Goal: Communication & Community: Answer question/provide support

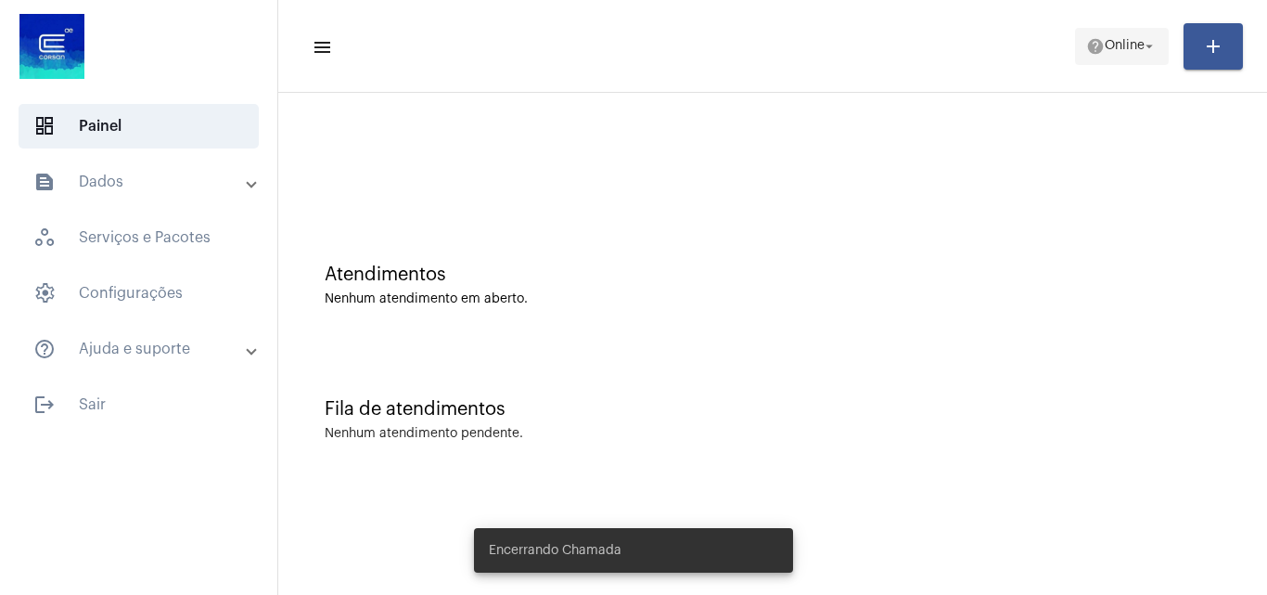
click at [1079, 38] on mat-toolbar-row "menu help Online arrow_drop_down add" at bounding box center [772, 46] width 989 height 59
click at [1133, 48] on span "Online" at bounding box center [1125, 46] width 40 height 13
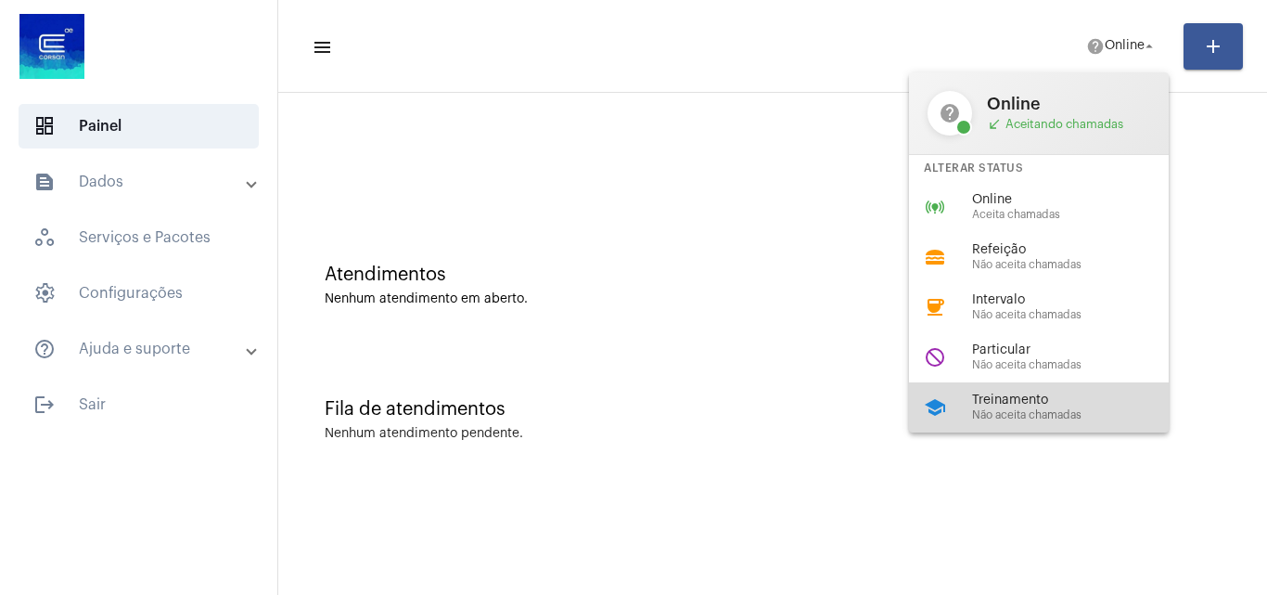
click at [1002, 388] on div "school Treinamento Não aceita chamadas" at bounding box center [1053, 407] width 289 height 50
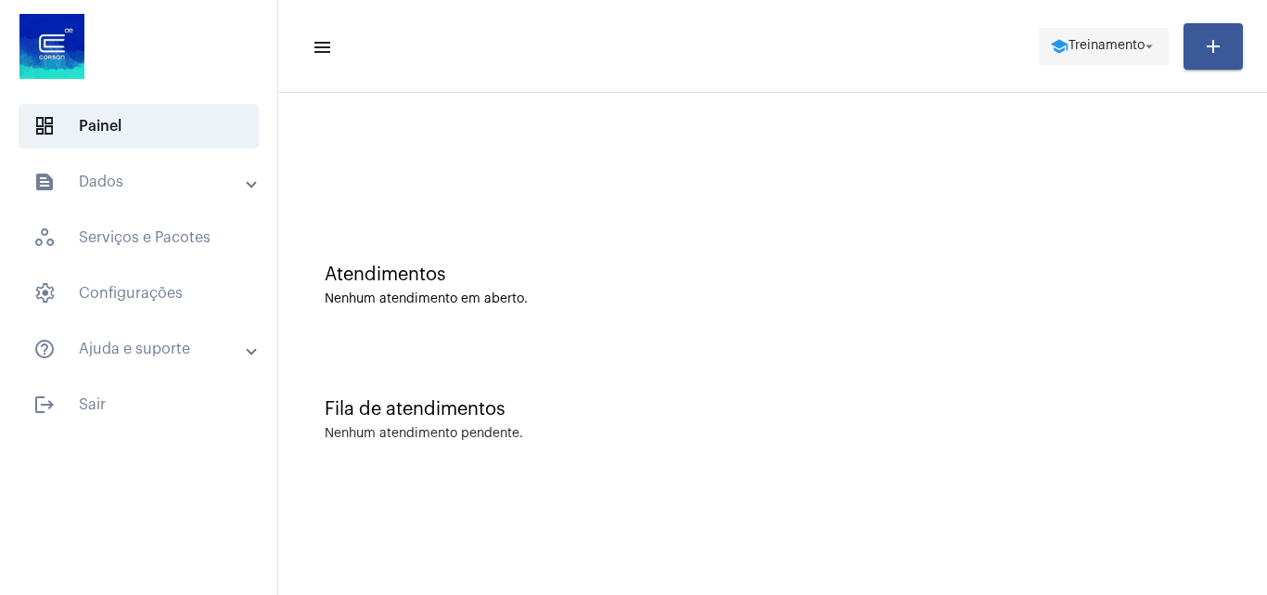
click at [1098, 49] on span "Treinamento" at bounding box center [1107, 46] width 76 height 13
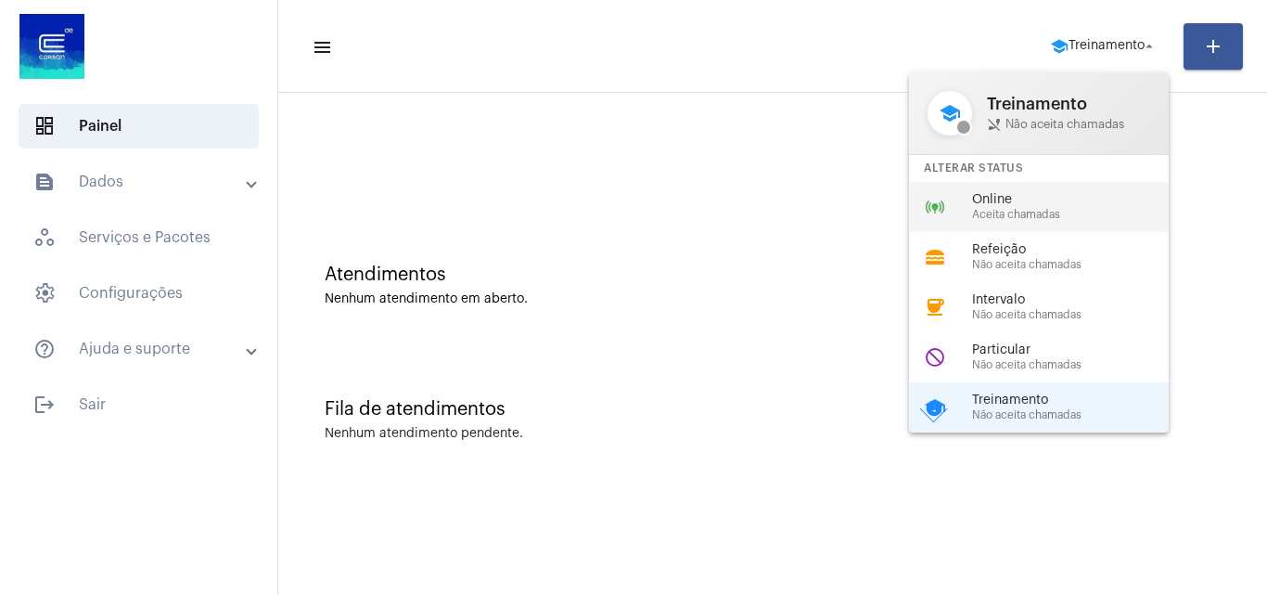
click at [1056, 206] on span "Online" at bounding box center [1077, 200] width 211 height 14
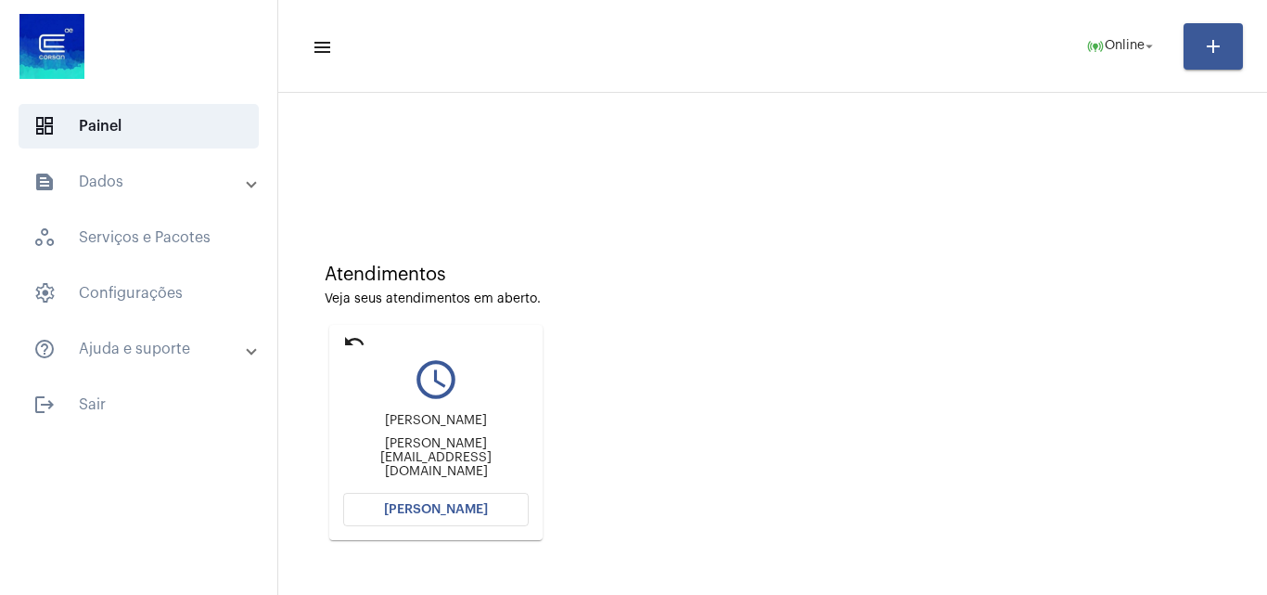
click at [467, 505] on span "[PERSON_NAME]" at bounding box center [436, 509] width 104 height 13
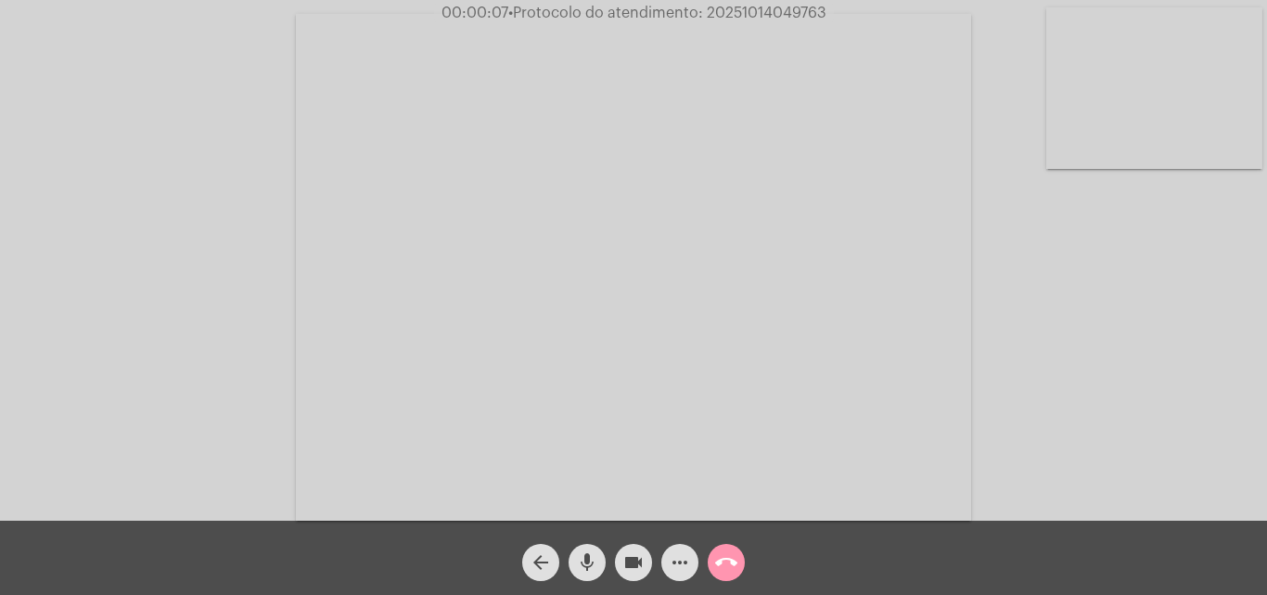
click at [1166, 389] on div "Acessando Câmera e Microfone..." at bounding box center [633, 265] width 1263 height 520
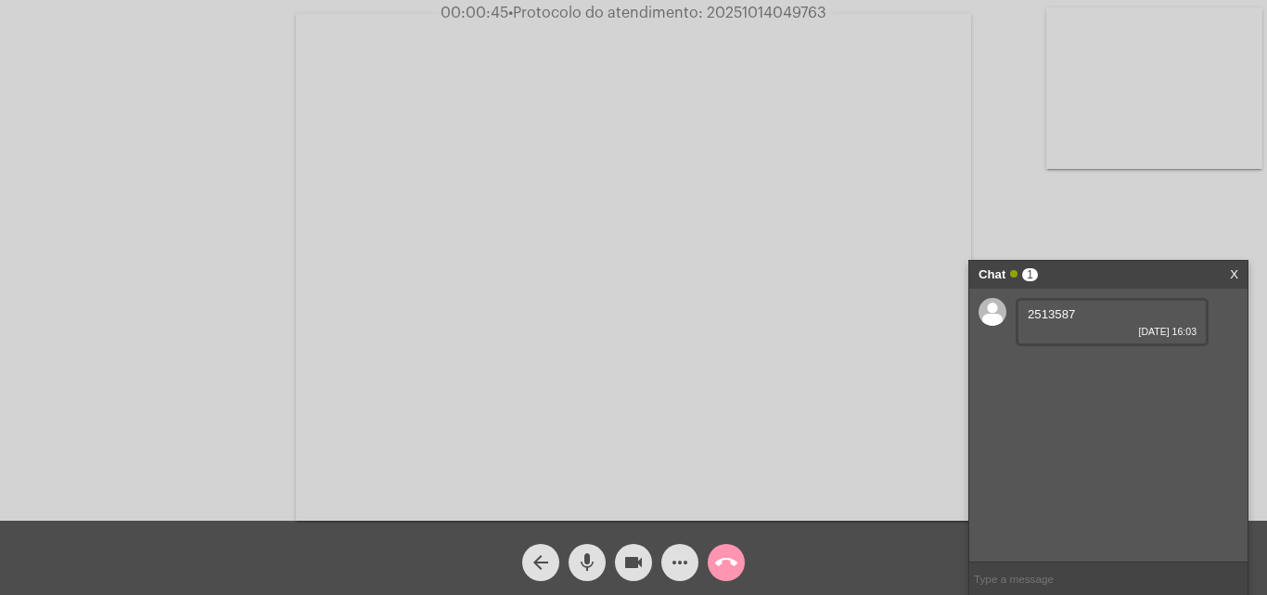
click at [1034, 312] on span "2513587" at bounding box center [1051, 314] width 47 height 14
copy span "2513587"
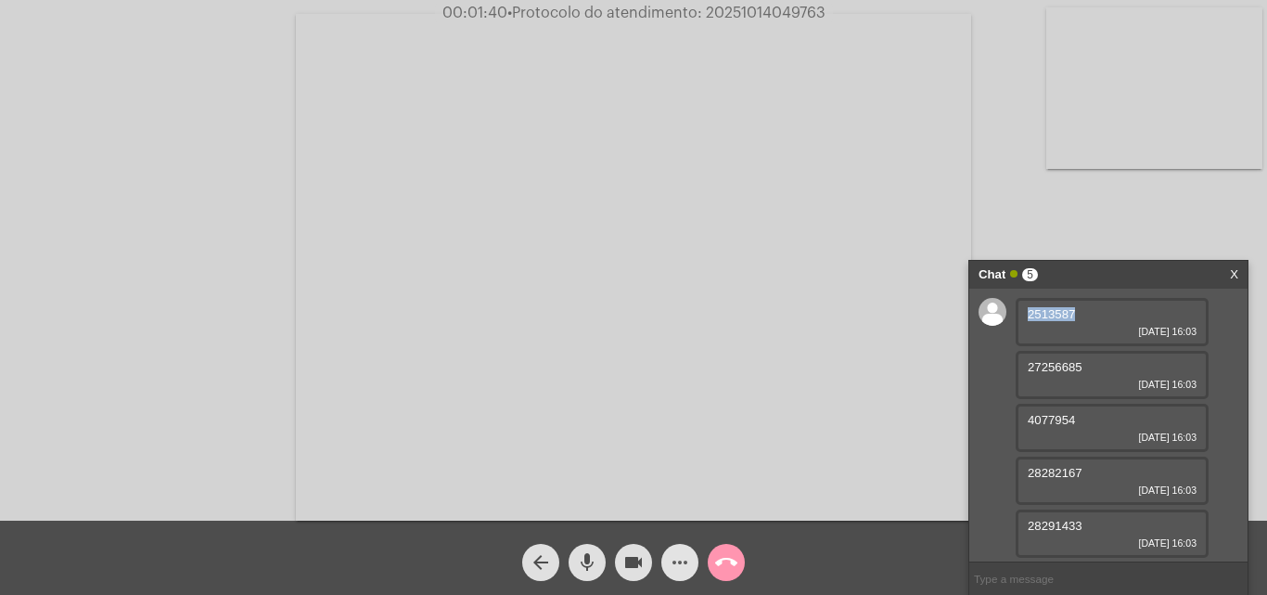
click at [687, 558] on mat-icon "more_horiz" at bounding box center [680, 562] width 22 height 22
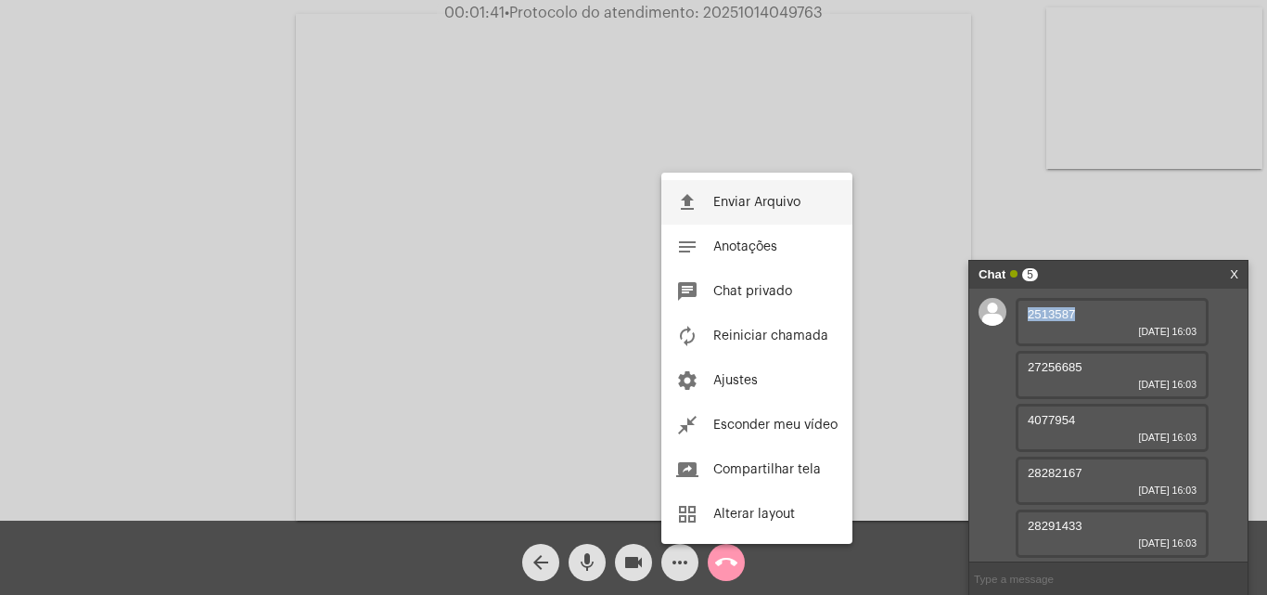
click at [747, 199] on span "Enviar Arquivo" at bounding box center [756, 202] width 87 height 13
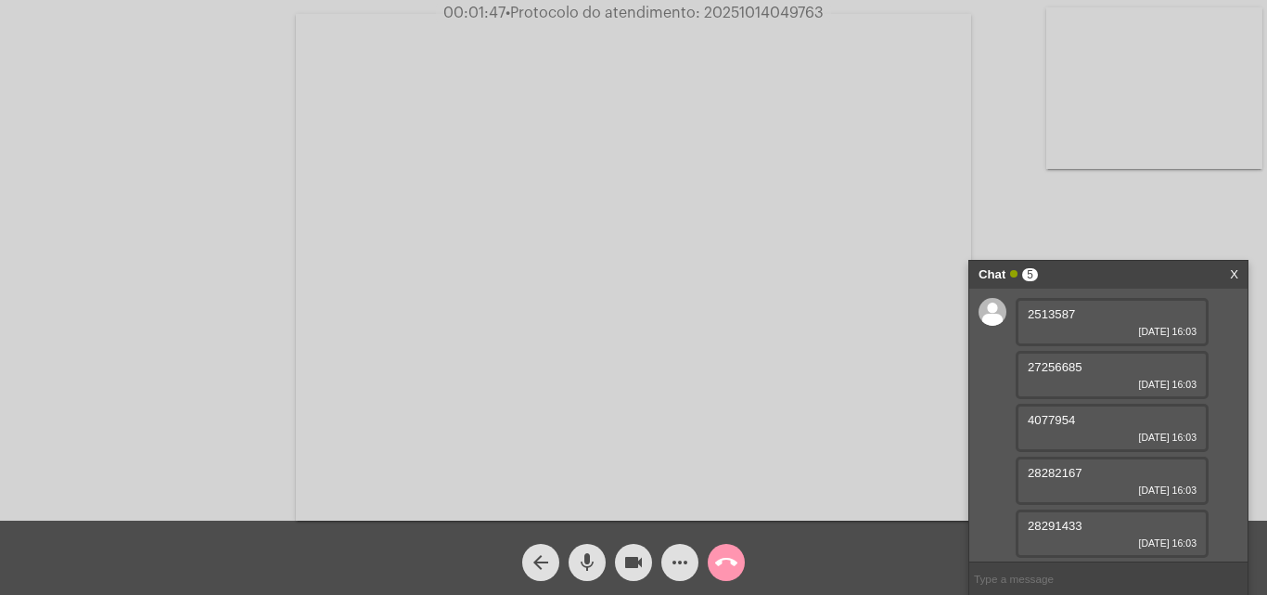
click at [1047, 369] on span "27256685" at bounding box center [1055, 367] width 55 height 14
copy span "27256685"
click at [681, 554] on mat-icon "more_horiz" at bounding box center [680, 562] width 22 height 22
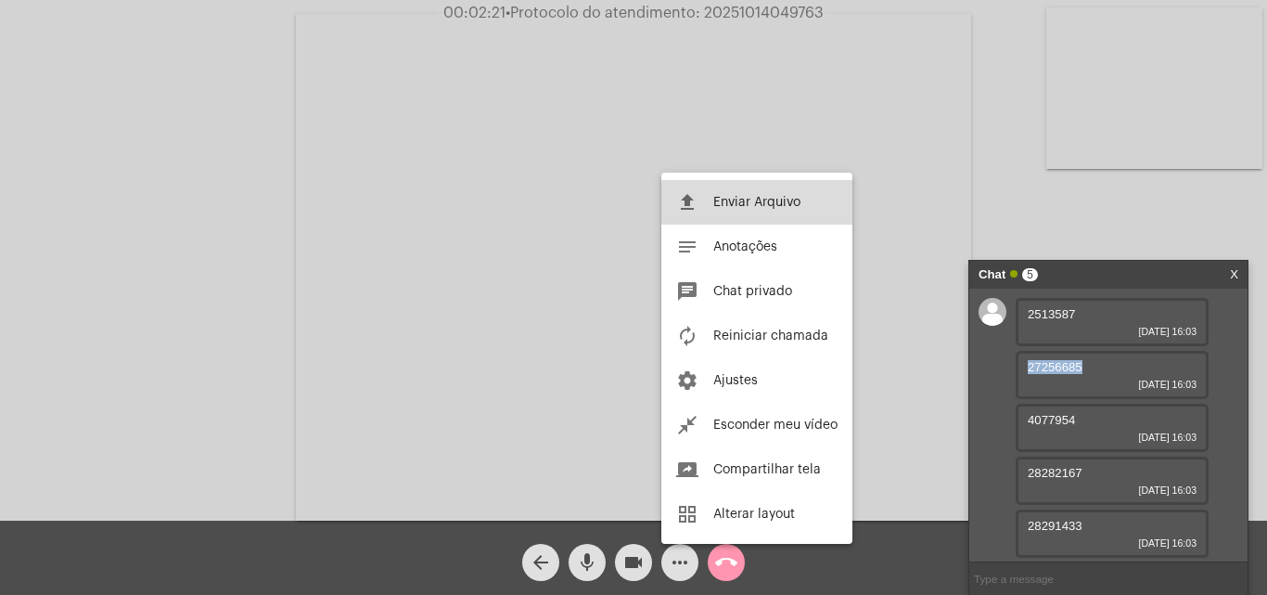
click at [724, 197] on span "Enviar Arquivo" at bounding box center [756, 202] width 87 height 13
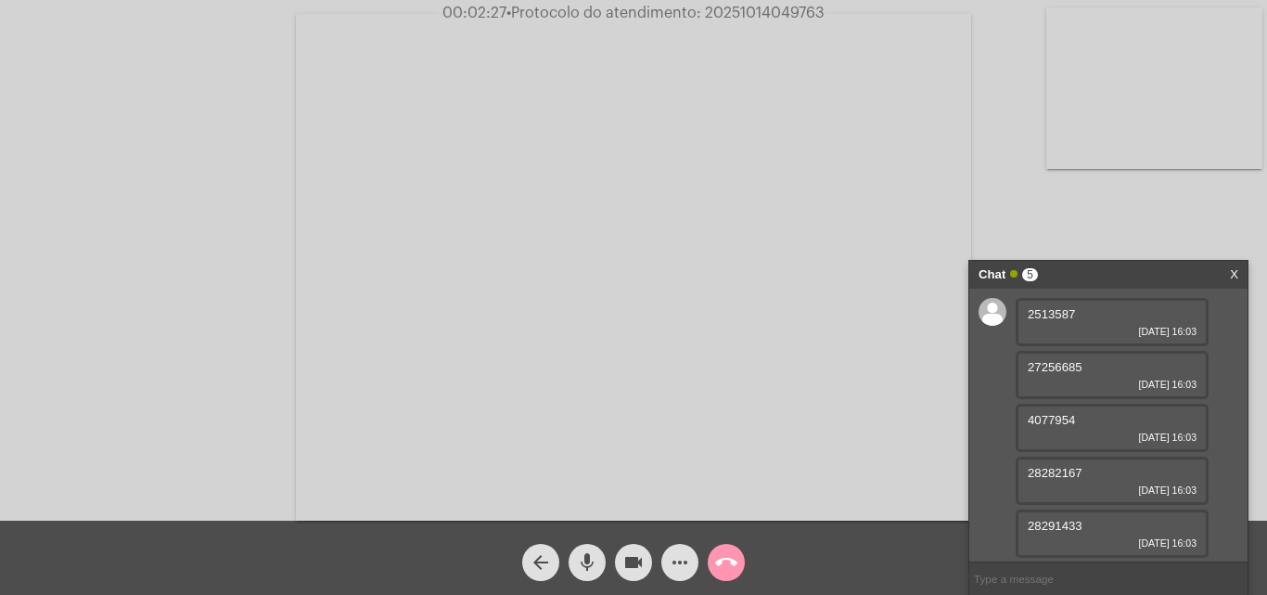
click at [1041, 418] on span "4077954" at bounding box center [1051, 420] width 47 height 14
copy span "4077954"
click at [679, 559] on mat-icon "more_horiz" at bounding box center [680, 562] width 22 height 22
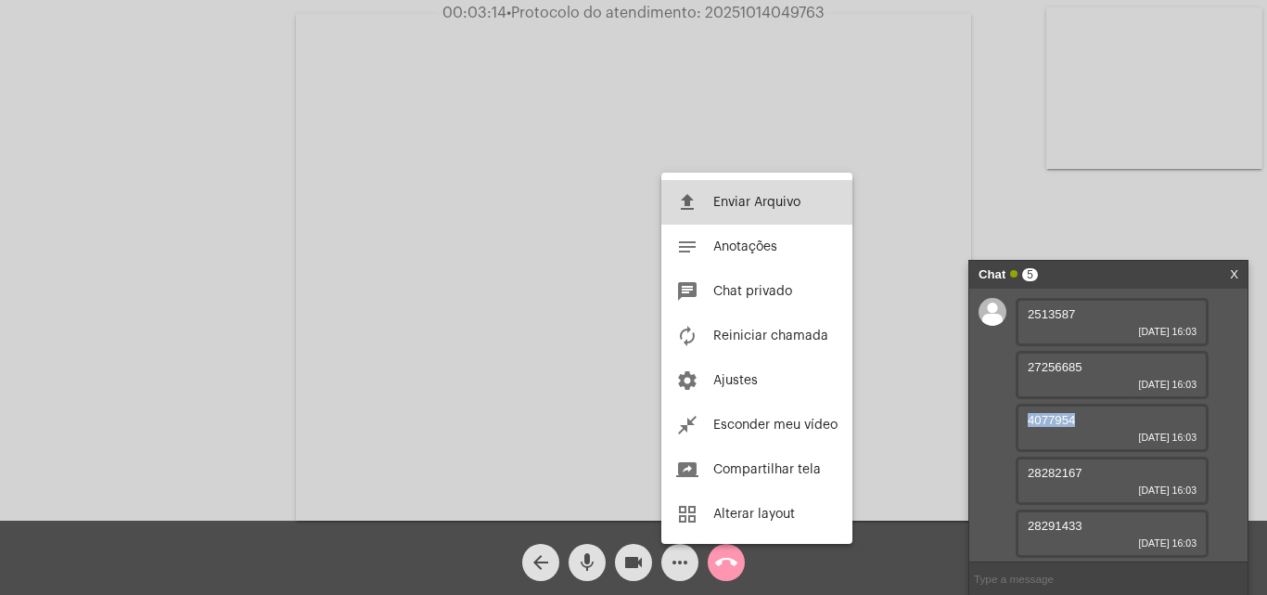
click at [743, 193] on button "file_upload Enviar Arquivo" at bounding box center [756, 202] width 191 height 45
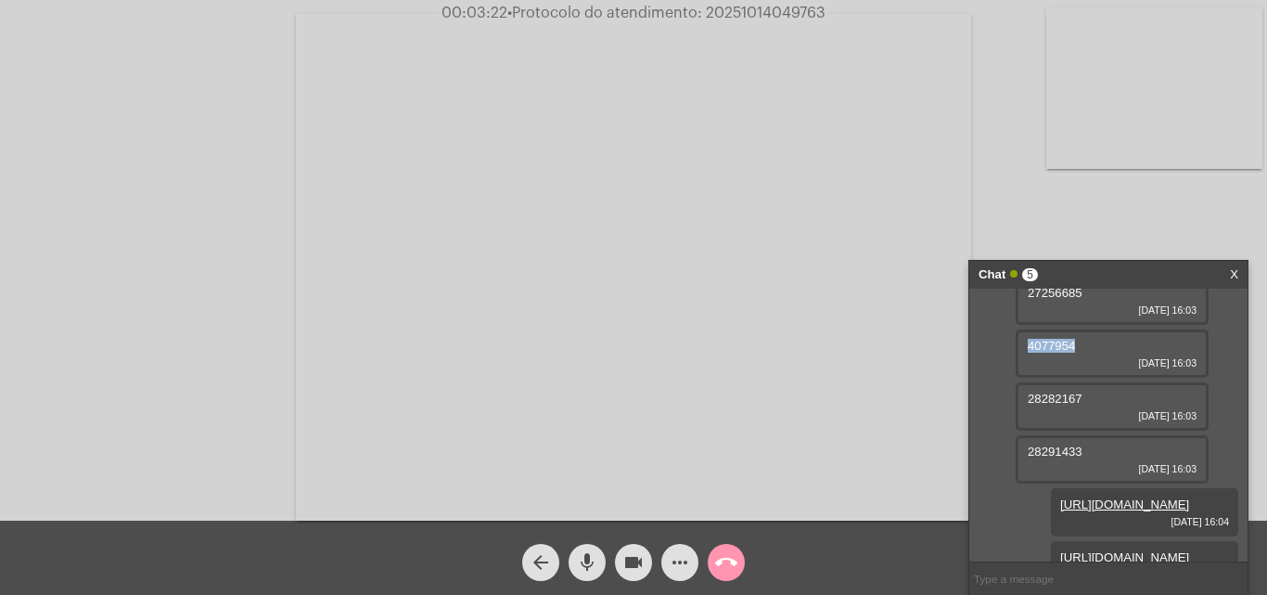
scroll to position [95, 0]
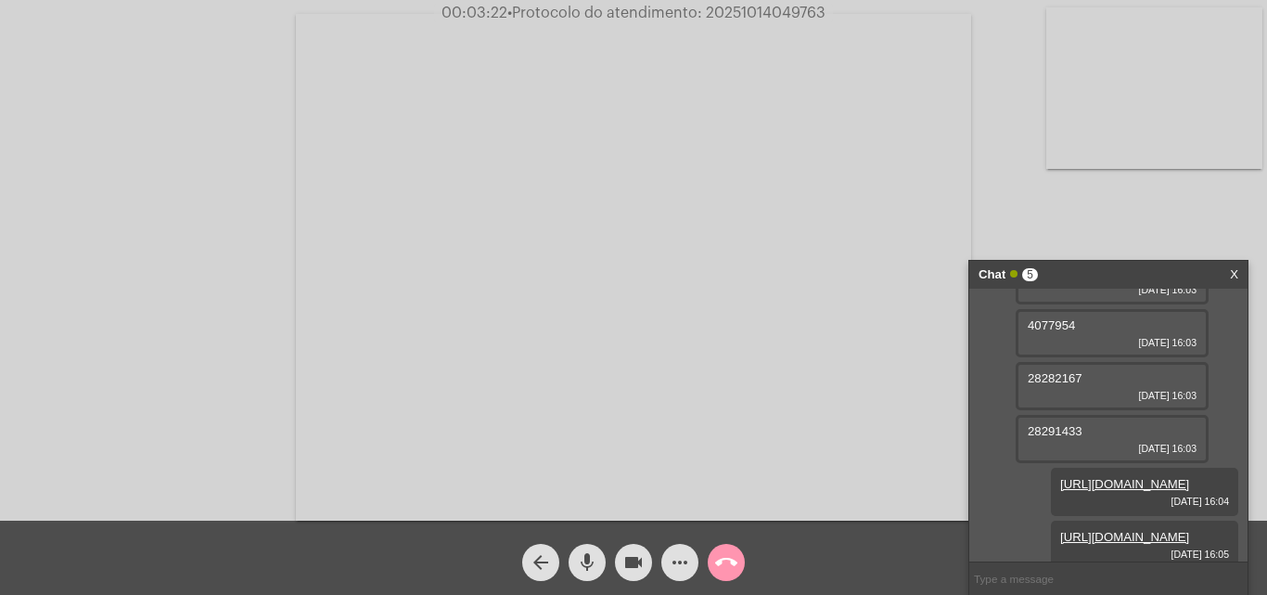
click at [1053, 377] on span "28282167" at bounding box center [1055, 378] width 55 height 14
copy span "28282167"
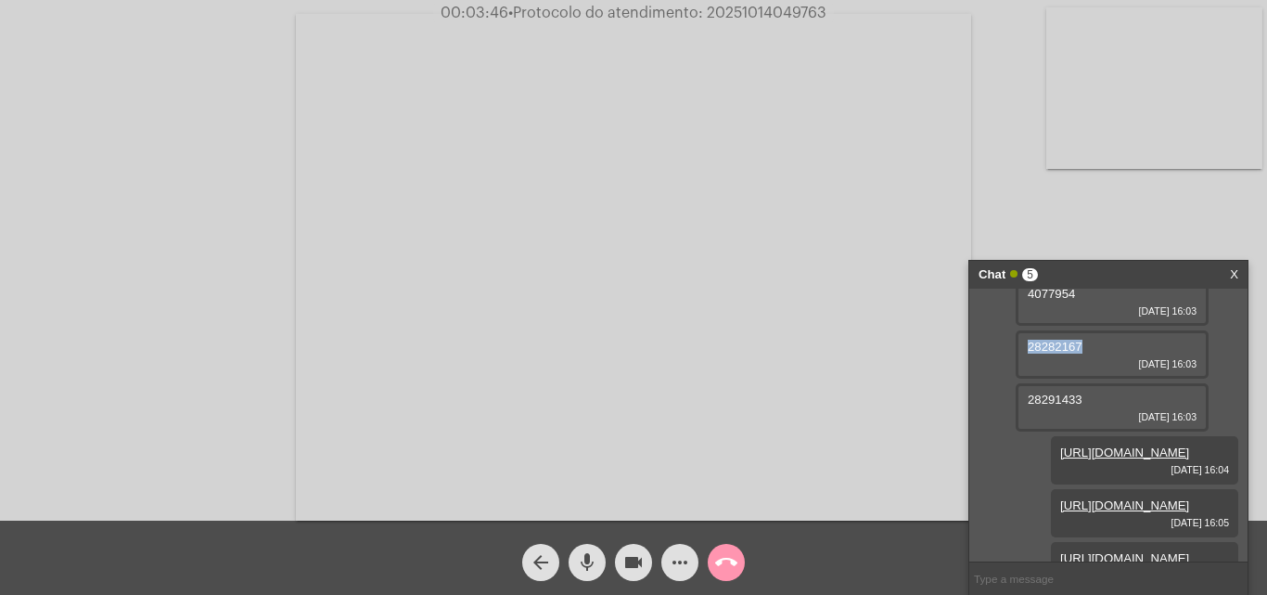
scroll to position [186, 0]
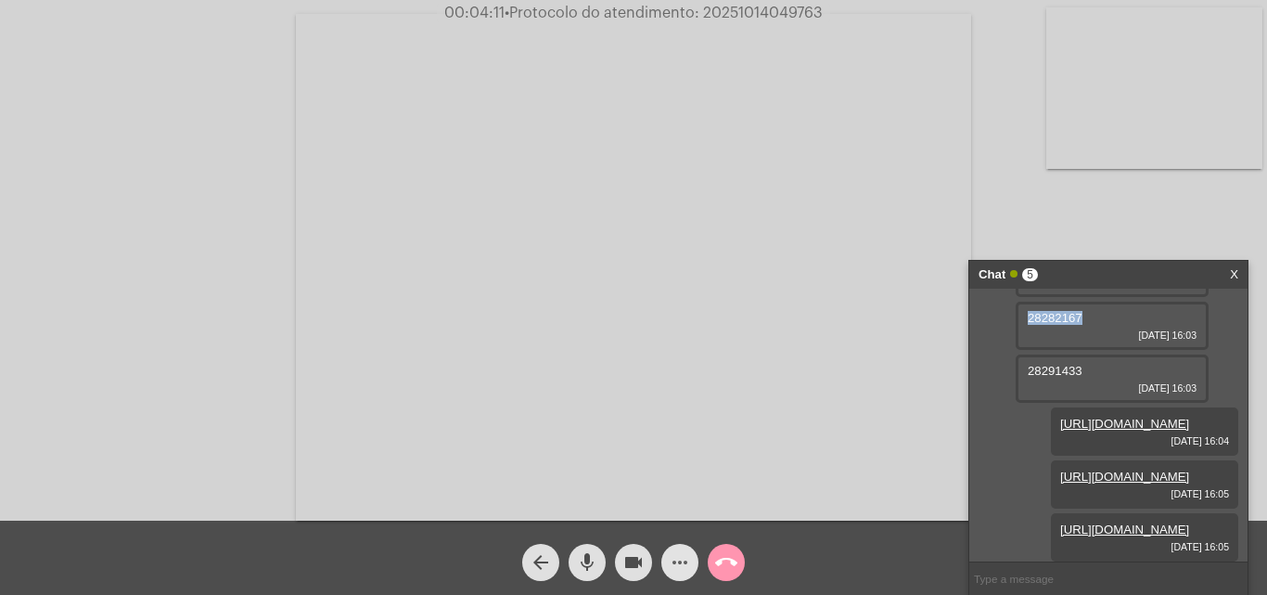
click at [689, 557] on mat-icon "more_horiz" at bounding box center [680, 562] width 22 height 22
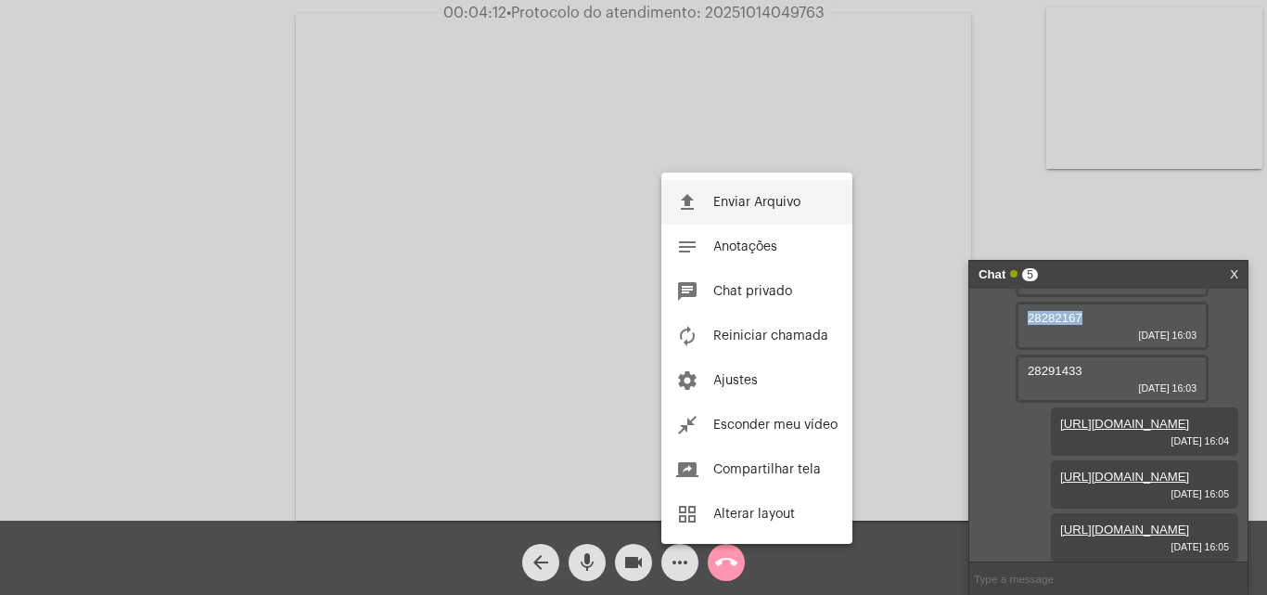
click at [698, 201] on button "file_upload Enviar Arquivo" at bounding box center [756, 202] width 191 height 45
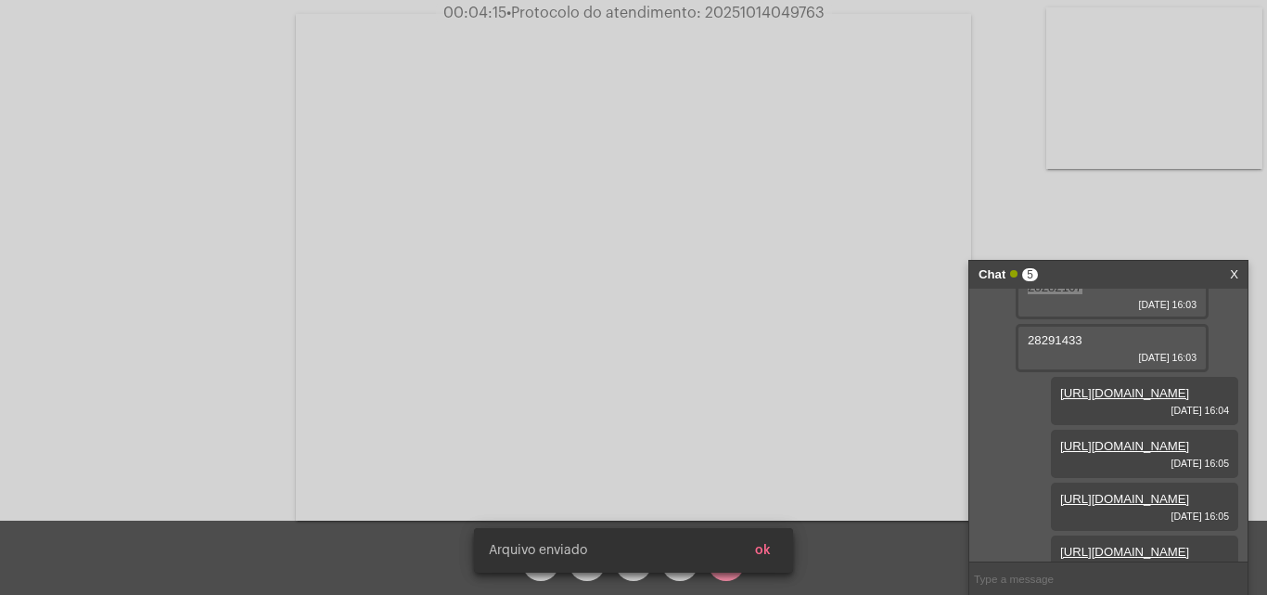
scroll to position [375, 0]
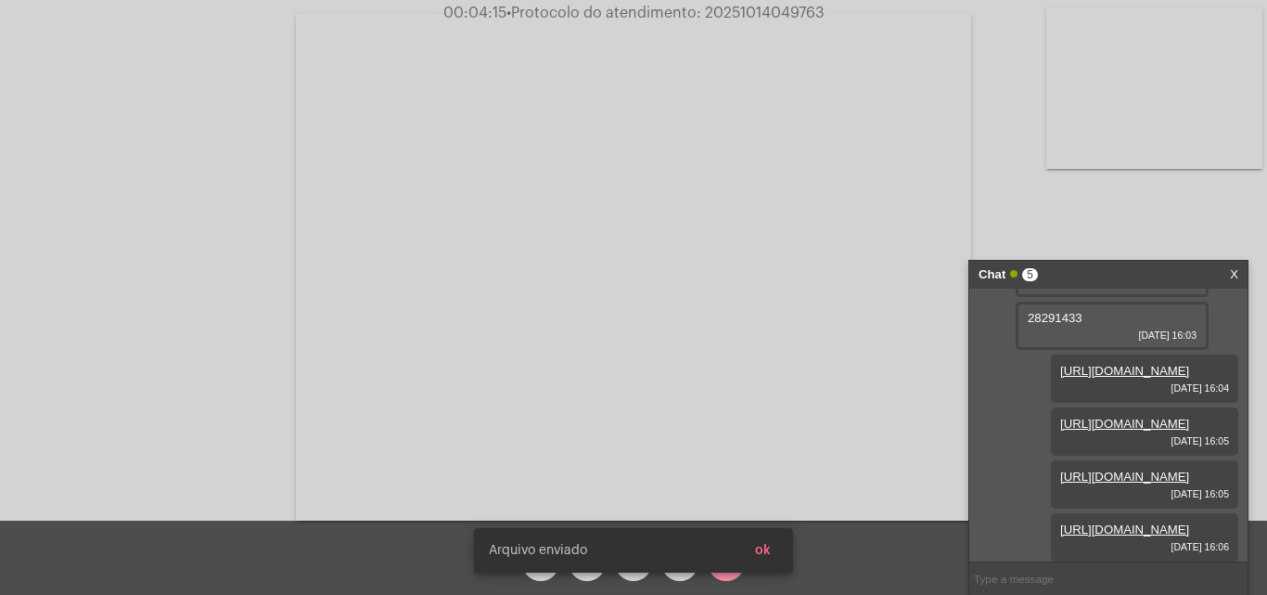
click at [767, 549] on span "ok" at bounding box center [763, 550] width 16 height 13
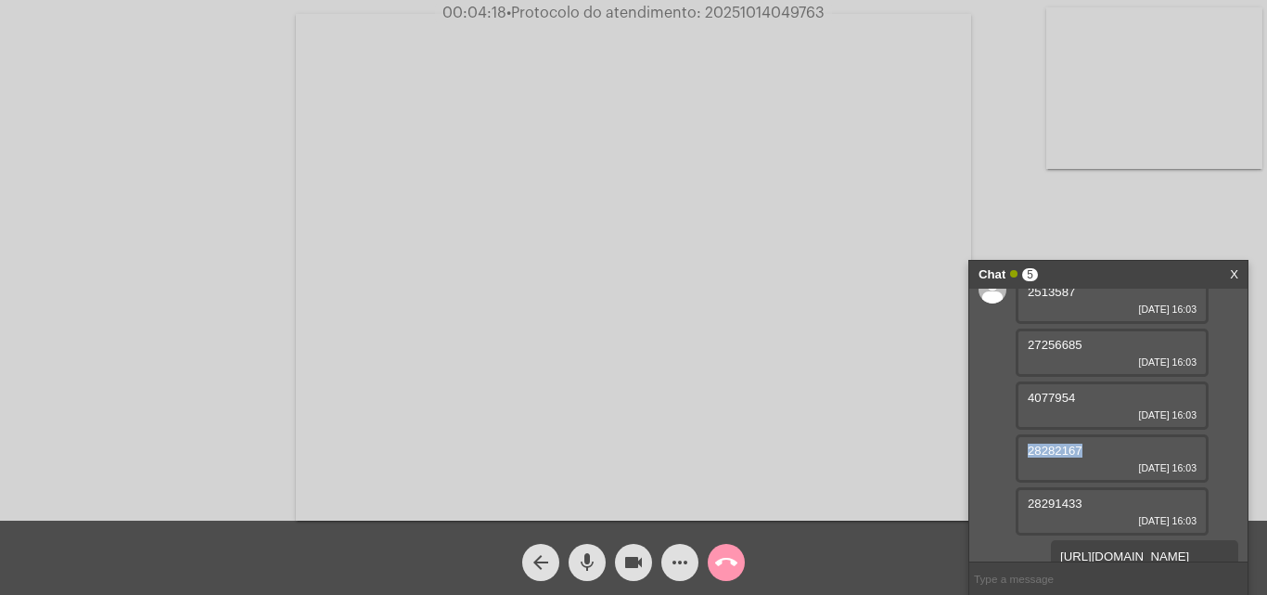
scroll to position [4, 0]
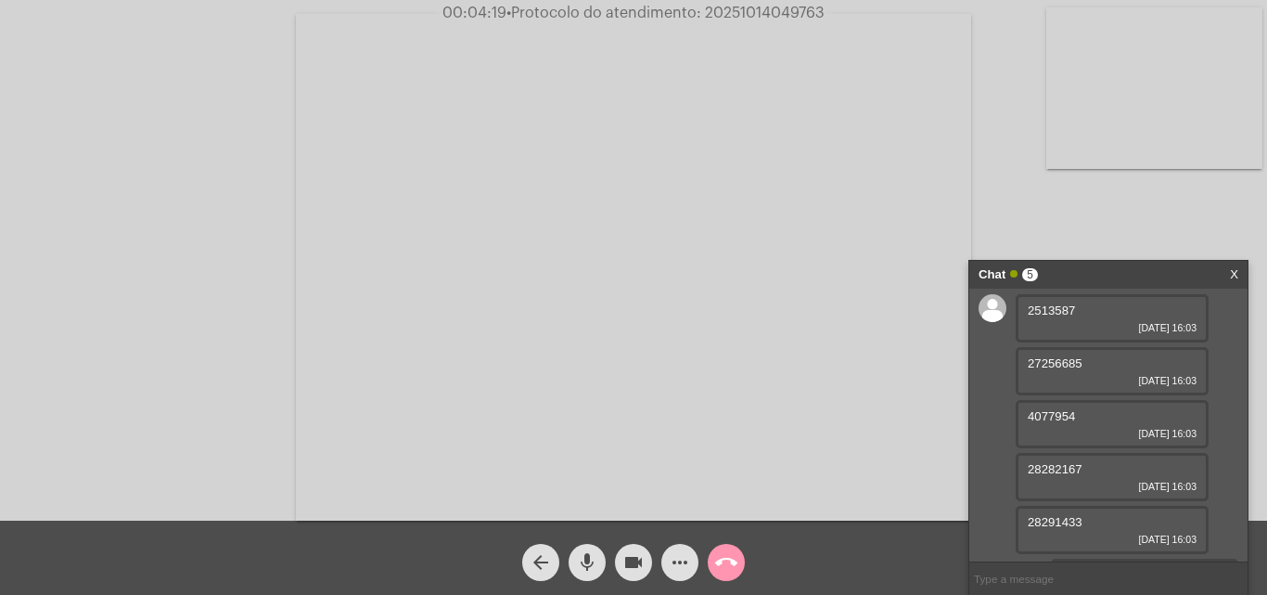
click at [1055, 513] on div "28291433 [DATE] 16:03" at bounding box center [1112, 530] width 193 height 48
click at [1050, 518] on span "28291433" at bounding box center [1055, 522] width 55 height 14
copy span "28291433"
click at [689, 551] on mat-icon "more_horiz" at bounding box center [680, 562] width 22 height 22
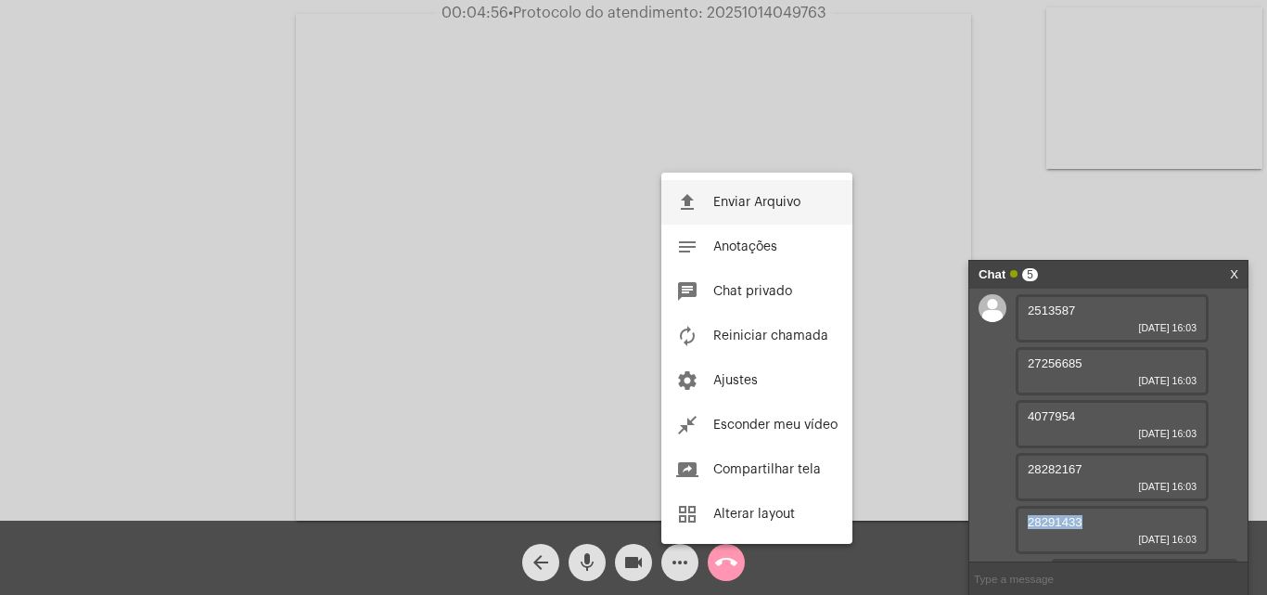
click at [710, 198] on button "file_upload Enviar Arquivo" at bounding box center [756, 202] width 191 height 45
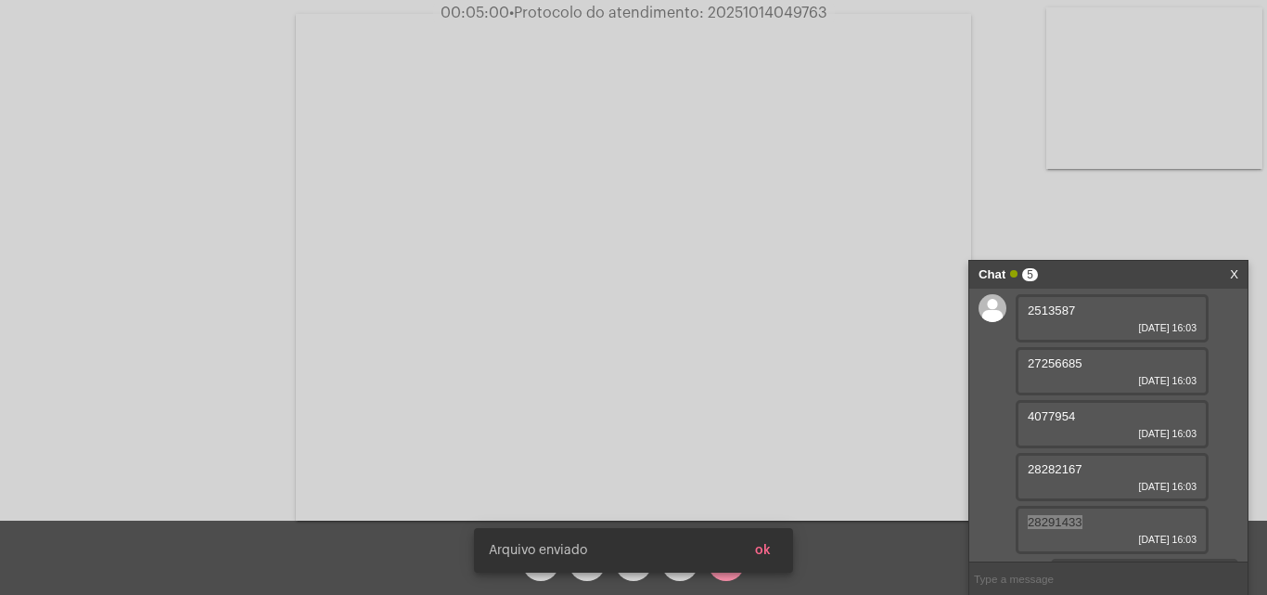
scroll to position [469, 0]
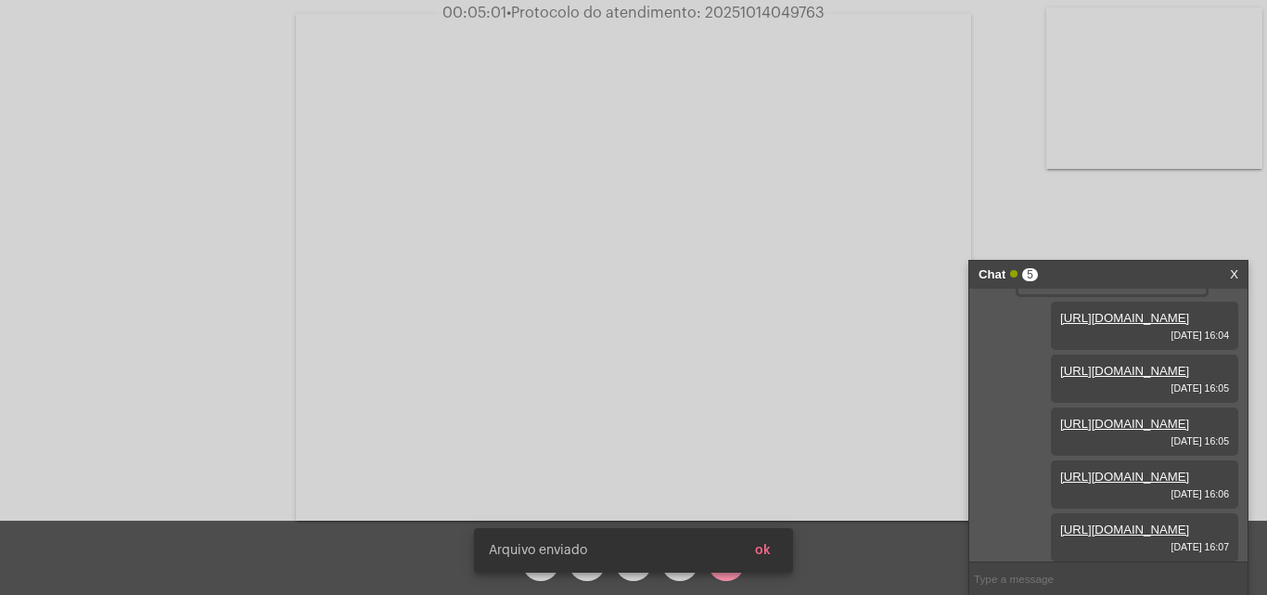
click at [786, 543] on snack-bar-container "[PERSON_NAME] enviado ok" at bounding box center [633, 550] width 319 height 45
click at [766, 543] on button "ok" at bounding box center [762, 549] width 45 height 33
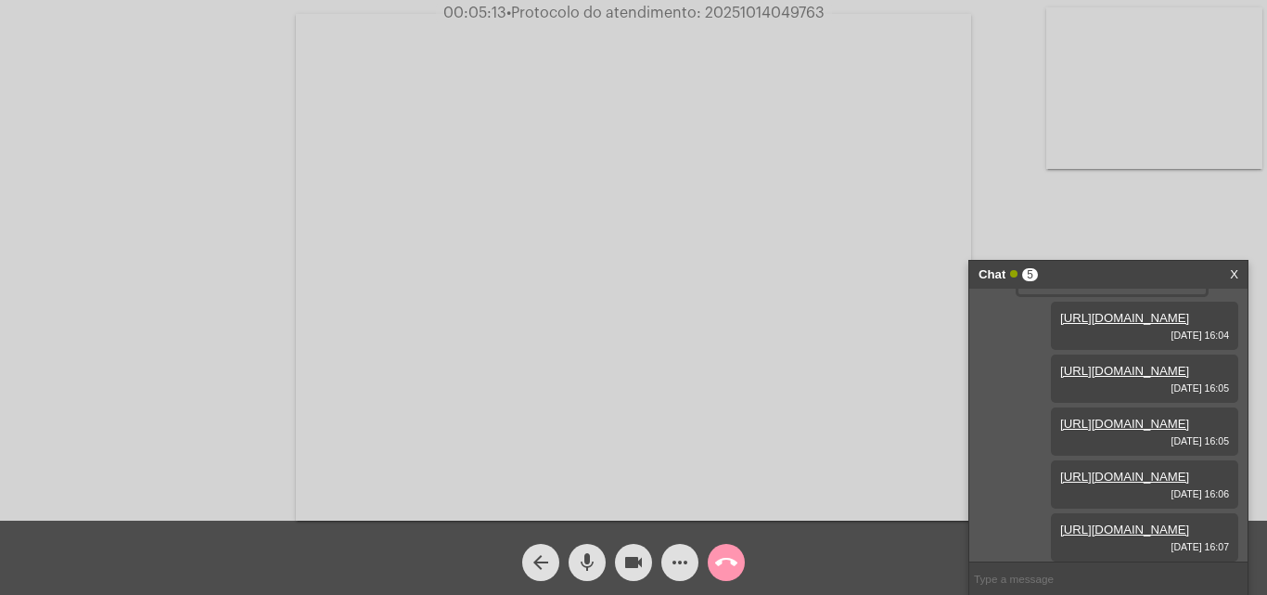
click at [629, 575] on span "videocam" at bounding box center [633, 562] width 22 height 37
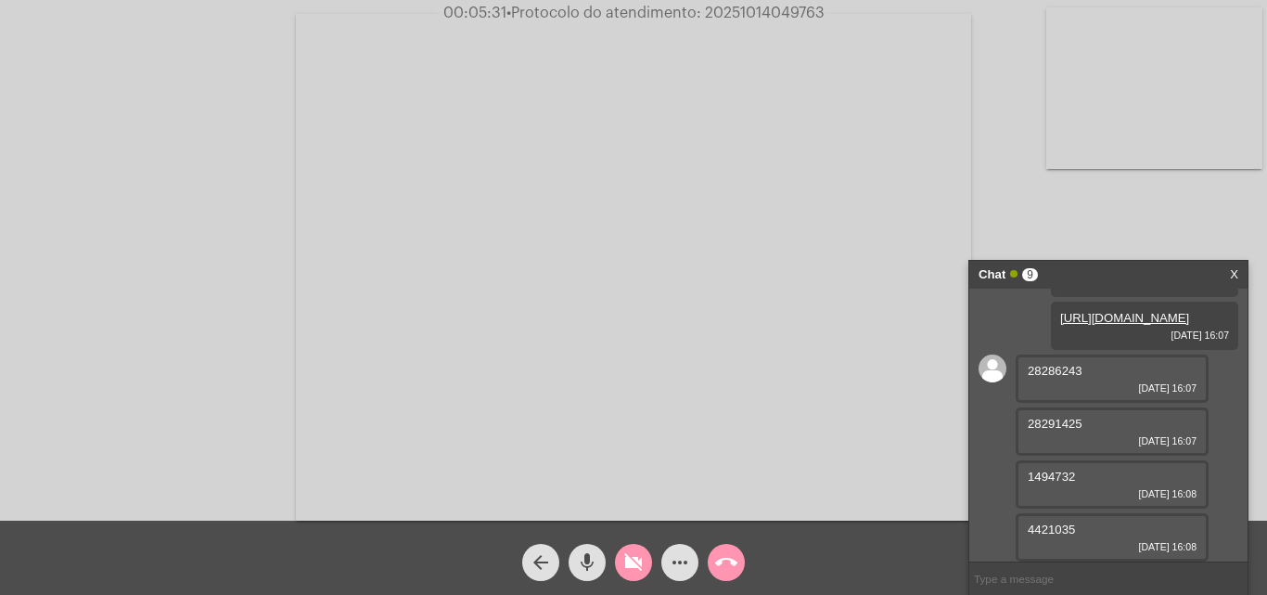
scroll to position [681, 0]
click at [629, 575] on span "videocam_off" at bounding box center [633, 562] width 22 height 37
click at [1225, 484] on div "2513587 [DATE] 16:03 27256685 [DATE] 16:03 4077954 [DATE] 16:03 28282167 [DATE]…" at bounding box center [1108, 424] width 278 height 273
click at [1039, 313] on span "28286243" at bounding box center [1055, 318] width 55 height 14
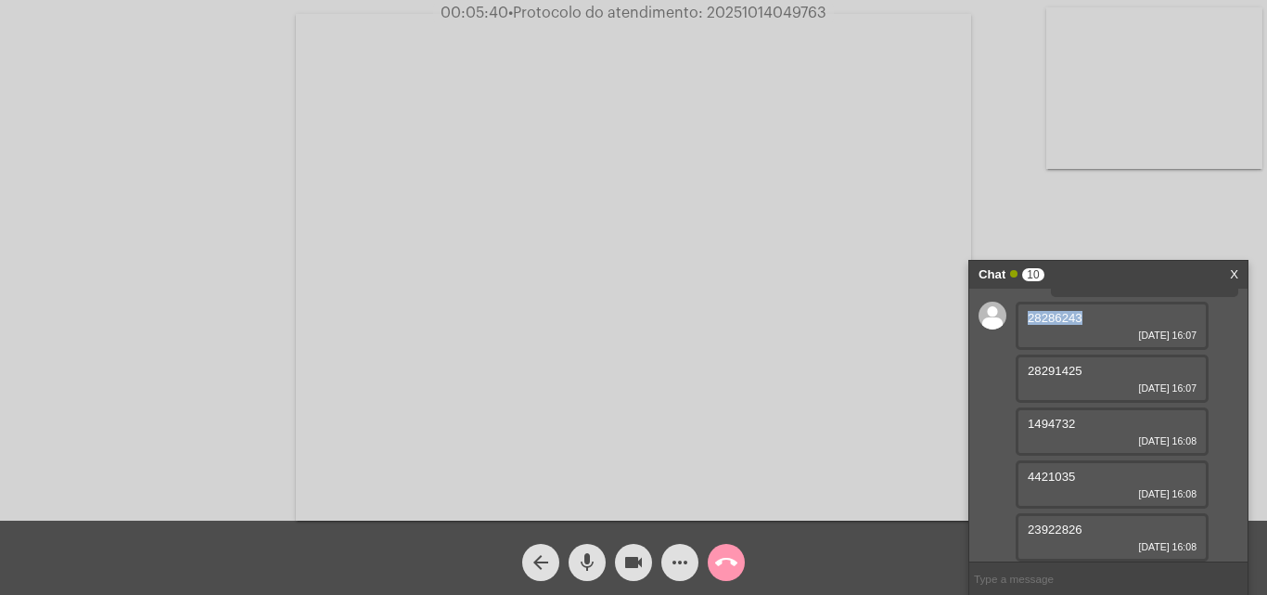
click at [1039, 313] on span "28286243" at bounding box center [1055, 318] width 55 height 14
copy span "28286243"
click at [669, 568] on mat-icon "more_horiz" at bounding box center [680, 562] width 22 height 22
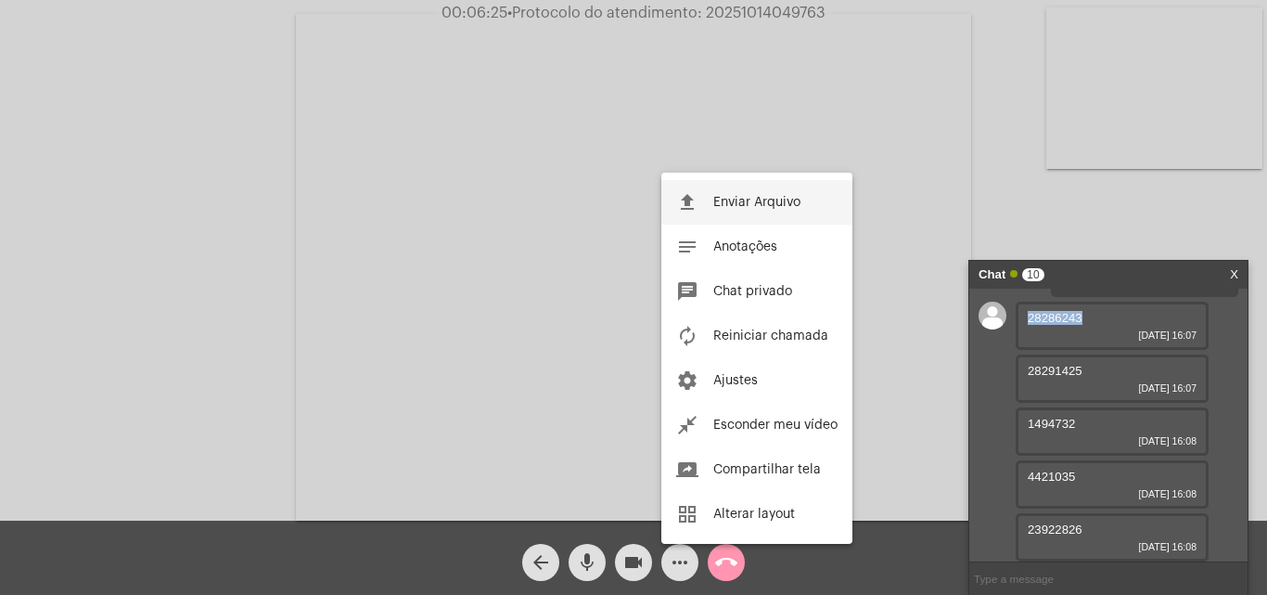
click at [692, 196] on mat-icon "file_upload" at bounding box center [687, 202] width 22 height 22
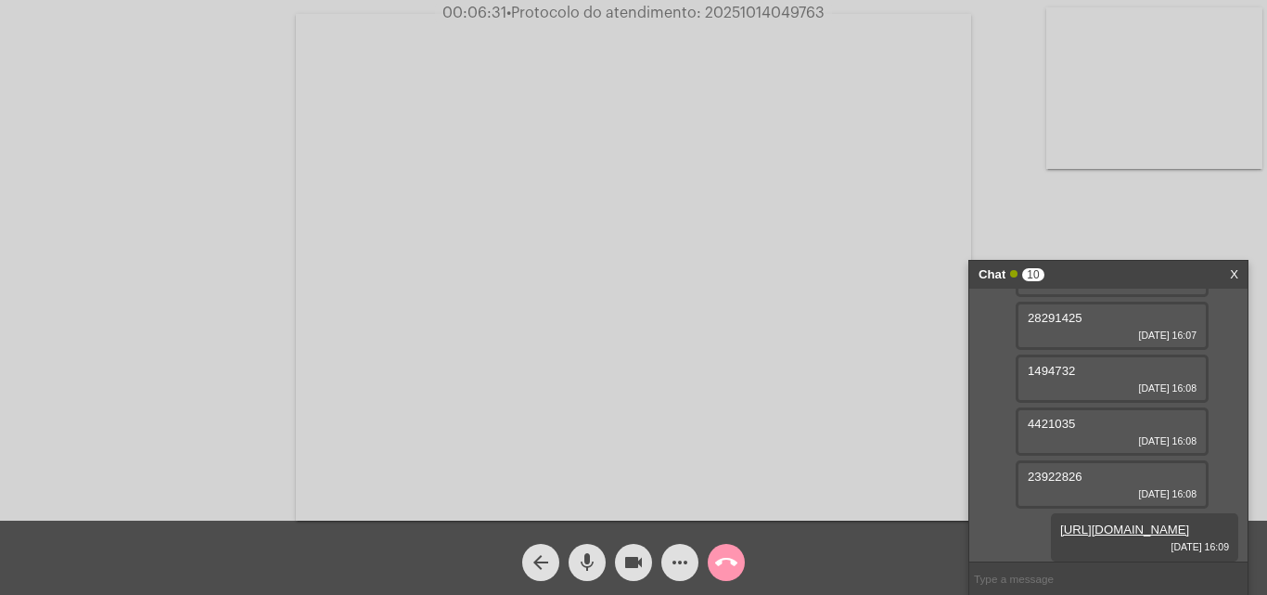
scroll to position [643, 0]
click at [1042, 325] on span "28291425" at bounding box center [1055, 318] width 55 height 14
copy span "28291425"
click at [679, 562] on mat-icon "more_horiz" at bounding box center [680, 562] width 22 height 22
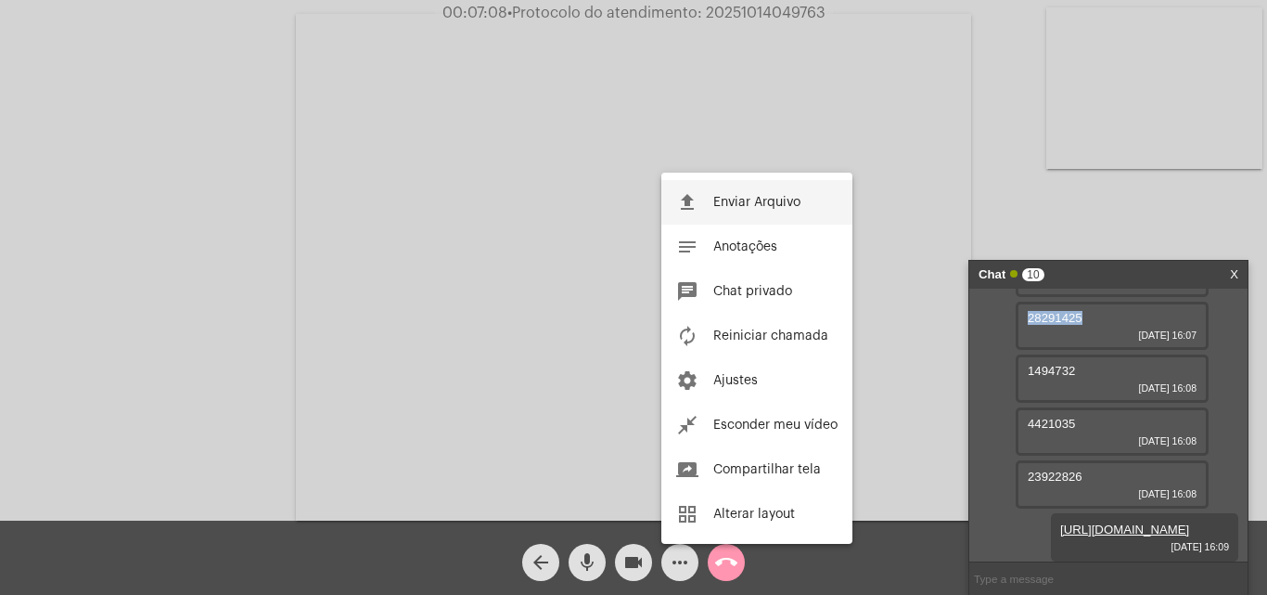
click at [709, 195] on button "file_upload Enviar Arquivo" at bounding box center [756, 202] width 191 height 45
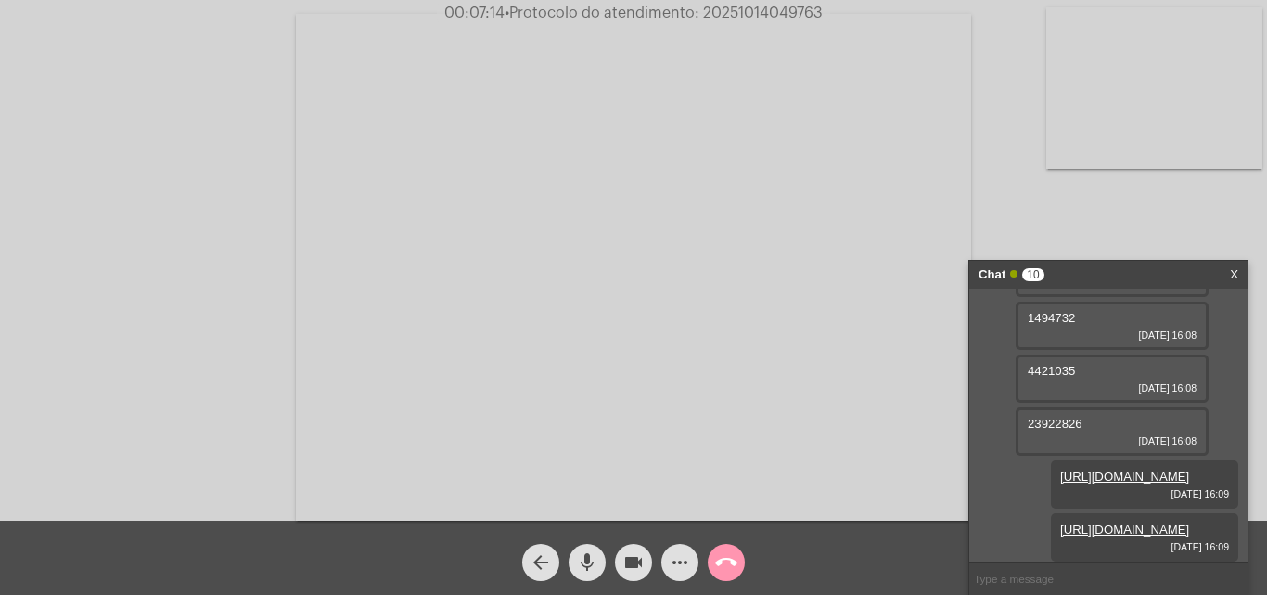
scroll to position [737, 0]
click at [1044, 325] on span "1494732" at bounding box center [1051, 318] width 47 height 14
copy span "1494732"
click at [677, 559] on mat-icon "more_horiz" at bounding box center [680, 562] width 22 height 22
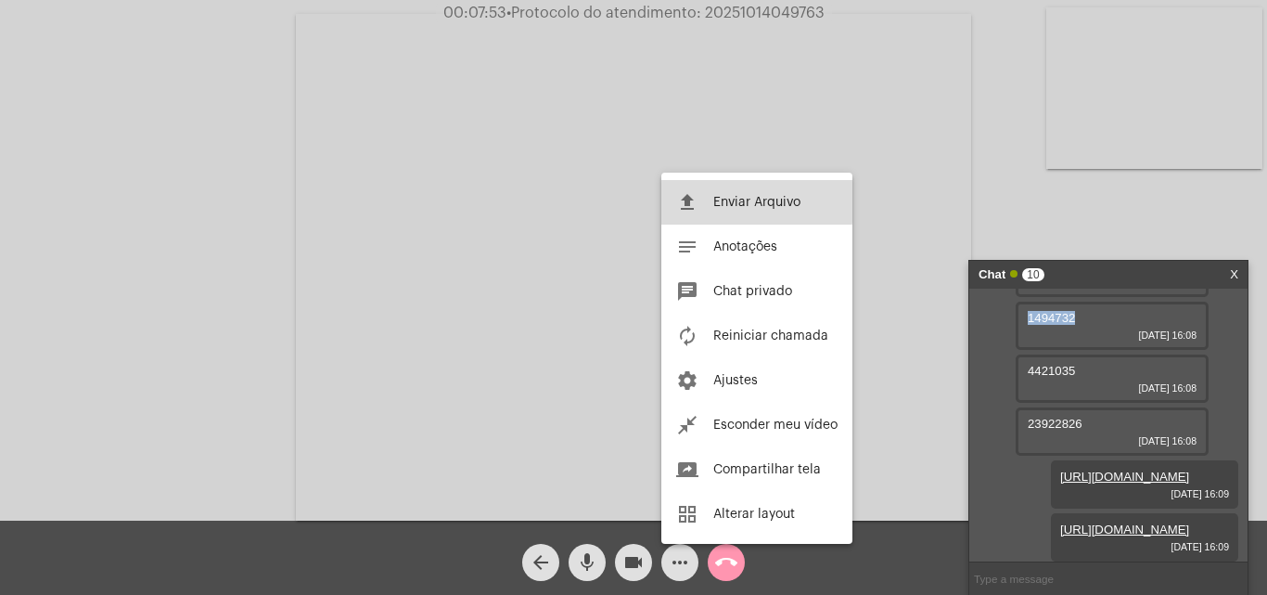
click at [716, 200] on span "Enviar Arquivo" at bounding box center [756, 202] width 87 height 13
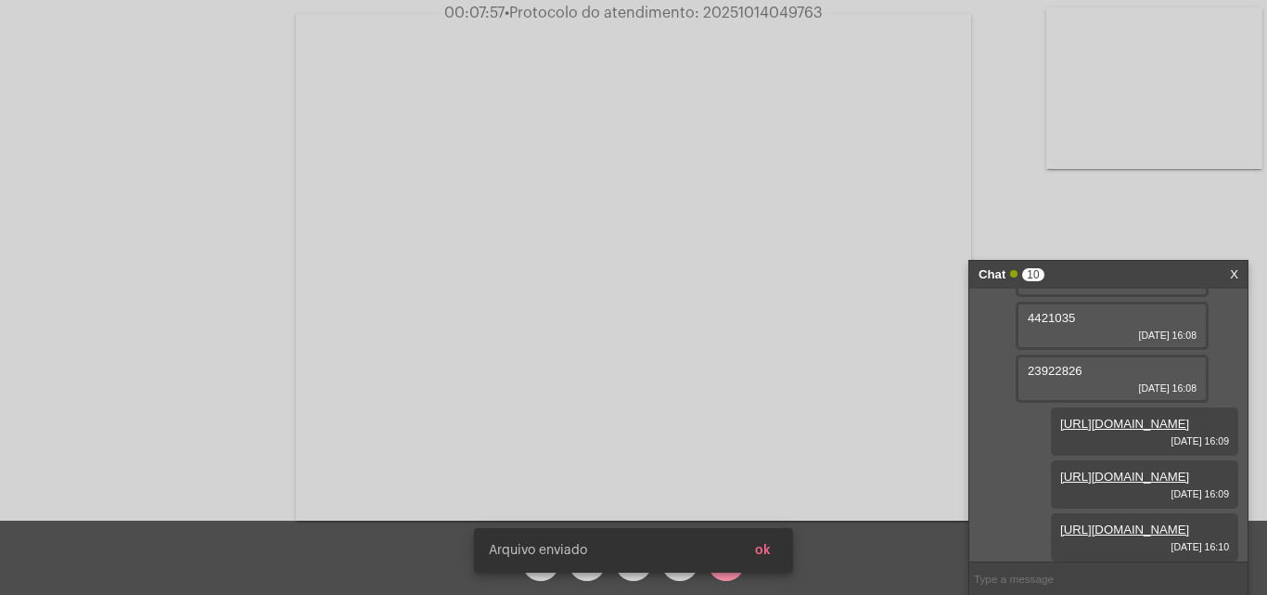
scroll to position [739, 0]
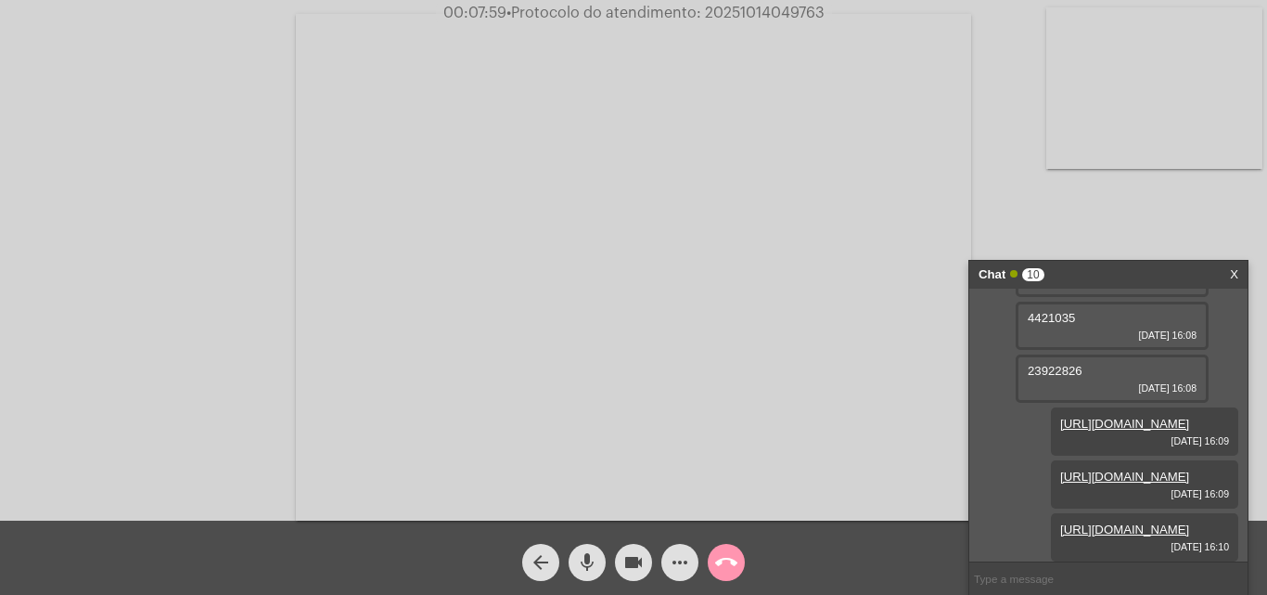
click at [1039, 325] on span "4421035" at bounding box center [1051, 318] width 47 height 14
copy span "4421035"
click at [664, 566] on button "more_horiz" at bounding box center [679, 562] width 37 height 37
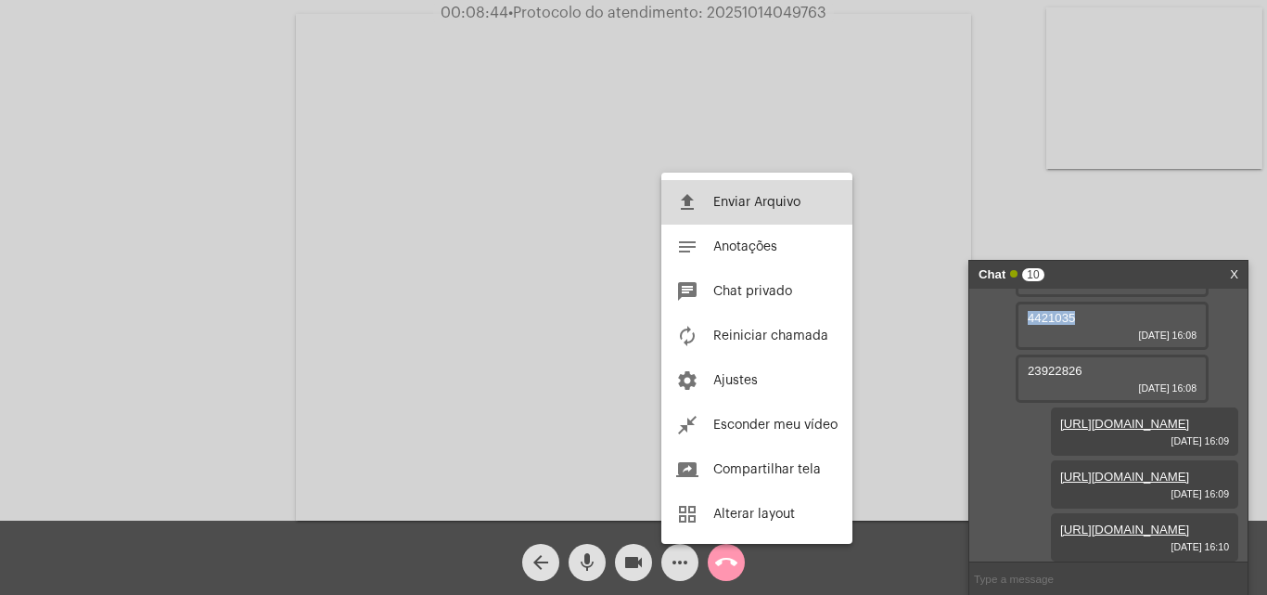
click at [723, 204] on span "Enviar Arquivo" at bounding box center [756, 202] width 87 height 13
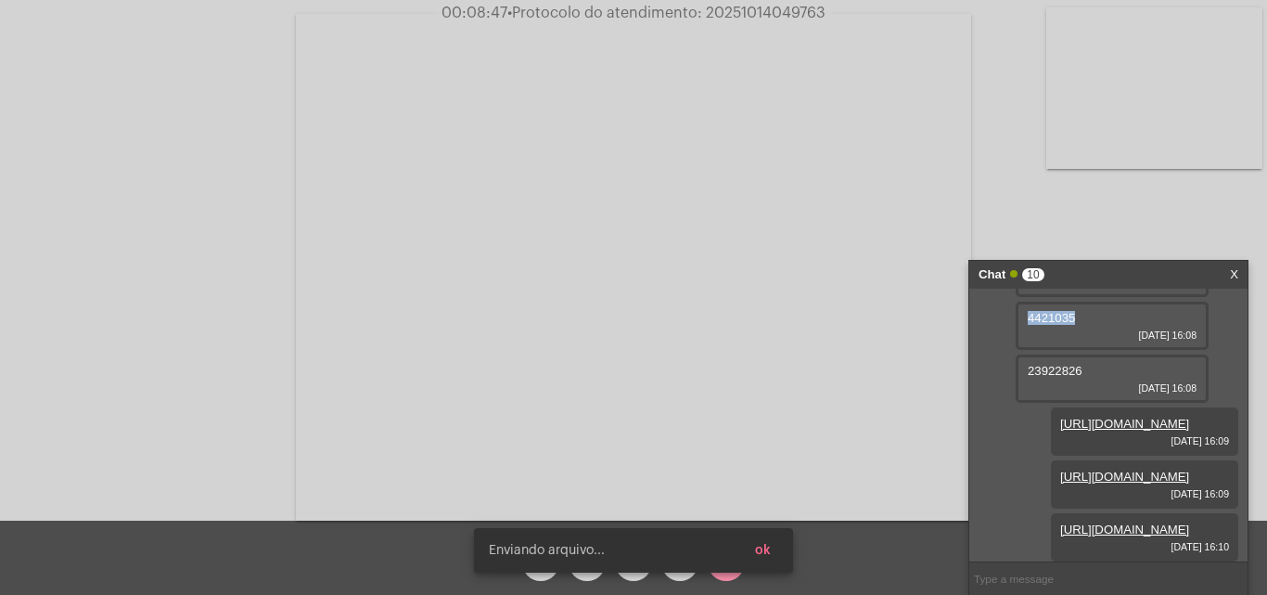
scroll to position [1112, 0]
click at [773, 545] on button "ok" at bounding box center [762, 549] width 45 height 33
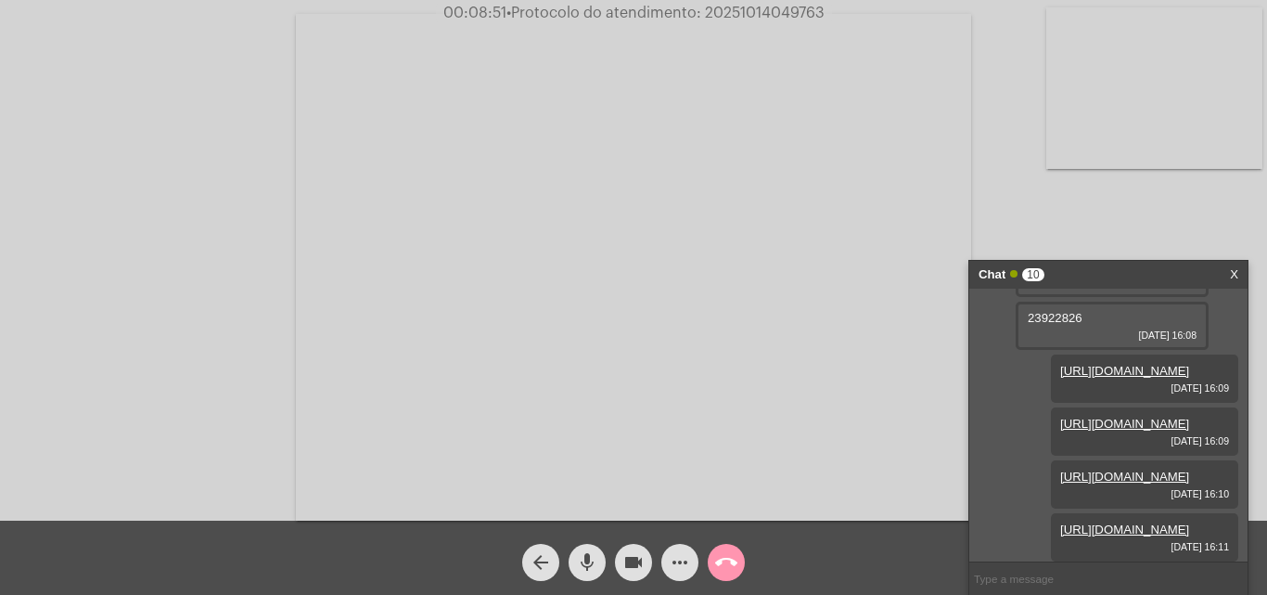
scroll to position [834, 0]
click at [1042, 325] on span "23922826" at bounding box center [1055, 318] width 55 height 14
copy span "23922826"
click at [685, 563] on mat-icon "more_horiz" at bounding box center [680, 562] width 22 height 22
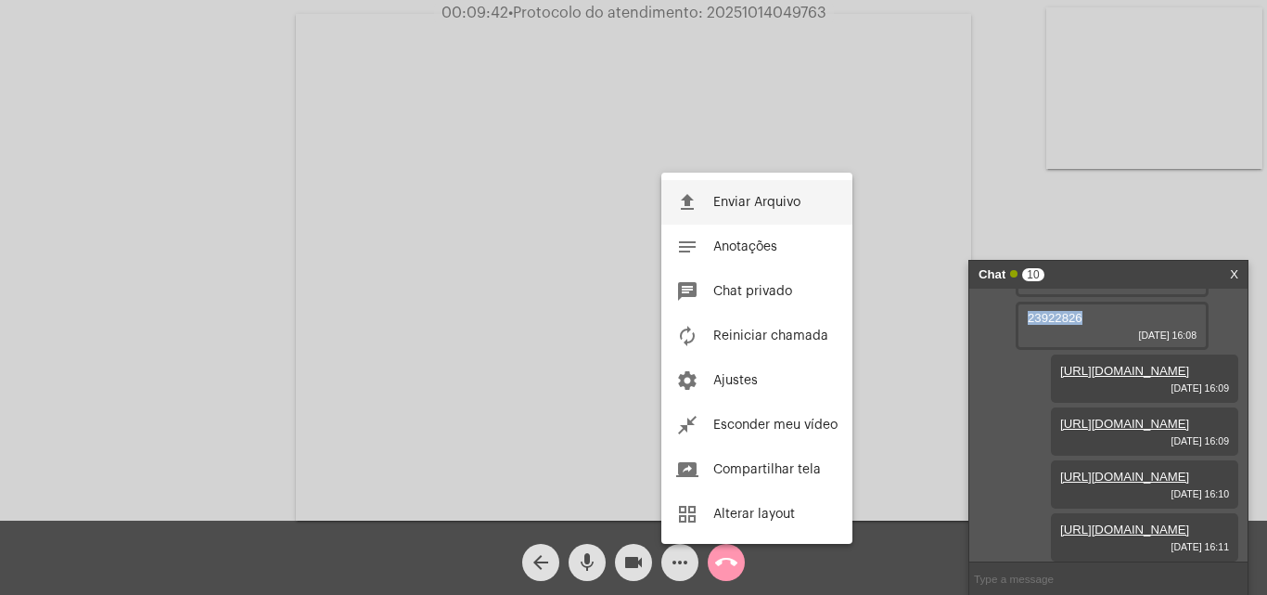
click at [742, 203] on span "Enviar Arquivo" at bounding box center [756, 202] width 87 height 13
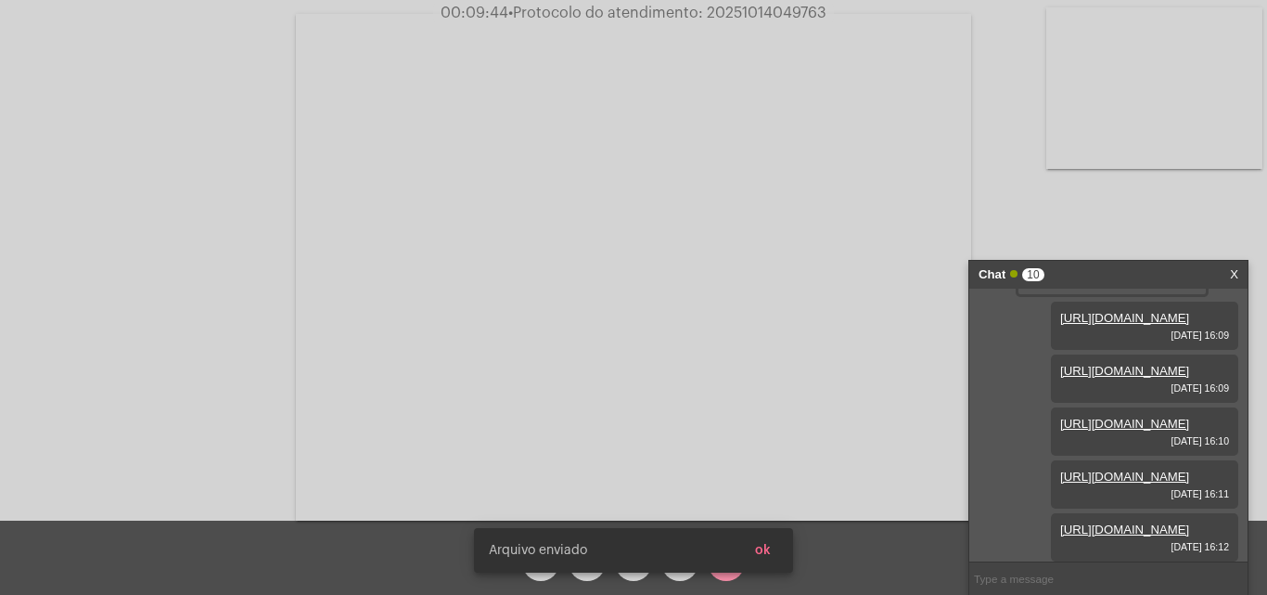
scroll to position [1207, 0]
click at [774, 551] on button "ok" at bounding box center [762, 549] width 45 height 33
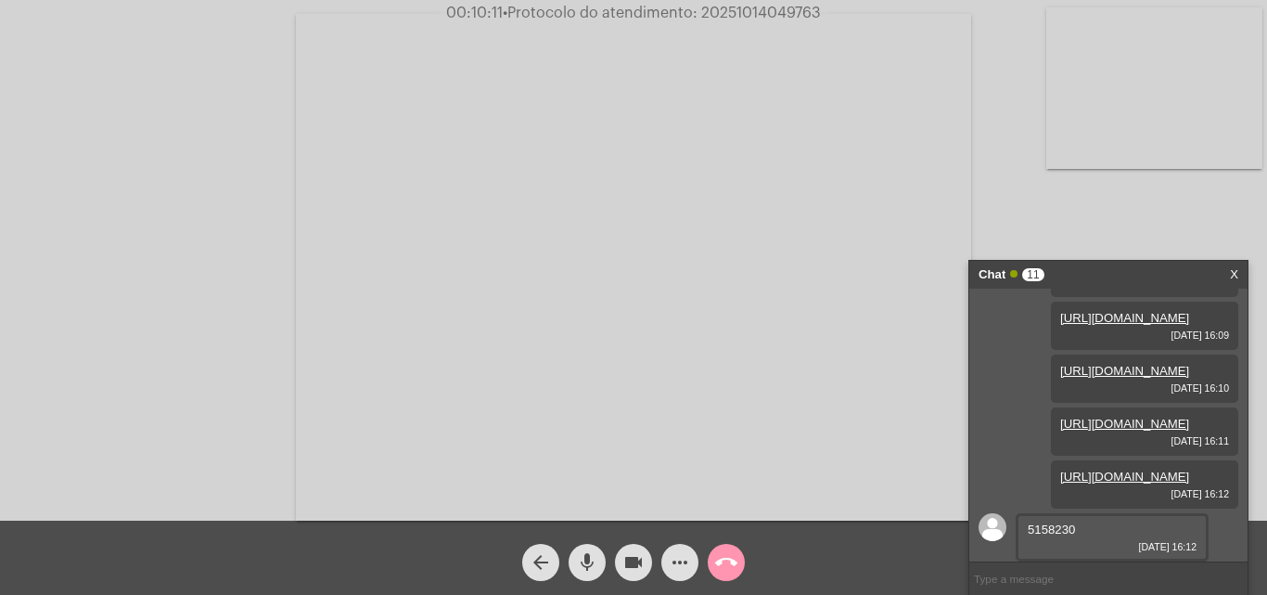
scroll to position [1312, 0]
click at [877, 398] on video at bounding box center [633, 267] width 675 height 506
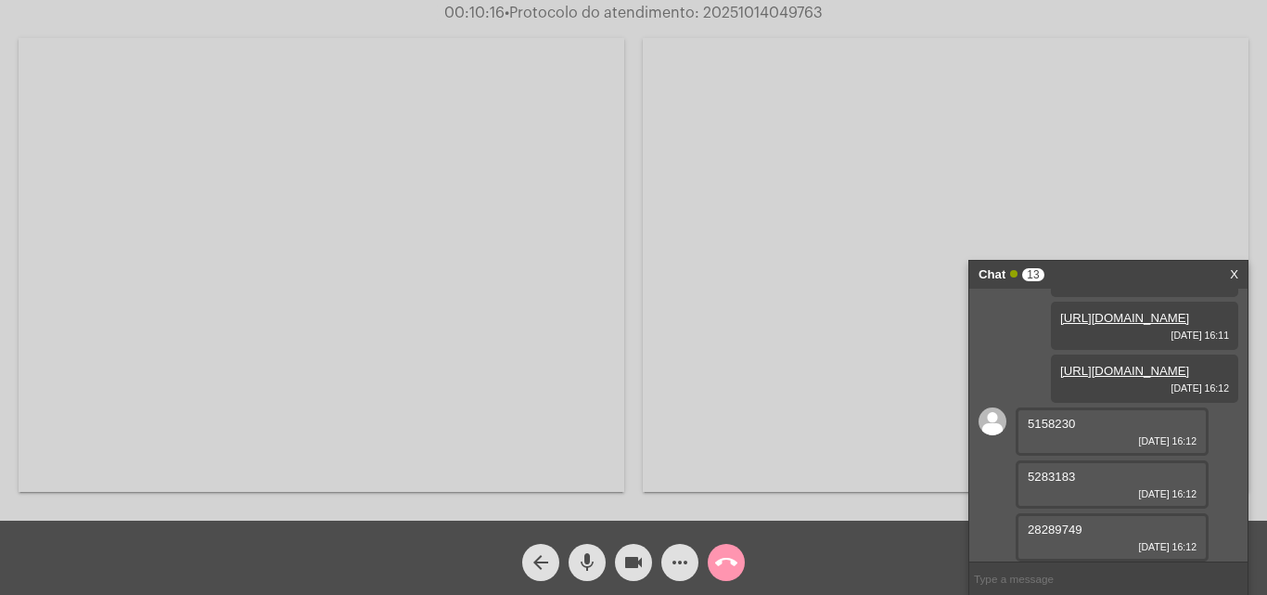
click at [339, 250] on video at bounding box center [322, 265] width 606 height 454
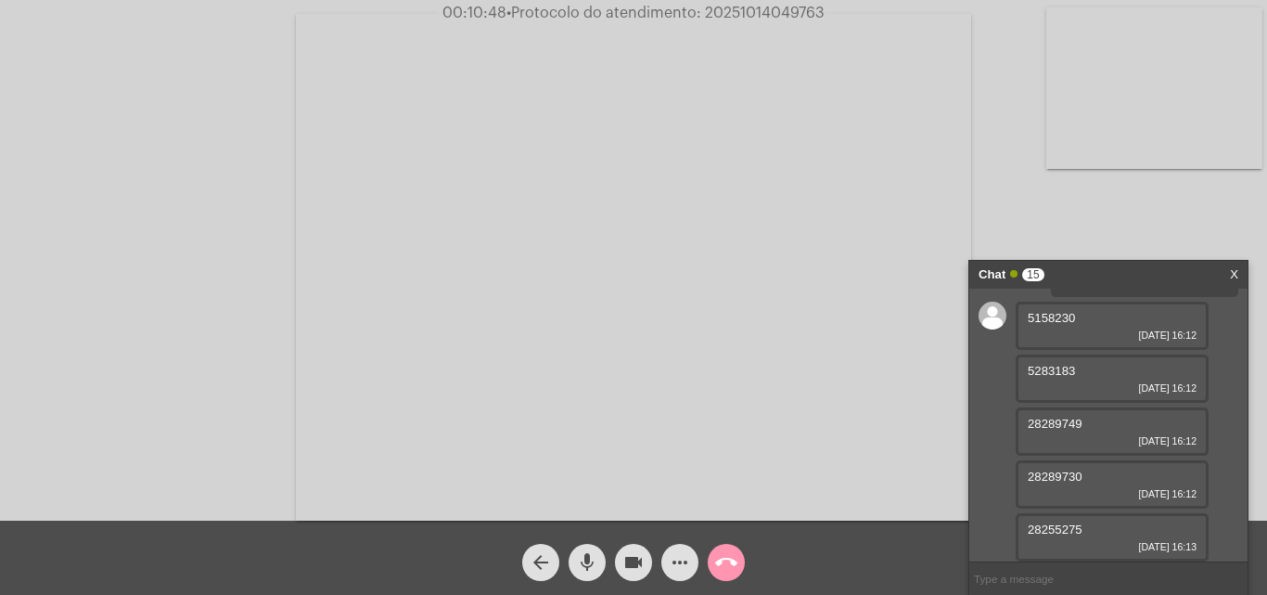
scroll to position [1471, 0]
click at [1045, 313] on span "5158230" at bounding box center [1051, 318] width 47 height 14
click at [679, 557] on mat-icon "more_horiz" at bounding box center [680, 562] width 22 height 22
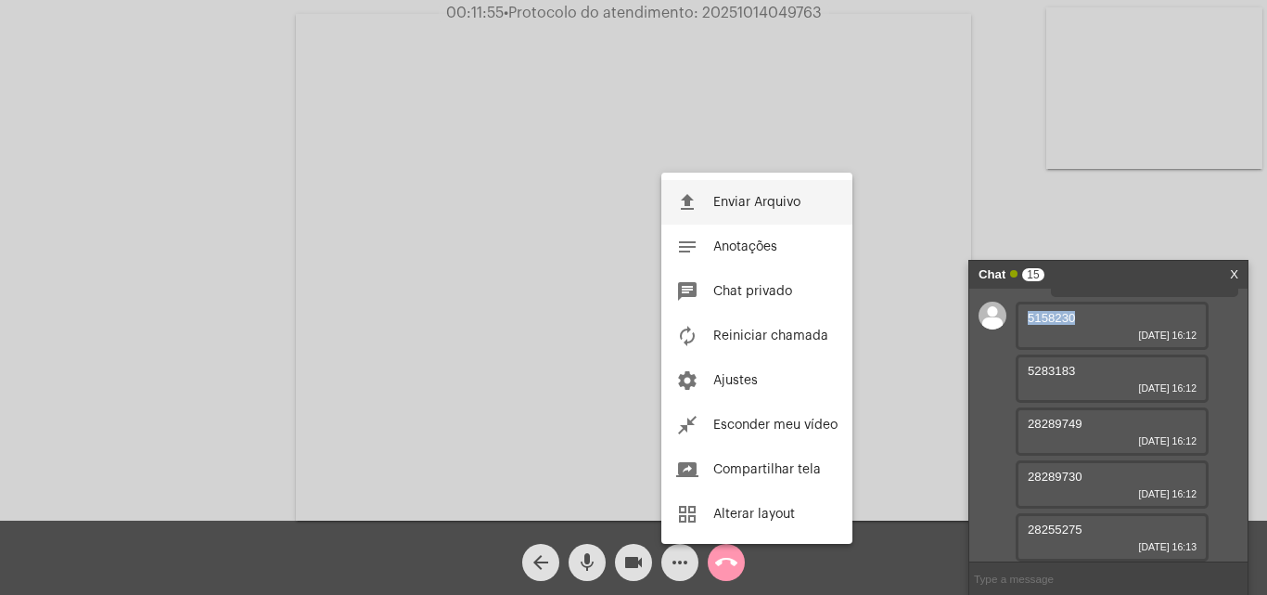
click at [725, 206] on span "Enviar Arquivo" at bounding box center [756, 202] width 87 height 13
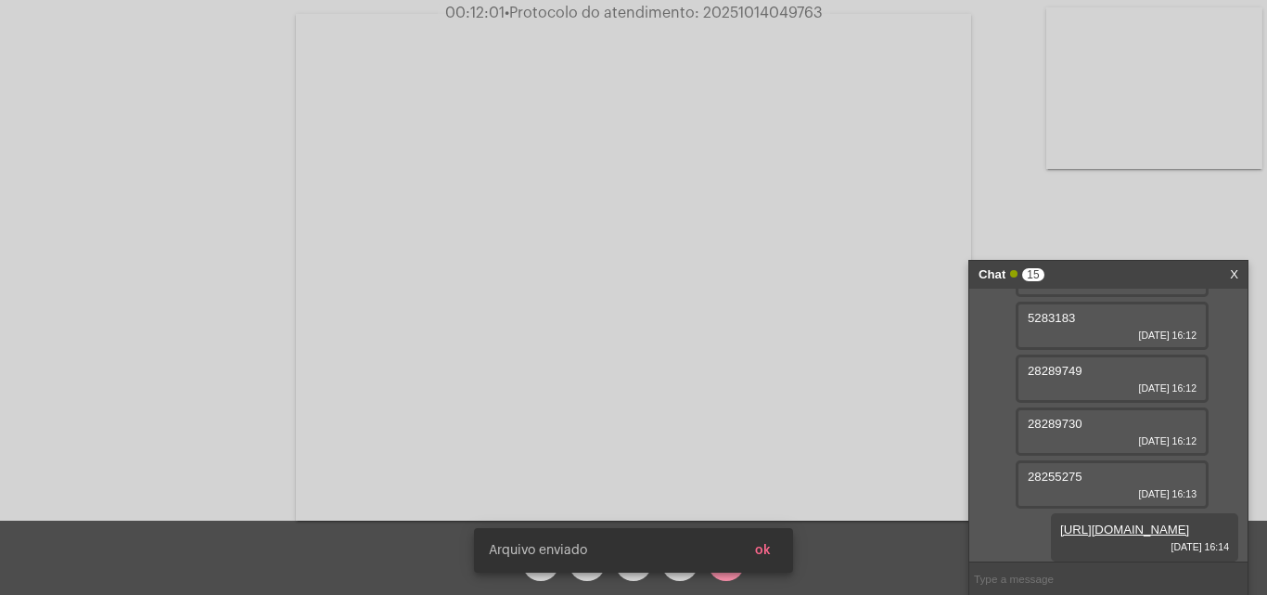
scroll to position [1380, 0]
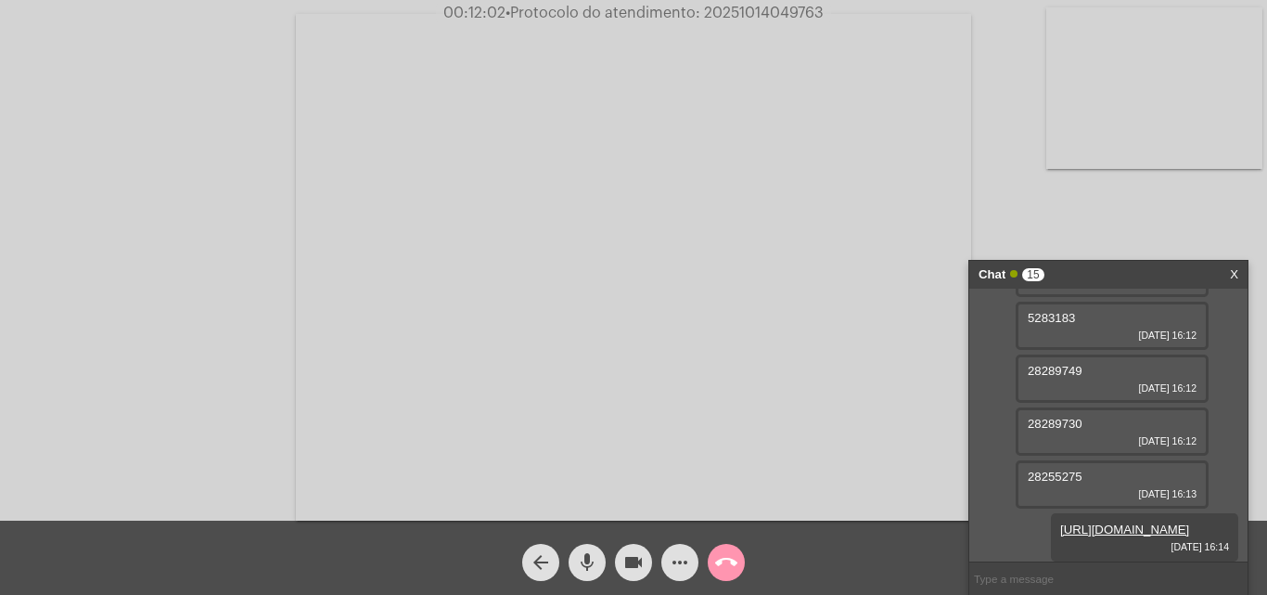
click at [1046, 325] on span "5283183" at bounding box center [1051, 318] width 47 height 14
click at [679, 568] on mat-icon "more_horiz" at bounding box center [680, 562] width 22 height 22
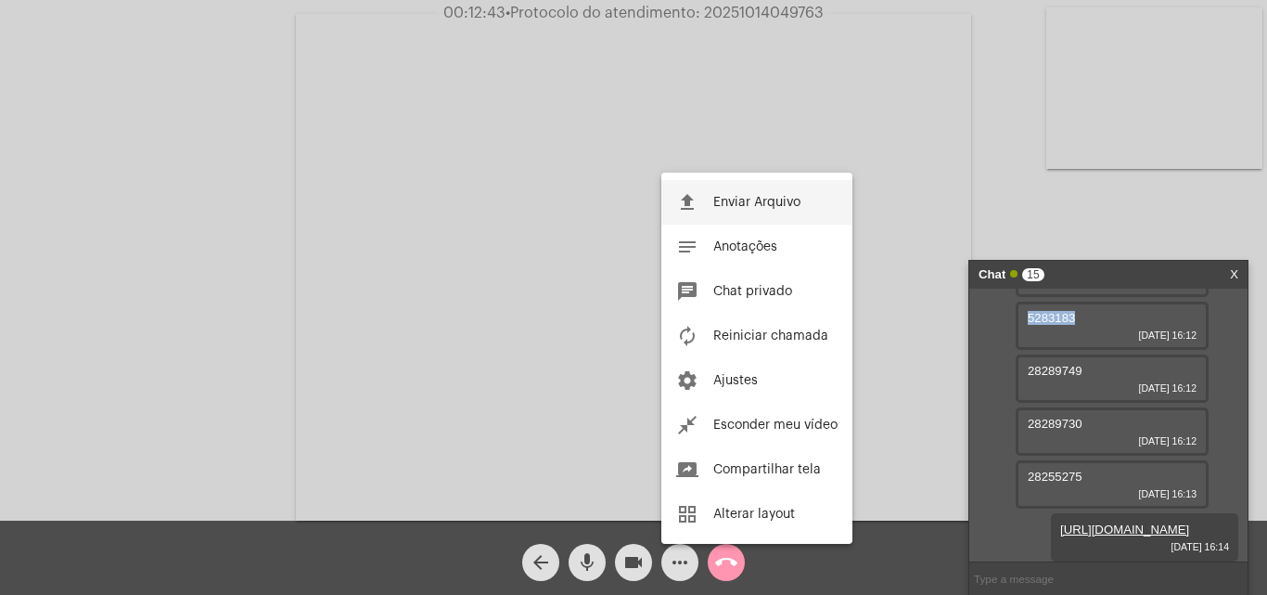
click at [701, 203] on button "file_upload Enviar Arquivo" at bounding box center [756, 202] width 191 height 45
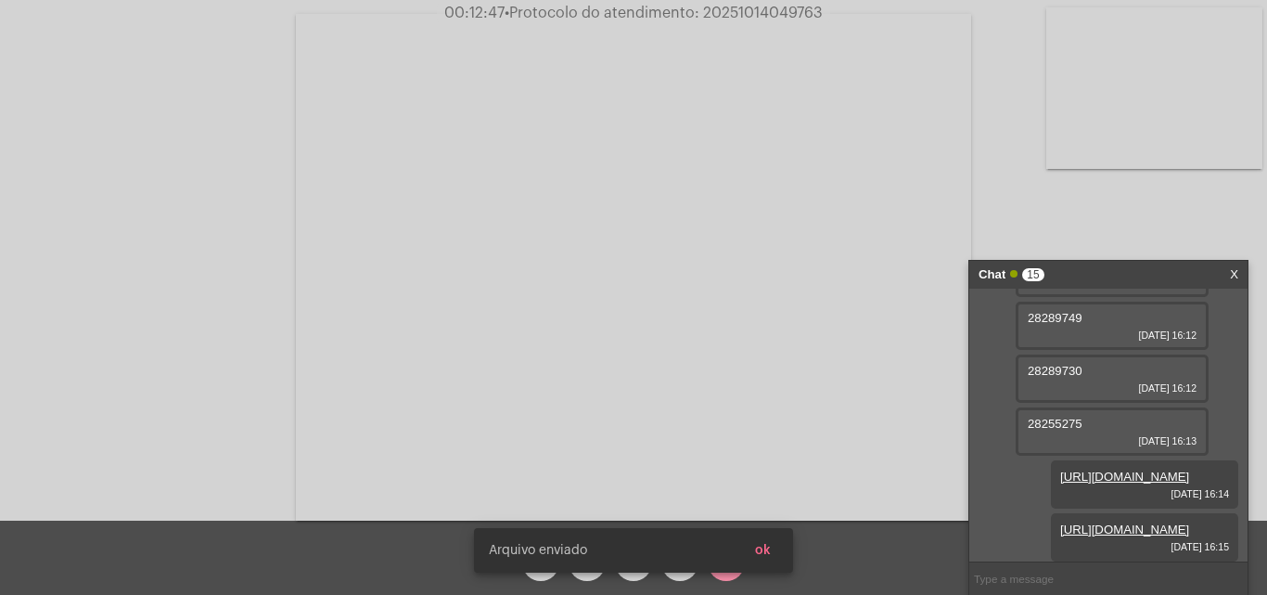
scroll to position [1660, 0]
click at [774, 545] on button "ok" at bounding box center [762, 549] width 45 height 33
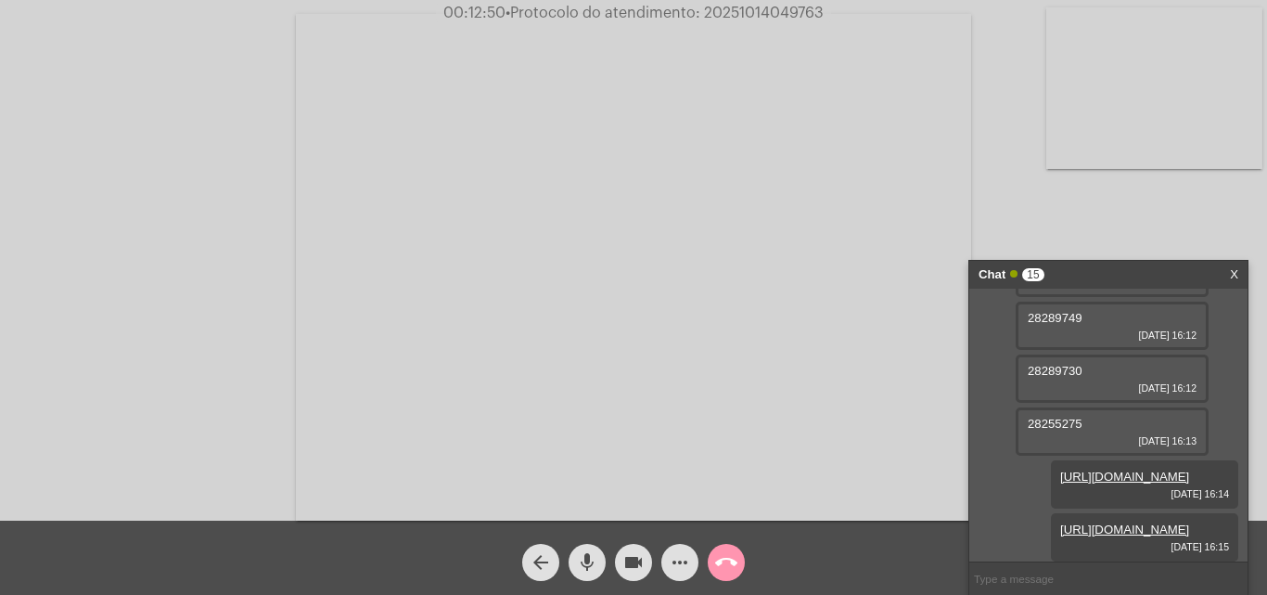
scroll to position [1475, 0]
click at [1051, 325] on span "28289749" at bounding box center [1055, 318] width 55 height 14
click at [673, 557] on mat-icon "more_horiz" at bounding box center [680, 562] width 22 height 22
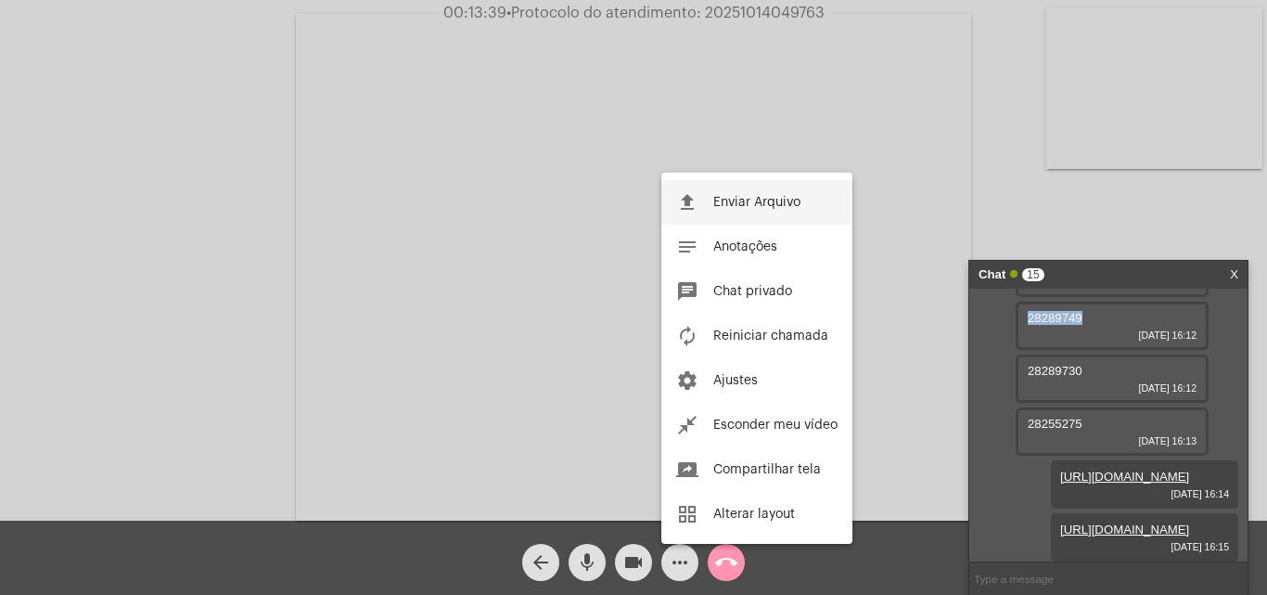
click at [748, 192] on button "file_upload Enviar Arquivo" at bounding box center [756, 202] width 191 height 45
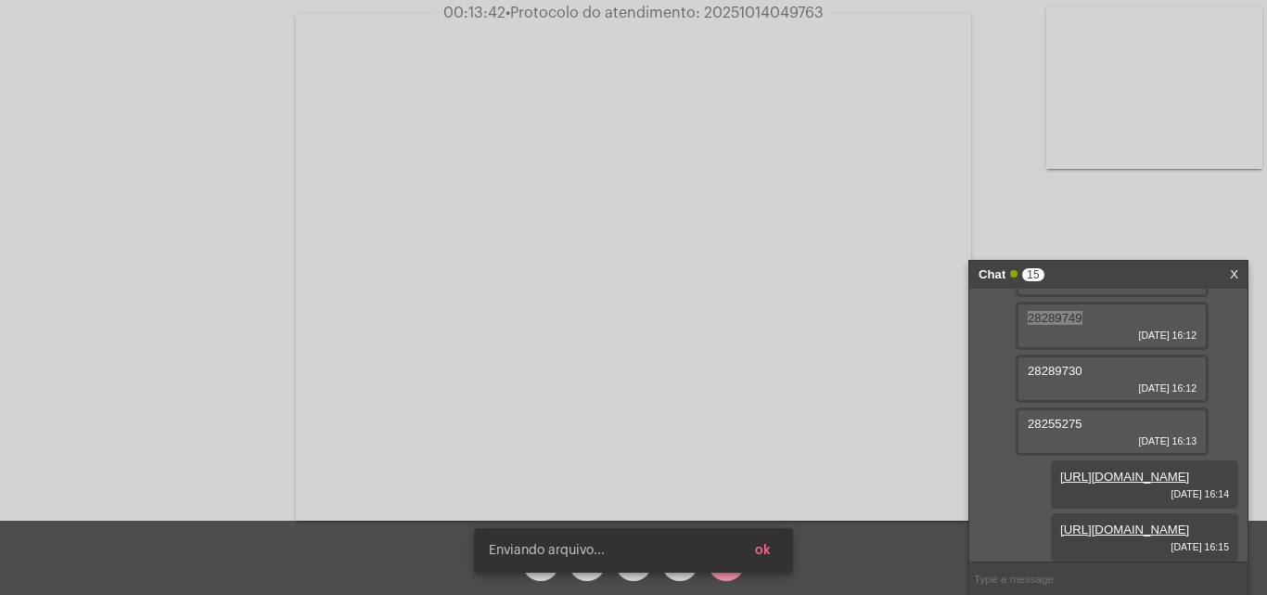
scroll to position [1755, 0]
click at [774, 544] on button "ok" at bounding box center [762, 549] width 45 height 33
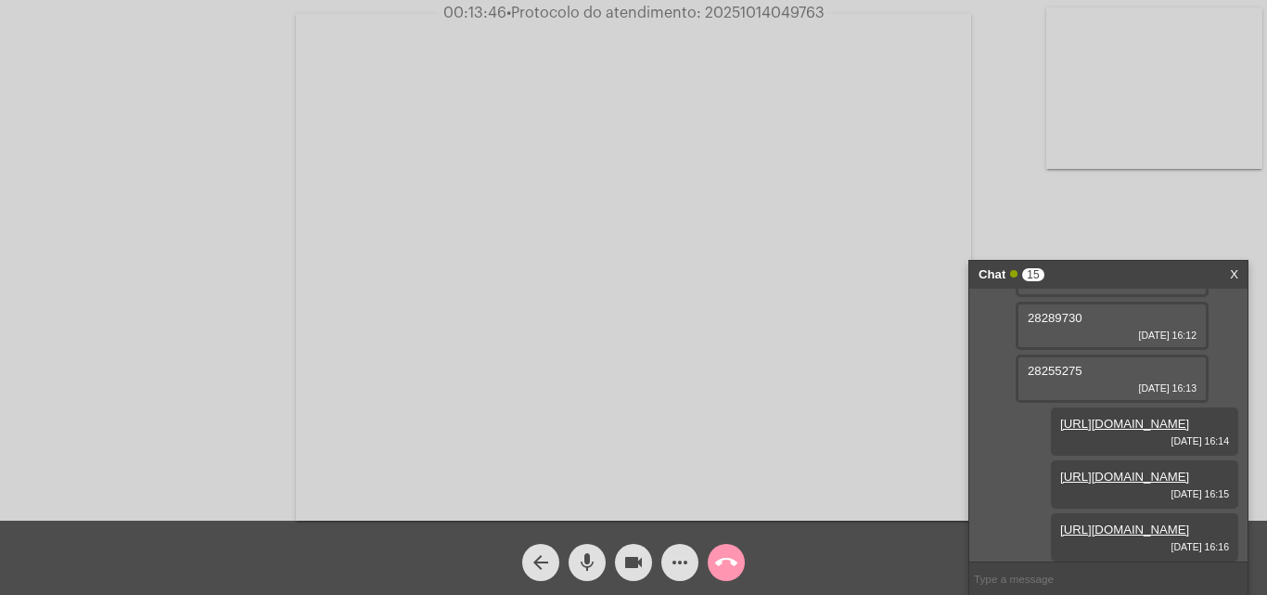
scroll to position [1569, 0]
click at [1050, 325] on span "28289730" at bounding box center [1055, 318] width 55 height 14
click at [670, 569] on mat-icon "more_horiz" at bounding box center [680, 562] width 22 height 22
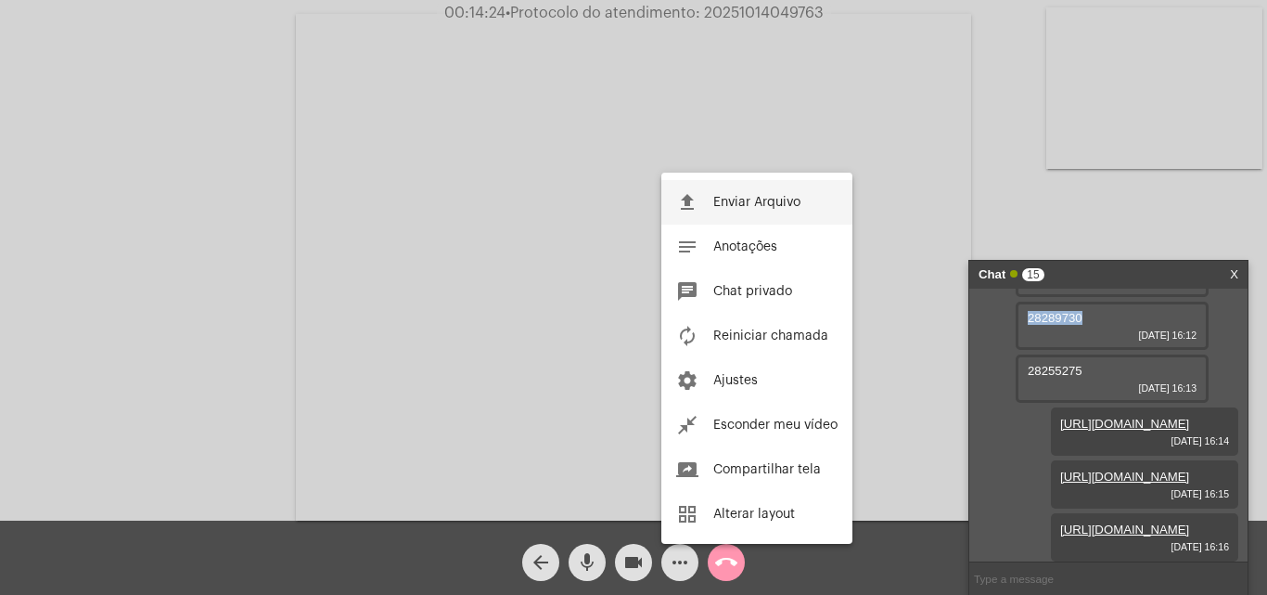
click at [714, 201] on span "Enviar Arquivo" at bounding box center [756, 202] width 87 height 13
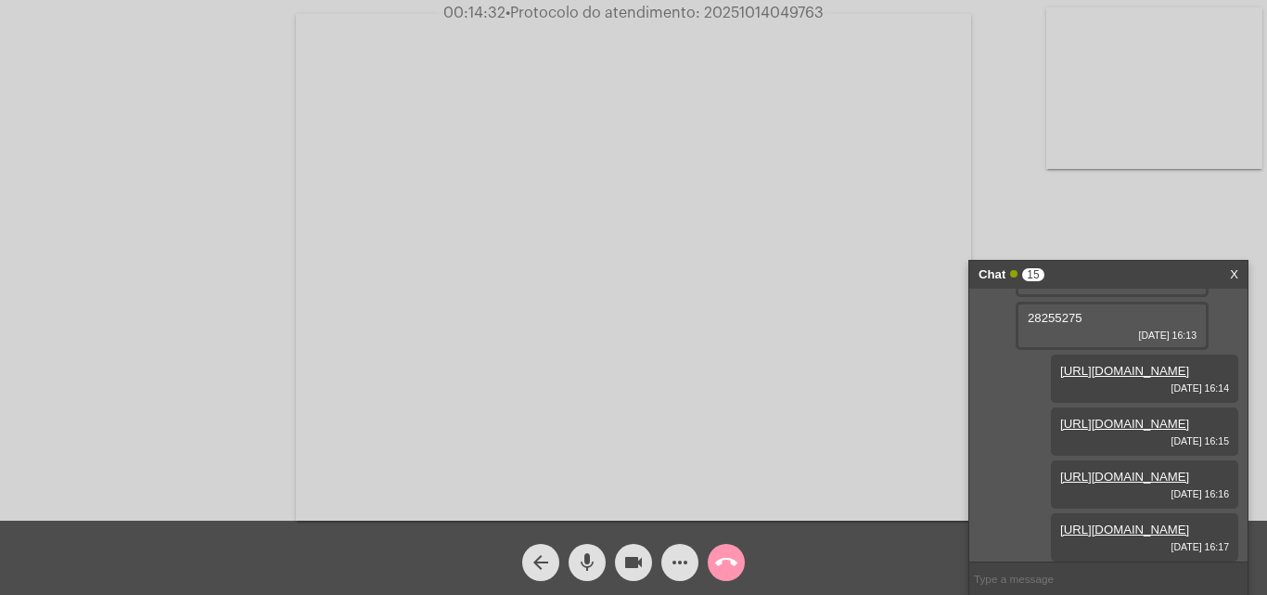
scroll to position [1571, 0]
click at [1056, 325] on span "28255275" at bounding box center [1055, 318] width 55 height 14
click at [681, 564] on mat-icon "more_horiz" at bounding box center [680, 562] width 22 height 22
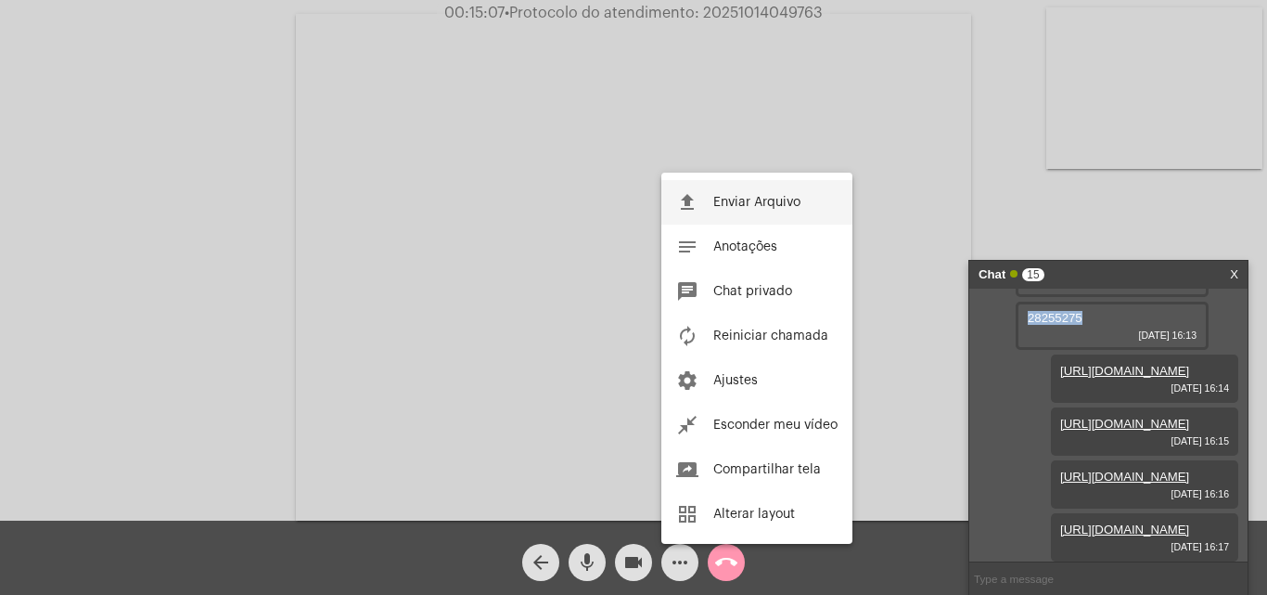
click at [736, 202] on span "Enviar Arquivo" at bounding box center [756, 202] width 87 height 13
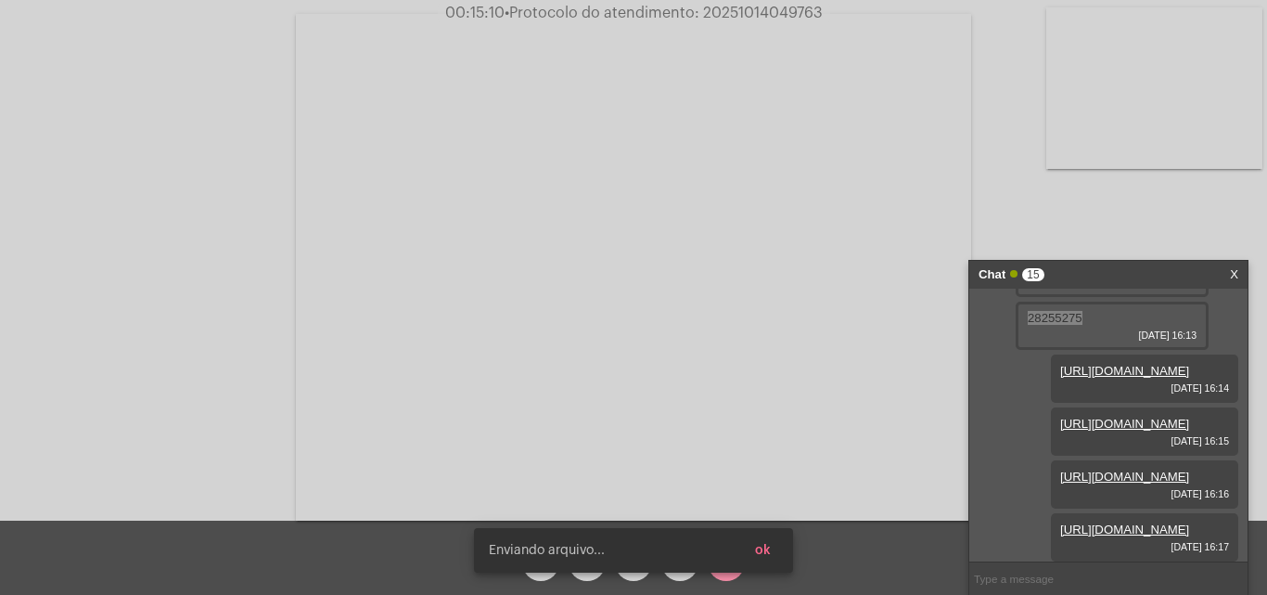
scroll to position [1944, 0]
click at [764, 541] on button "ok" at bounding box center [762, 549] width 45 height 33
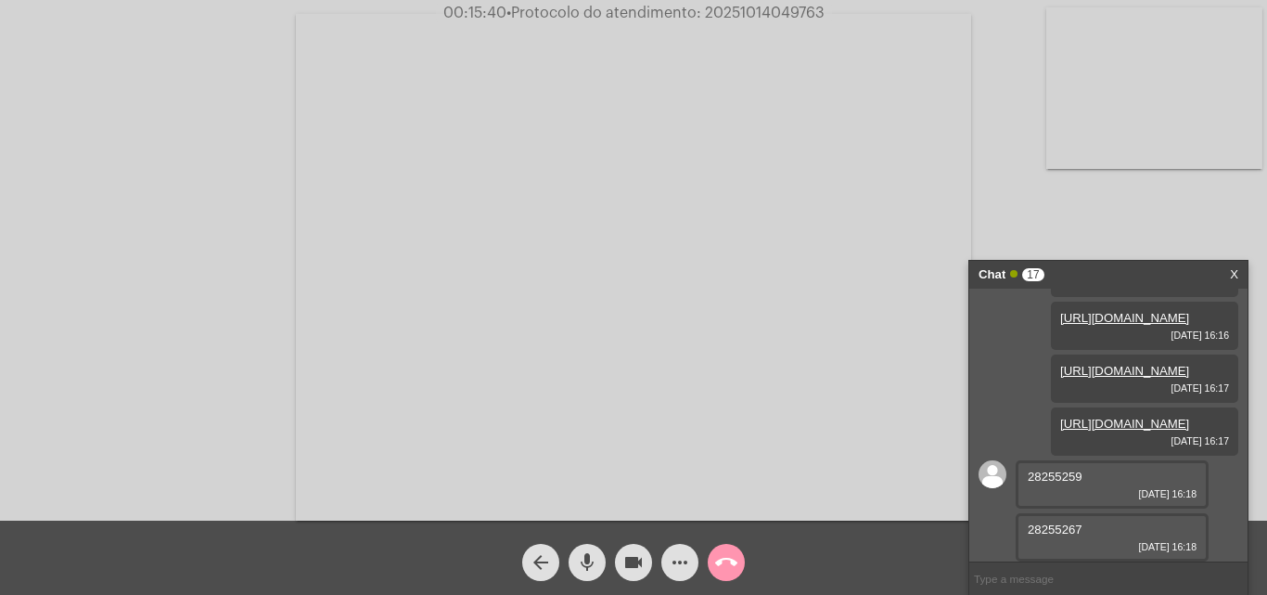
scroll to position [2050, 0]
click at [1049, 475] on span "28255259" at bounding box center [1055, 476] width 55 height 14
drag, startPoint x: 1049, startPoint y: 475, endPoint x: 537, endPoint y: 237, distance: 564.8
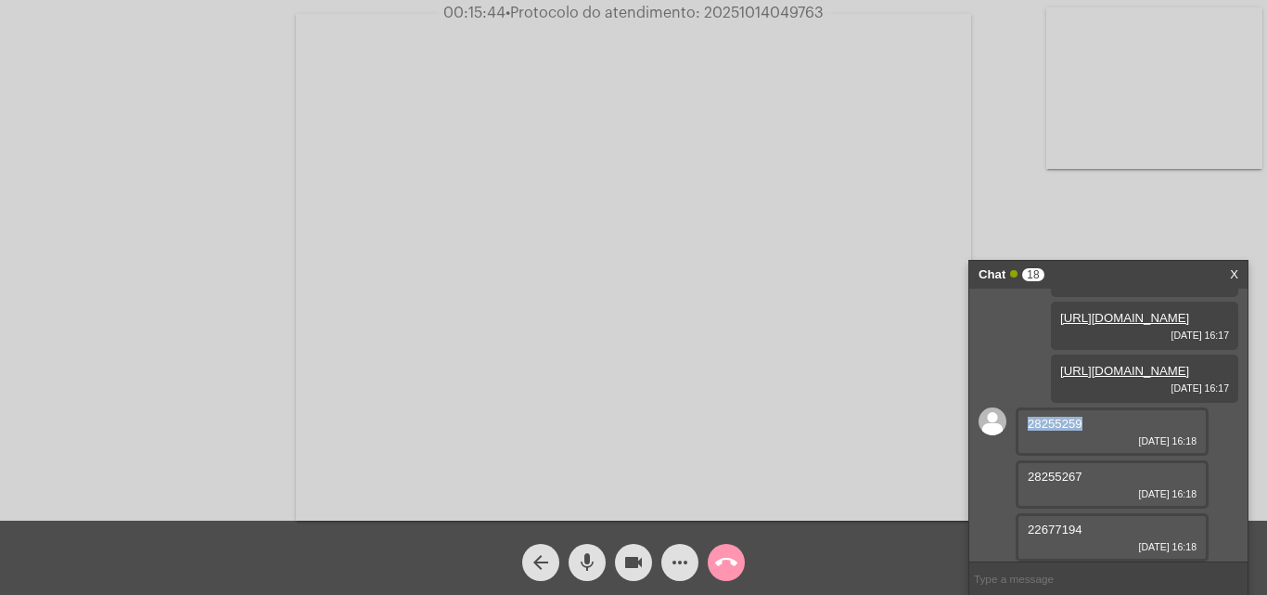
click at [537, 237] on video at bounding box center [633, 267] width 675 height 506
click at [681, 563] on mat-icon "more_horiz" at bounding box center [680, 562] width 22 height 22
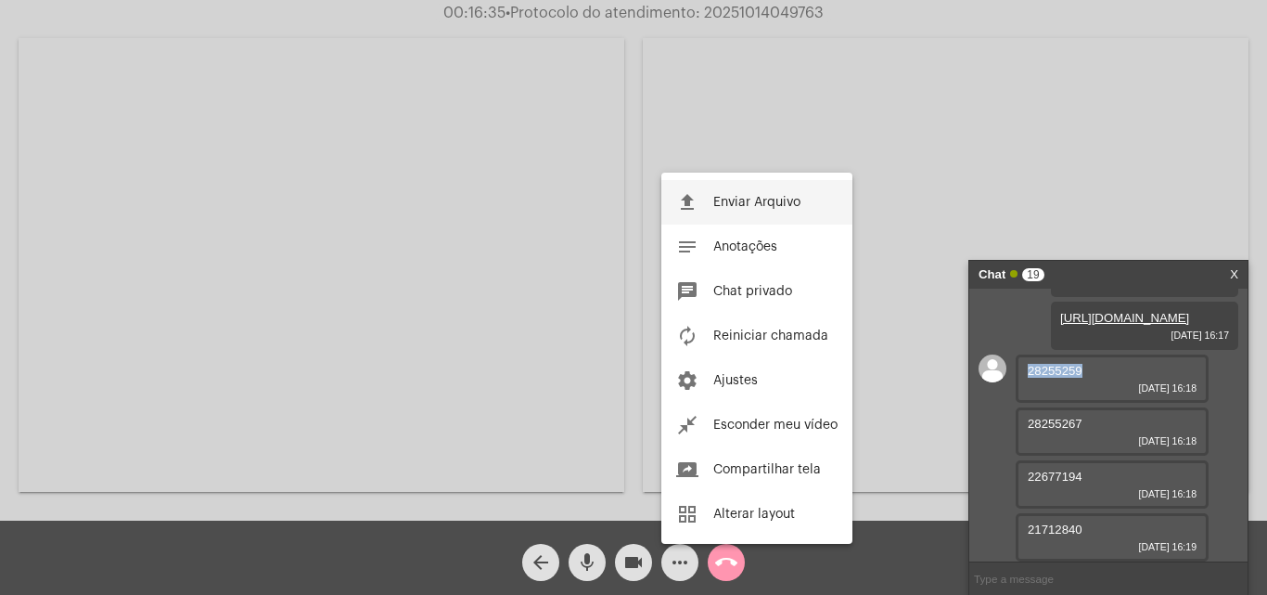
click at [711, 204] on button "file_upload Enviar Arquivo" at bounding box center [756, 202] width 191 height 45
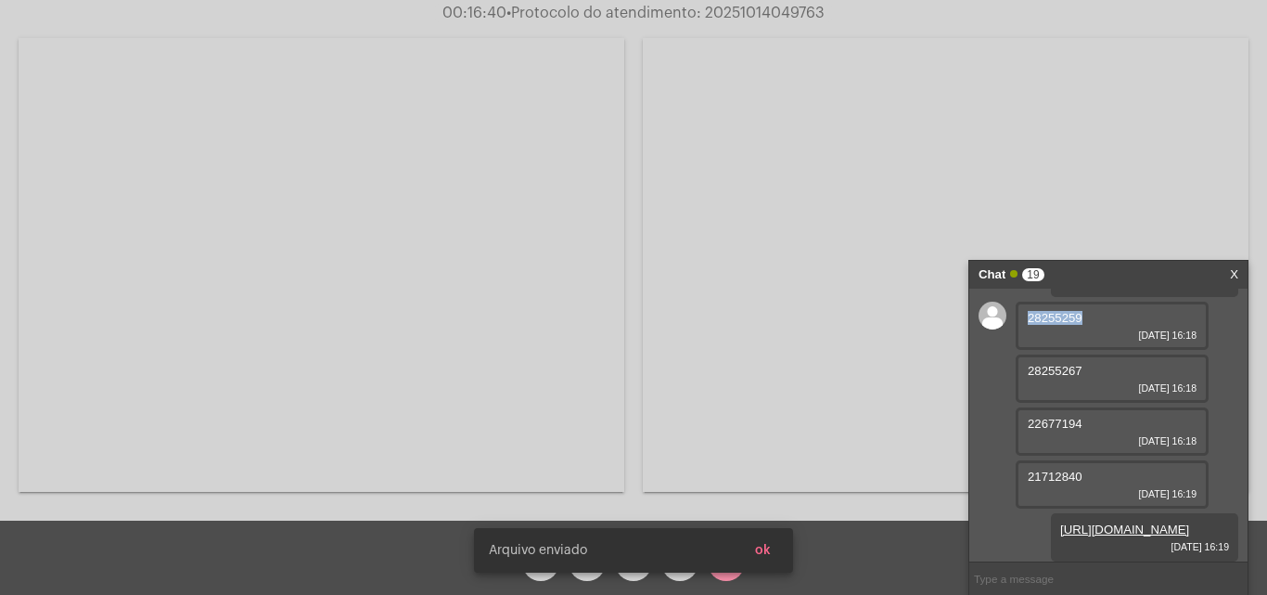
scroll to position [2157, 0]
click at [1054, 378] on span "28255267" at bounding box center [1055, 371] width 55 height 14
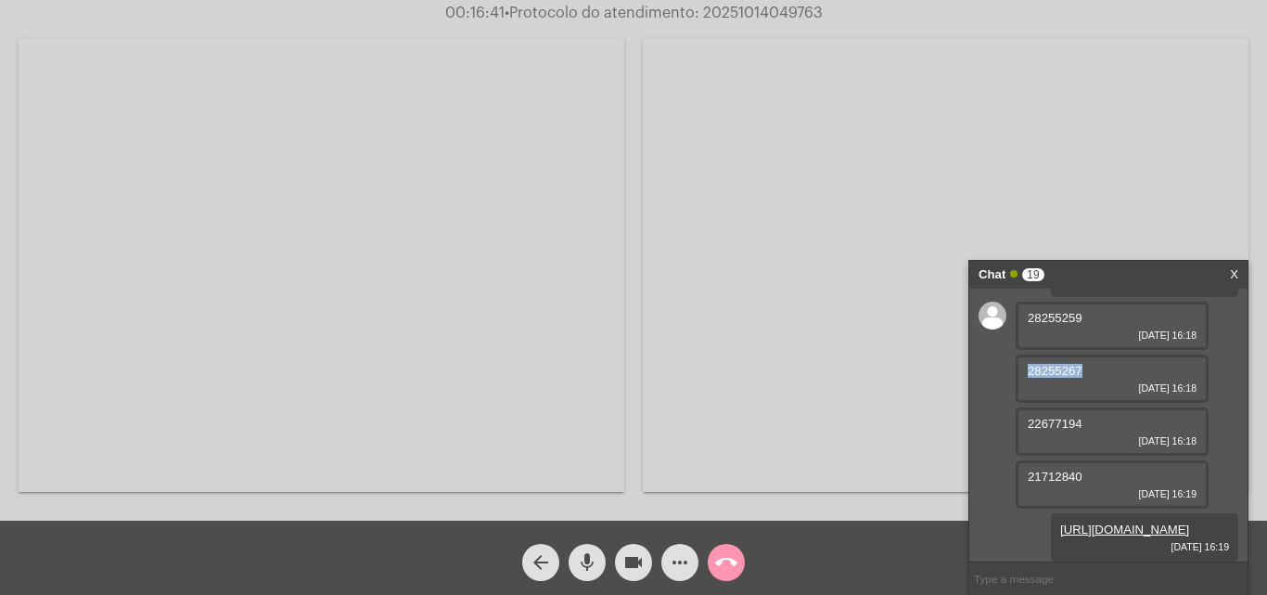
click at [1054, 378] on span "28255267" at bounding box center [1055, 371] width 55 height 14
click at [679, 563] on mat-icon "more_horiz" at bounding box center [680, 562] width 22 height 22
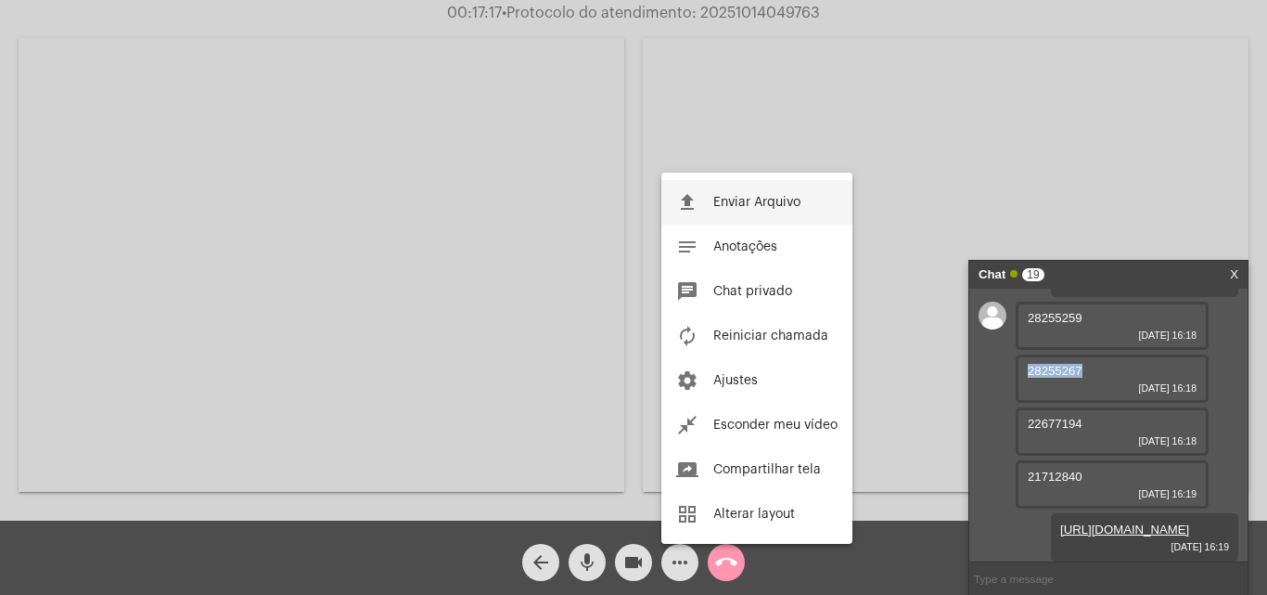
click at [728, 189] on button "file_upload Enviar Arquivo" at bounding box center [756, 202] width 191 height 45
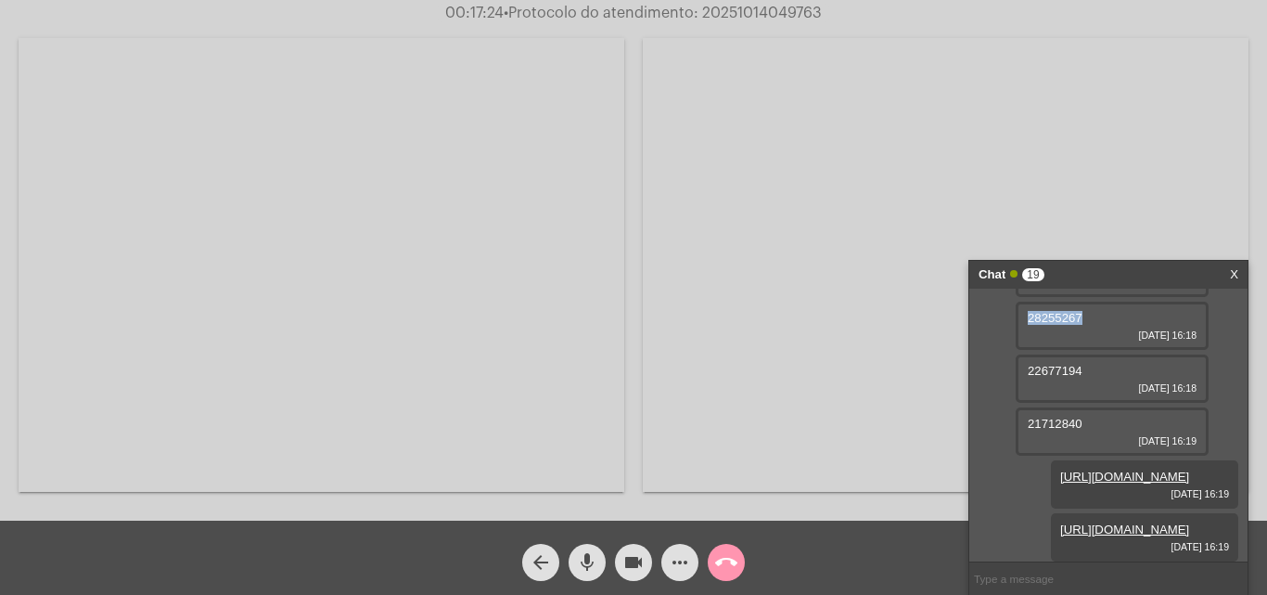
scroll to position [2252, 0]
click at [1034, 372] on div "22677194 [DATE] 16:18" at bounding box center [1112, 378] width 193 height 48
click at [668, 568] on button "more_horiz" at bounding box center [679, 562] width 37 height 37
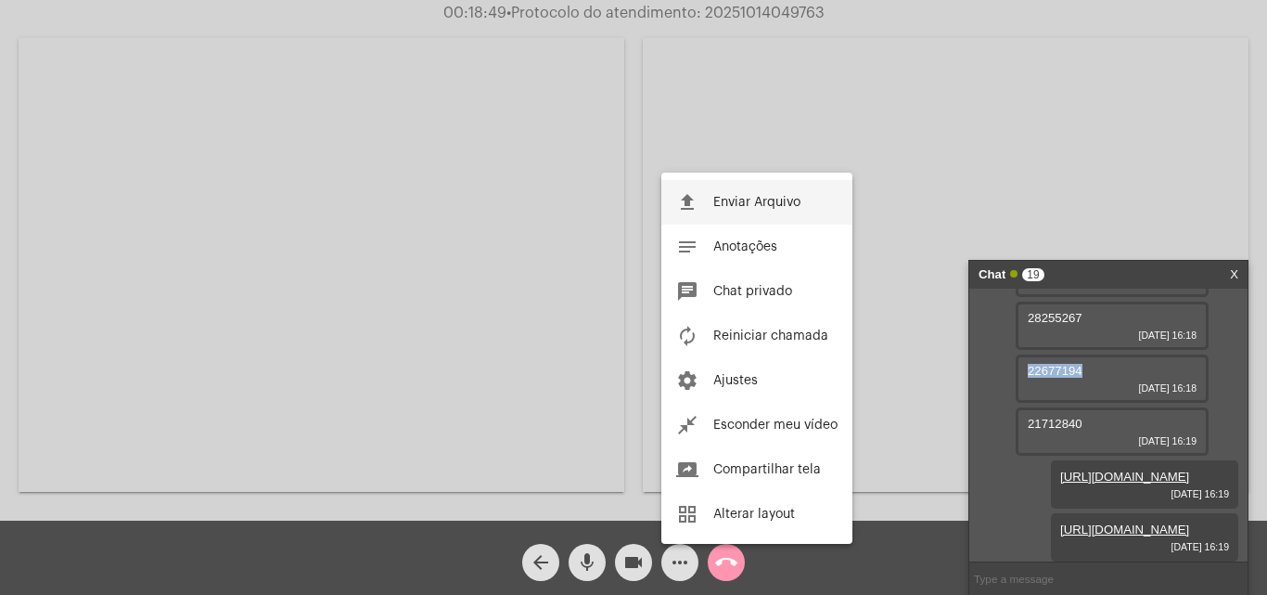
click at [698, 198] on mat-icon "file_upload" at bounding box center [687, 202] width 22 height 22
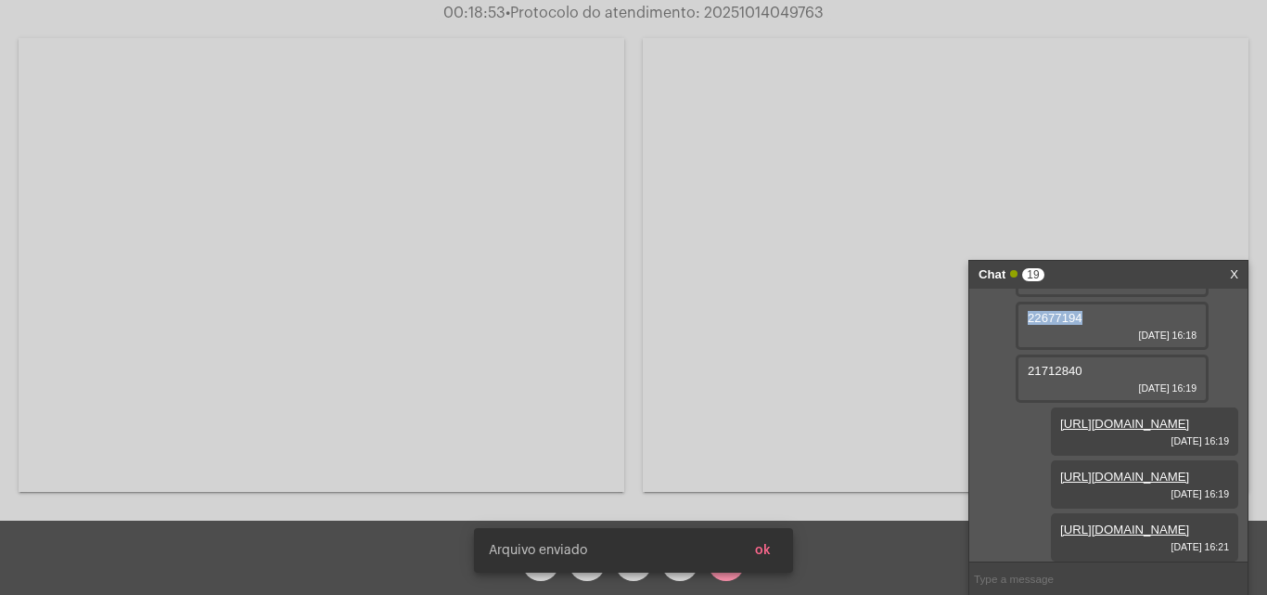
scroll to position [2254, 0]
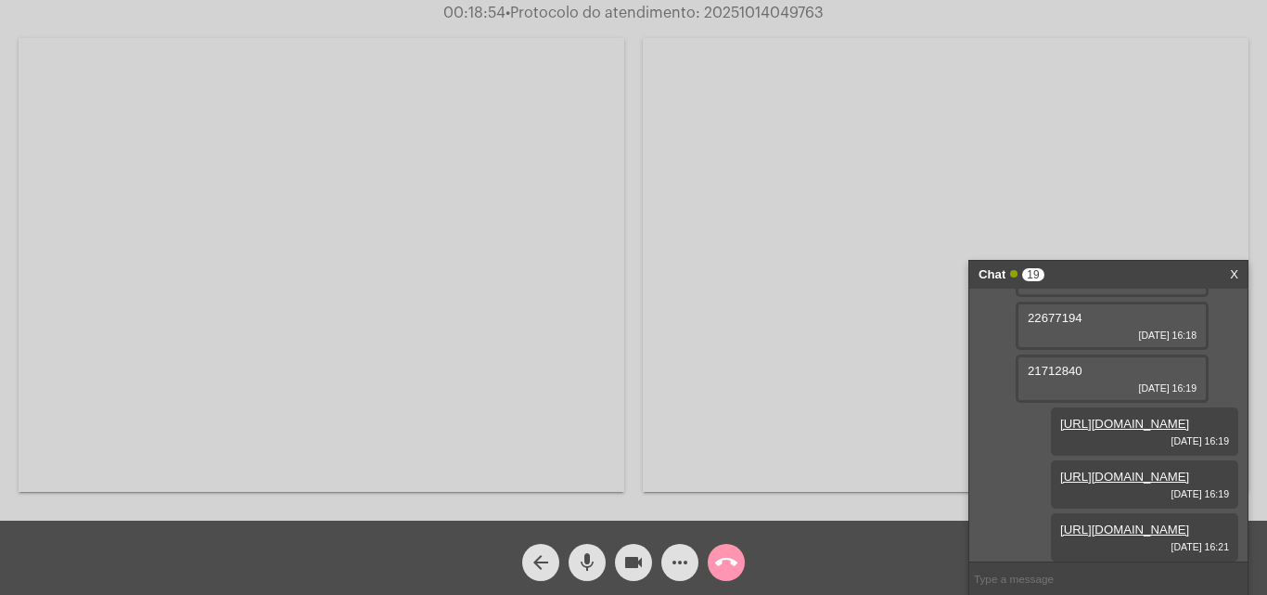
click at [1048, 378] on span "21712840" at bounding box center [1055, 371] width 55 height 14
click at [686, 556] on mat-icon "more_horiz" at bounding box center [680, 562] width 22 height 22
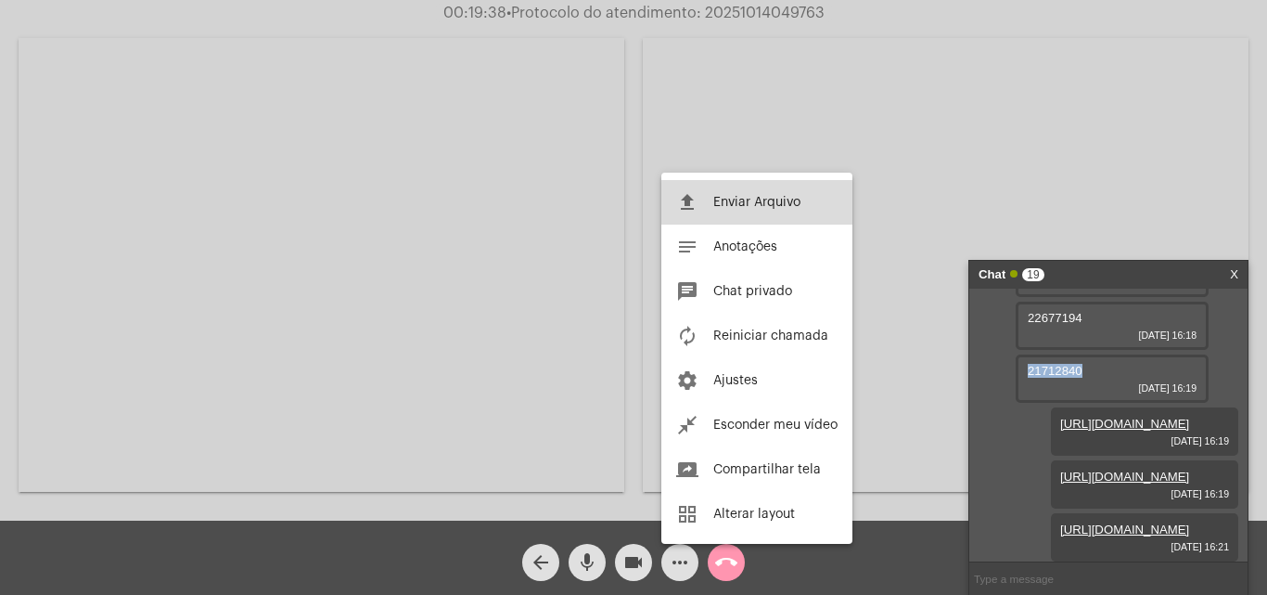
click at [719, 199] on span "Enviar Arquivo" at bounding box center [756, 202] width 87 height 13
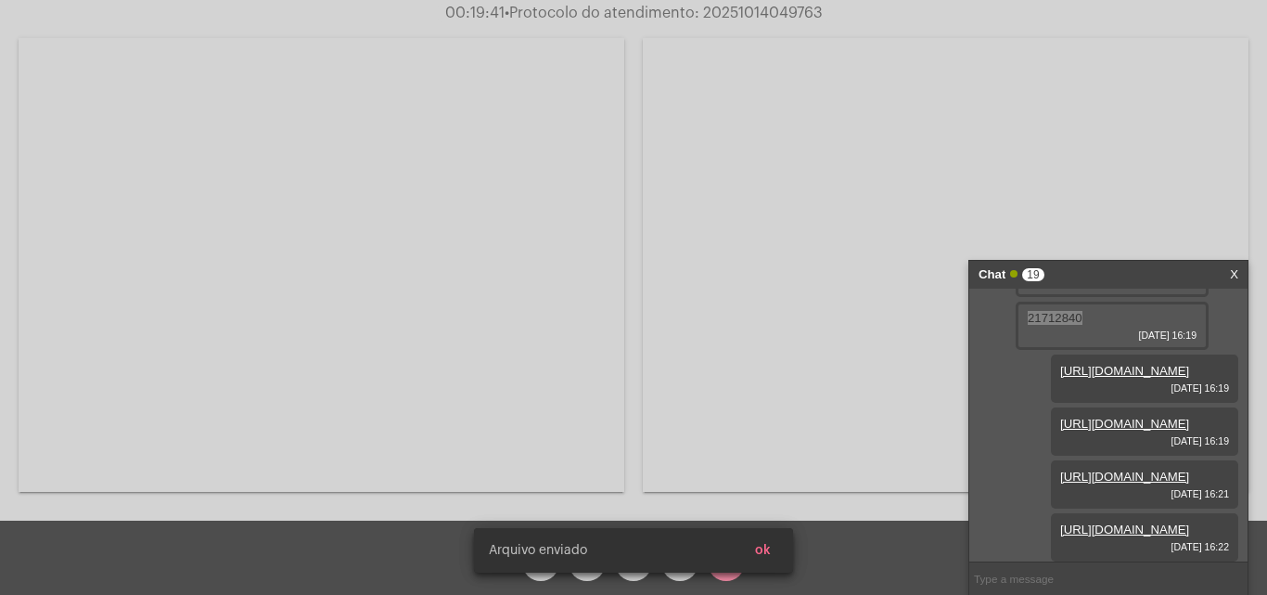
scroll to position [2534, 0]
click at [770, 532] on snack-bar-container "[PERSON_NAME] enviado ok" at bounding box center [633, 550] width 319 height 45
click at [768, 551] on span "ok" at bounding box center [763, 550] width 16 height 13
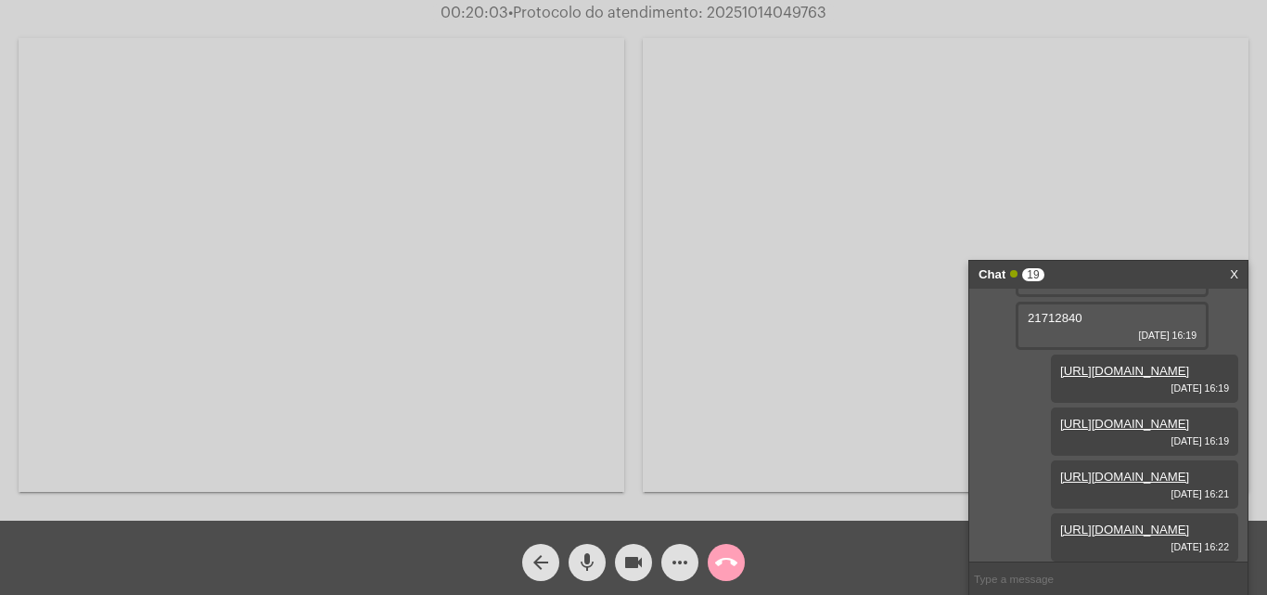
click at [741, 551] on button "call_end" at bounding box center [726, 562] width 37 height 37
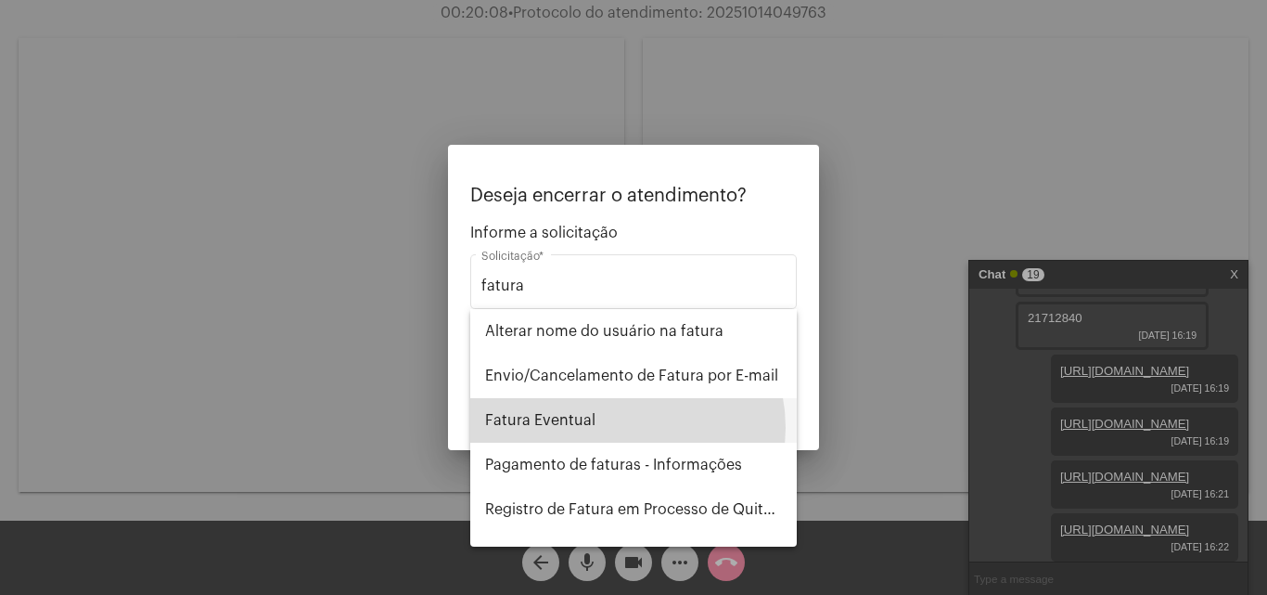
click at [614, 428] on span "Fatura Eventual" at bounding box center [633, 420] width 297 height 45
type input "Fatura Eventual"
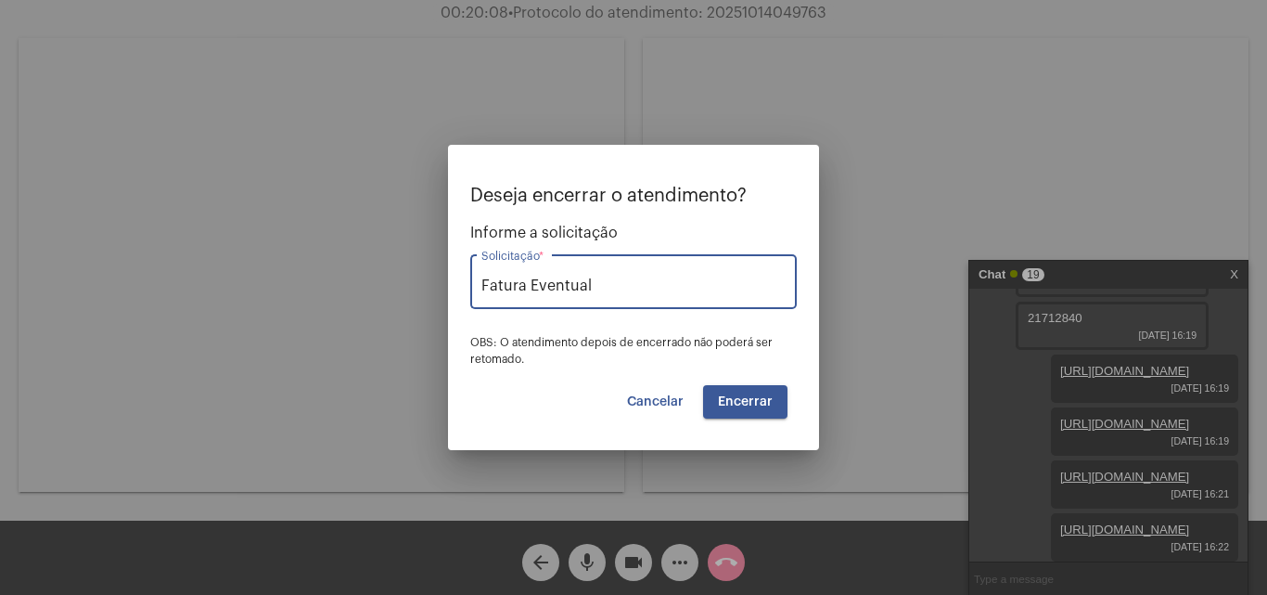
click at [751, 398] on span "Encerrar" at bounding box center [745, 401] width 55 height 13
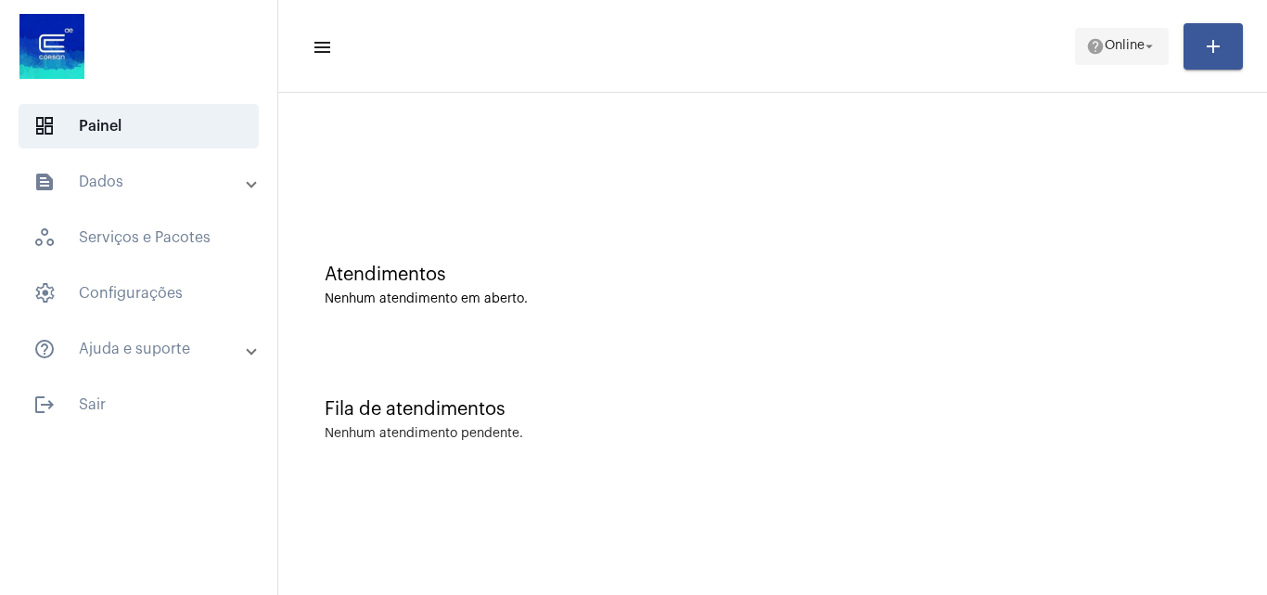
click at [1111, 55] on span "help Online arrow_drop_down" at bounding box center [1121, 45] width 71 height 33
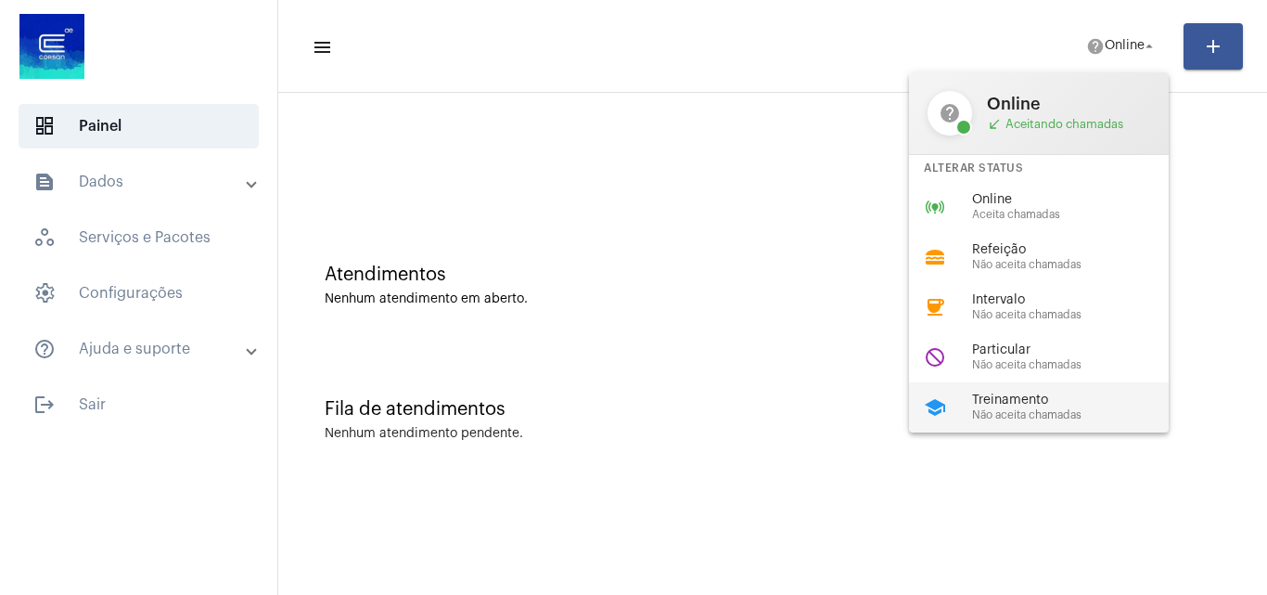
click at [999, 403] on span "Treinamento" at bounding box center [1077, 400] width 211 height 14
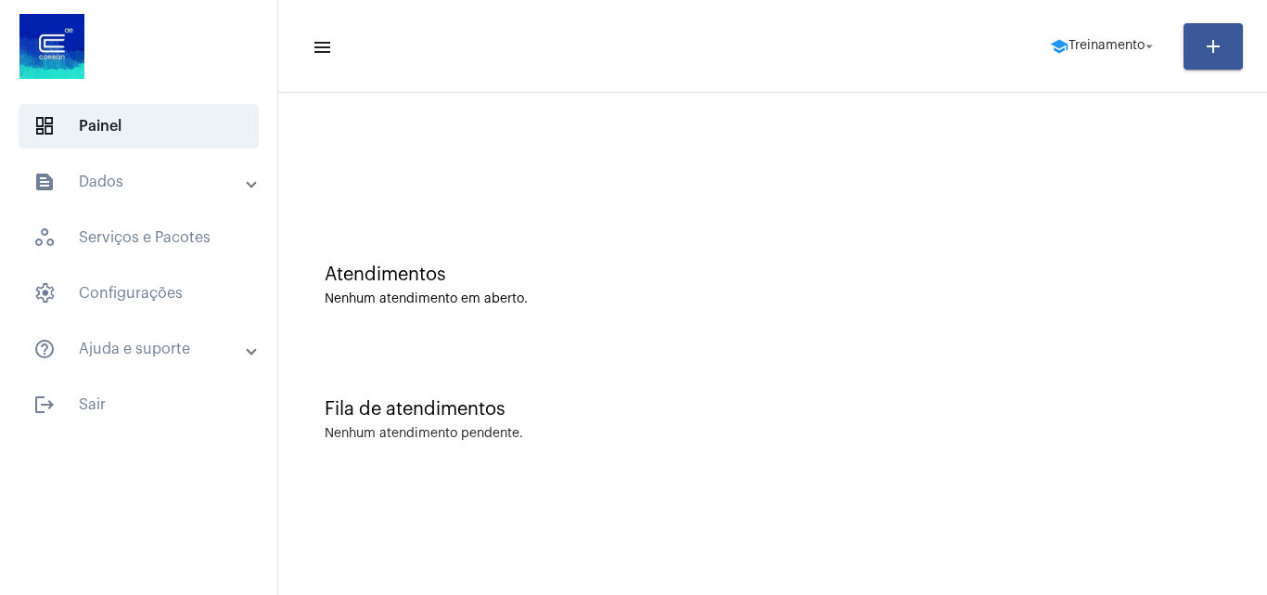
drag, startPoint x: 1012, startPoint y: 317, endPoint x: 462, endPoint y: 135, distance: 579.3
click at [421, 130] on div at bounding box center [773, 155] width 970 height 107
click at [1122, 32] on span "school Treinamento arrow_drop_down" at bounding box center [1104, 45] width 108 height 33
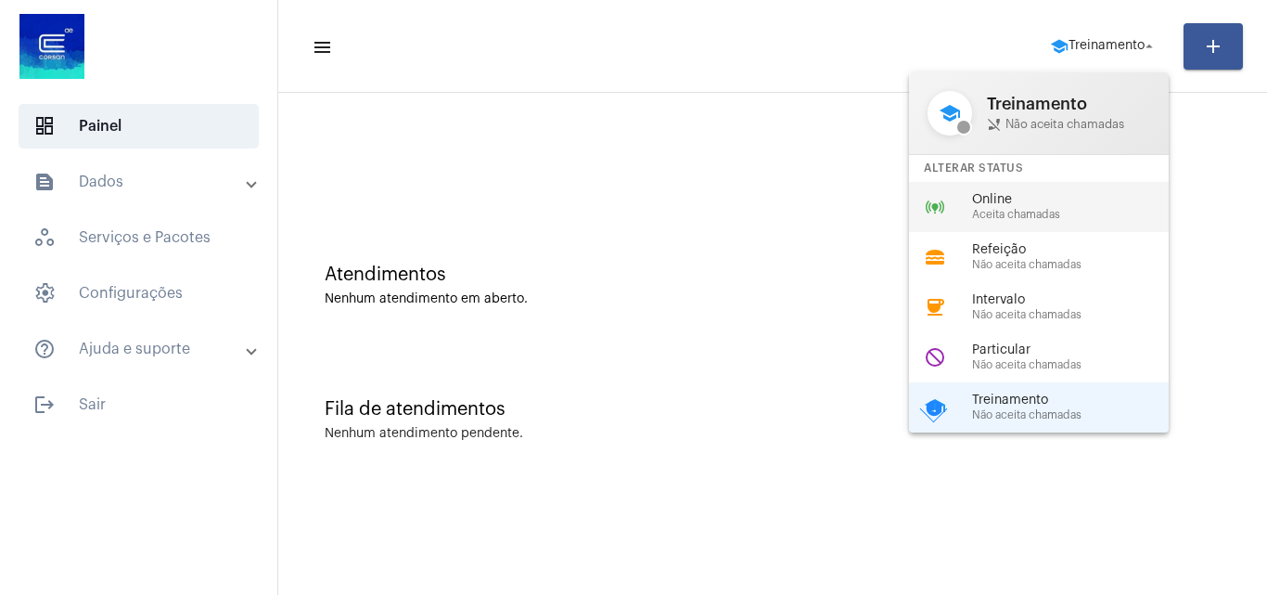
click at [996, 193] on span "Online" at bounding box center [1077, 200] width 211 height 14
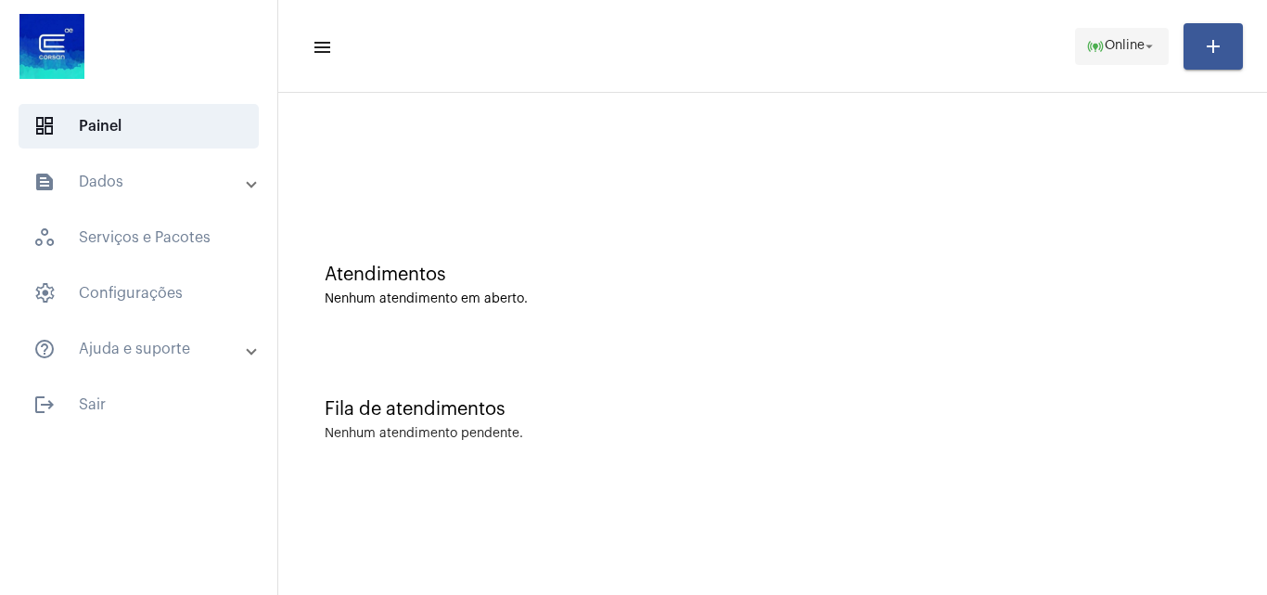
click at [1113, 47] on span "Online" at bounding box center [1125, 46] width 40 height 13
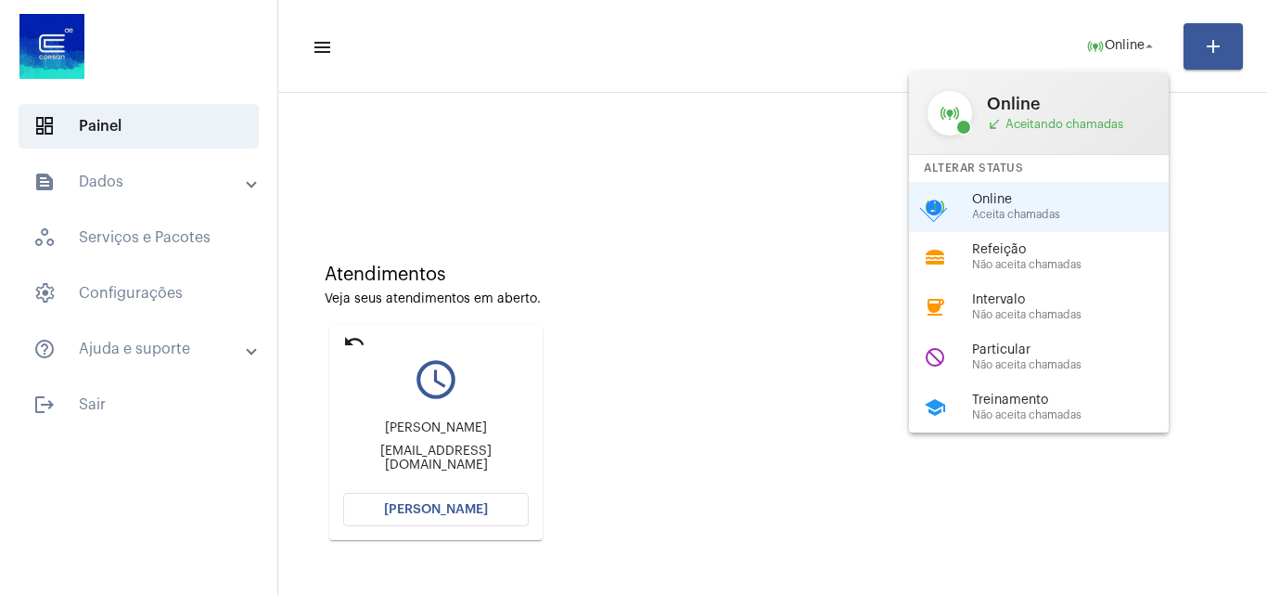
click at [347, 334] on div at bounding box center [633, 297] width 1267 height 595
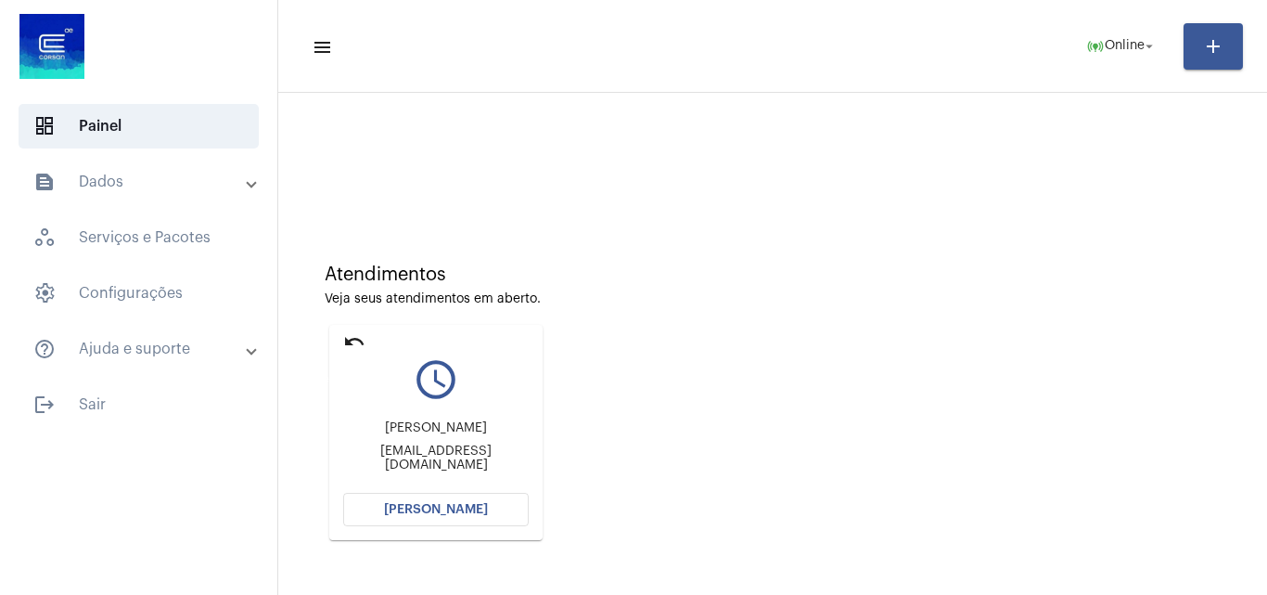
click at [352, 339] on mat-icon "undo" at bounding box center [354, 341] width 22 height 22
click at [352, 335] on mat-icon "undo" at bounding box center [354, 341] width 22 height 22
click at [348, 334] on mat-icon "undo" at bounding box center [354, 341] width 22 height 22
click at [347, 340] on mat-icon "undo" at bounding box center [354, 341] width 22 height 22
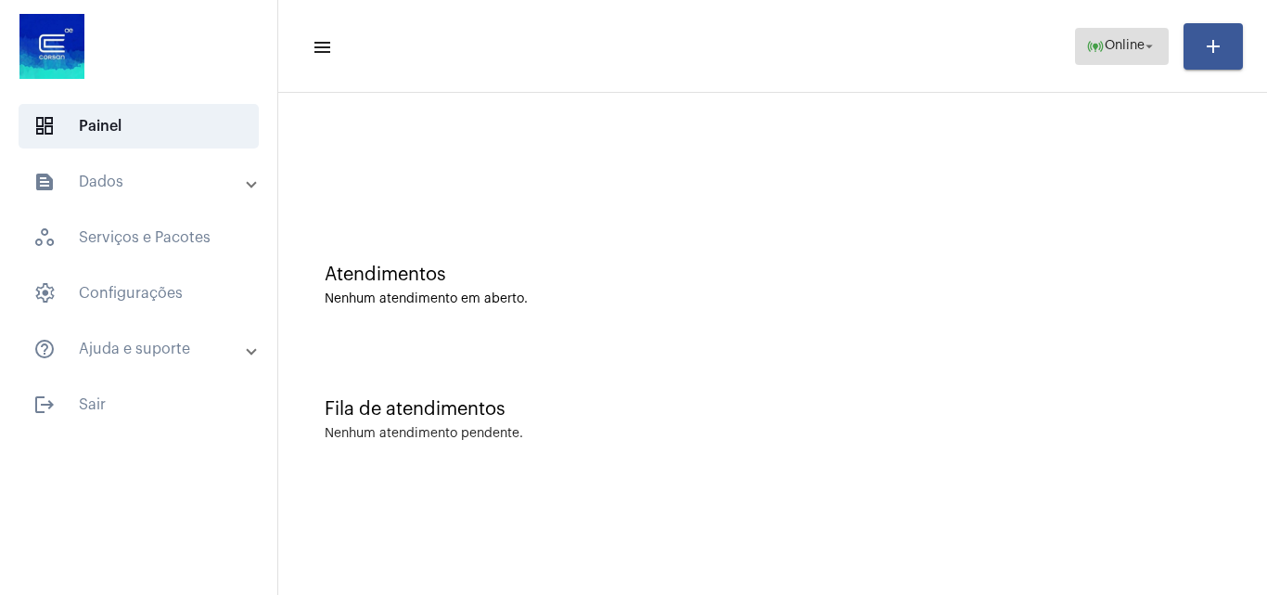
click at [1107, 43] on span "Online" at bounding box center [1125, 46] width 40 height 13
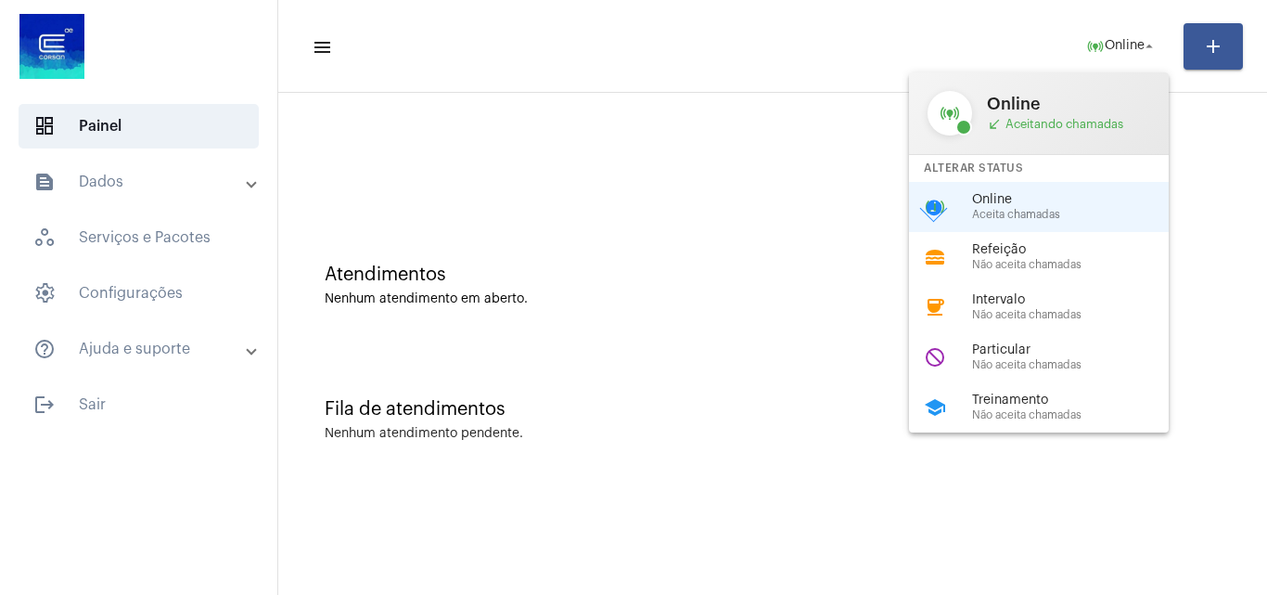
drag, startPoint x: 954, startPoint y: 406, endPoint x: 927, endPoint y: 379, distance: 38.0
click at [956, 406] on div "school Treinamento Não aceita chamadas" at bounding box center [1053, 407] width 289 height 50
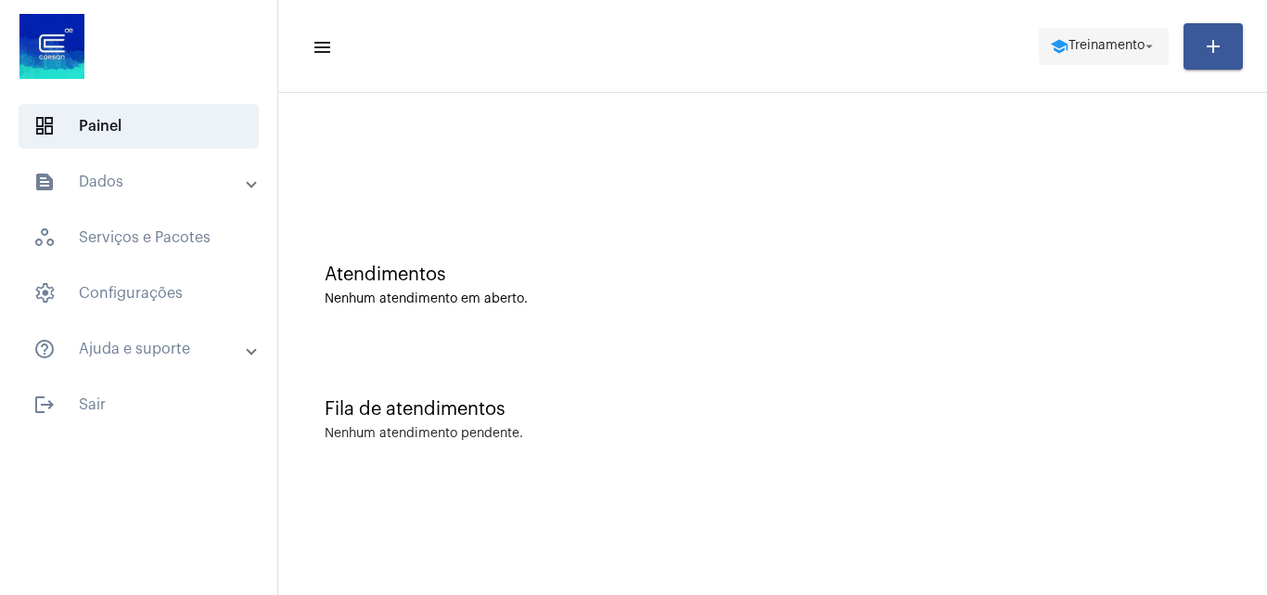
click at [1076, 51] on span "Treinamento" at bounding box center [1107, 46] width 76 height 13
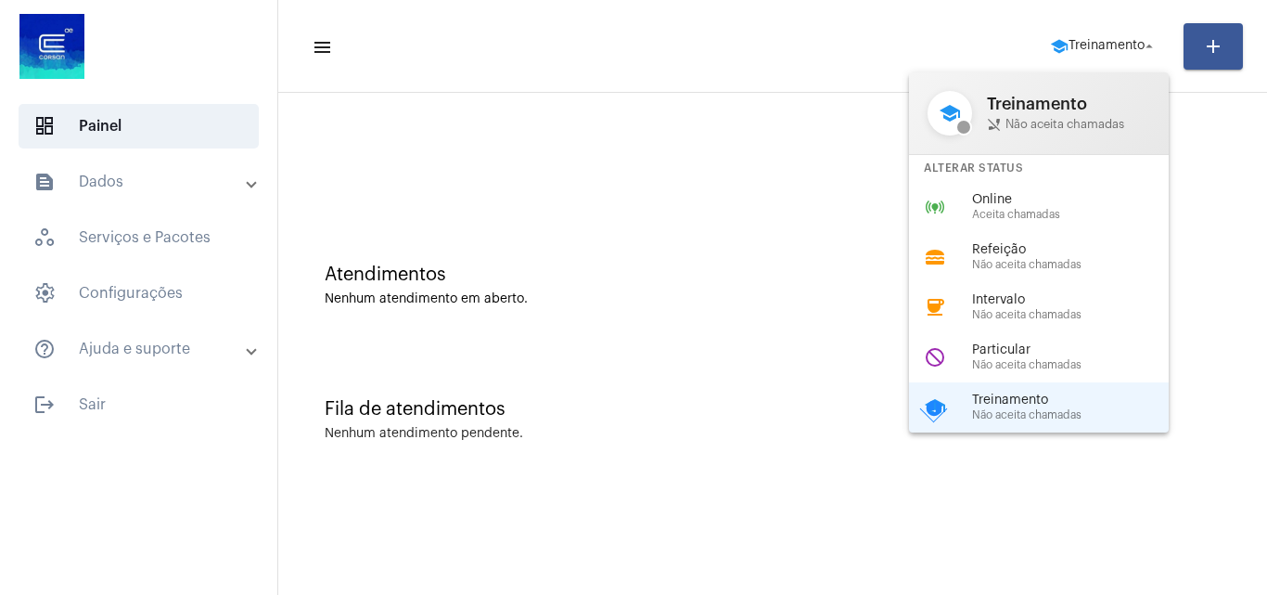
click at [999, 201] on span "Online" at bounding box center [1077, 200] width 211 height 14
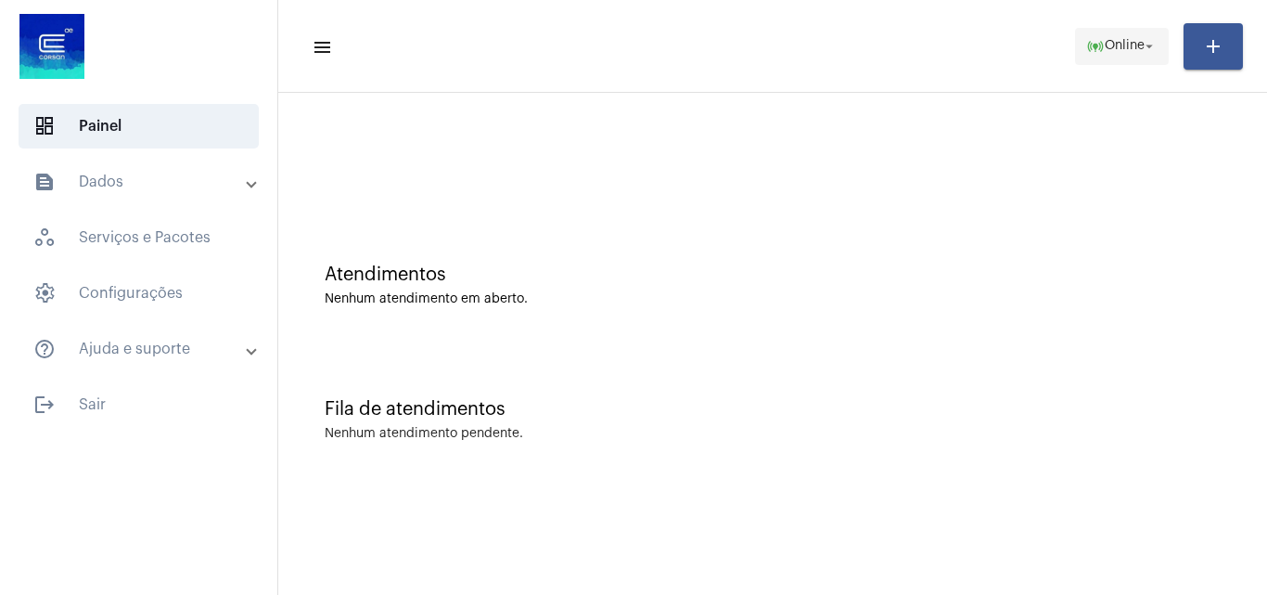
drag, startPoint x: 1137, startPoint y: 40, endPoint x: 1146, endPoint y: 45, distance: 10.0
click at [1137, 41] on span "Online" at bounding box center [1125, 46] width 40 height 13
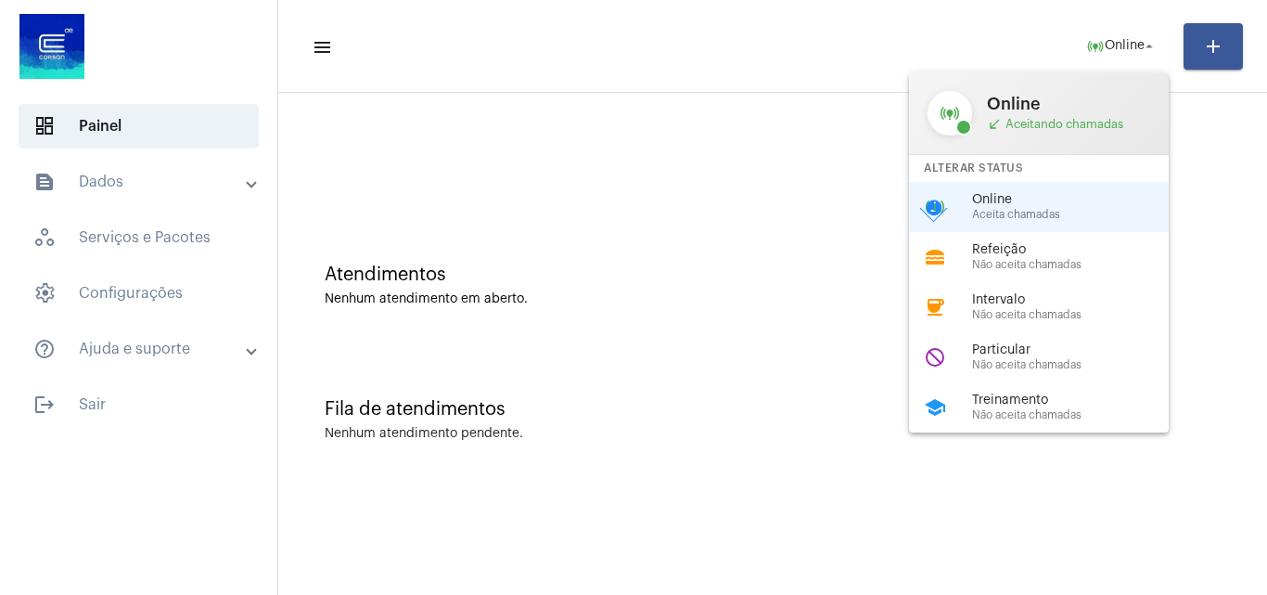
click at [1027, 369] on span "Não aceita chamadas" at bounding box center [1077, 365] width 211 height 12
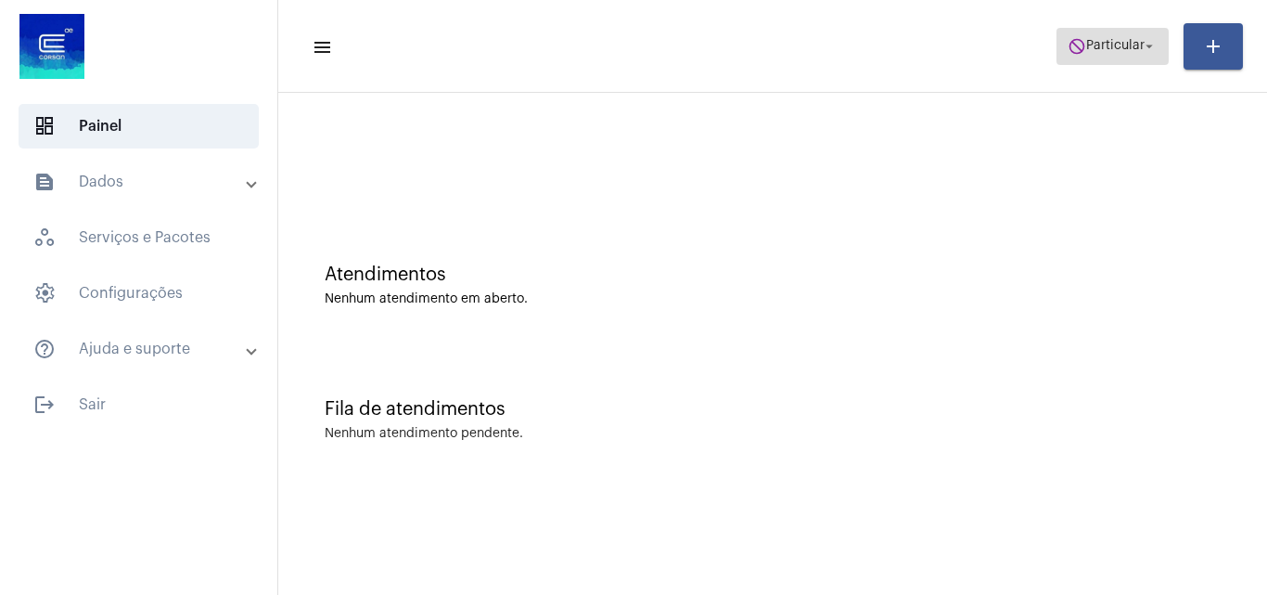
drag, startPoint x: 1095, startPoint y: 28, endPoint x: 1099, endPoint y: 39, distance: 12.1
click at [1095, 32] on button "do_not_disturb Particular arrow_drop_down" at bounding box center [1112, 46] width 112 height 37
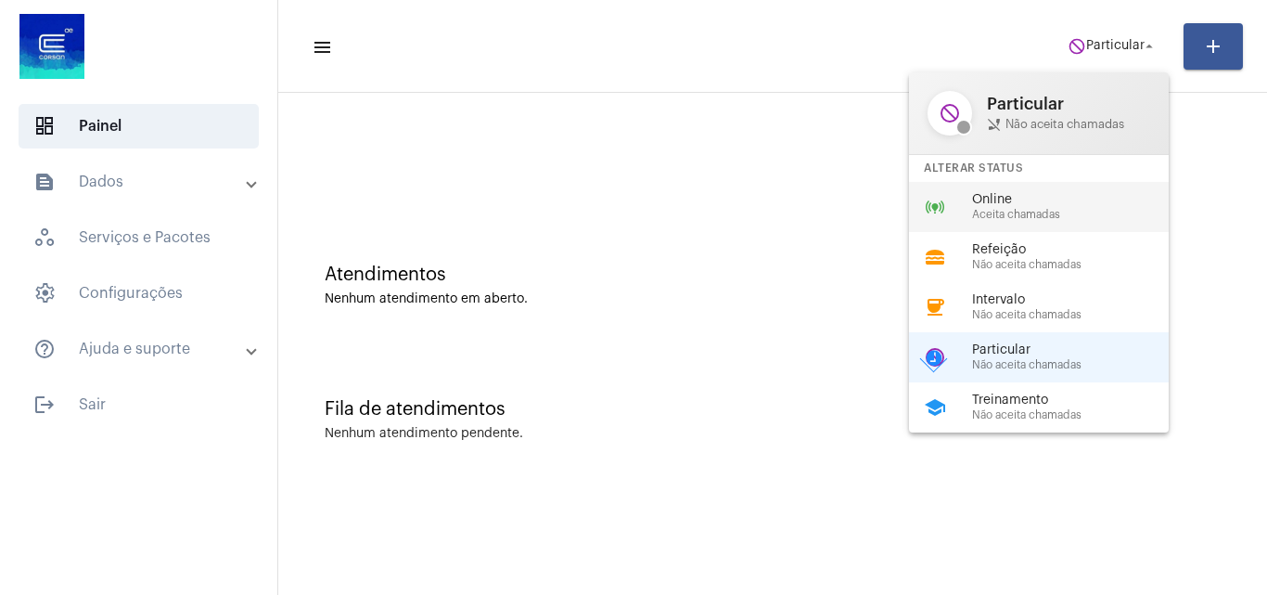
click at [1083, 202] on span "Online" at bounding box center [1077, 200] width 211 height 14
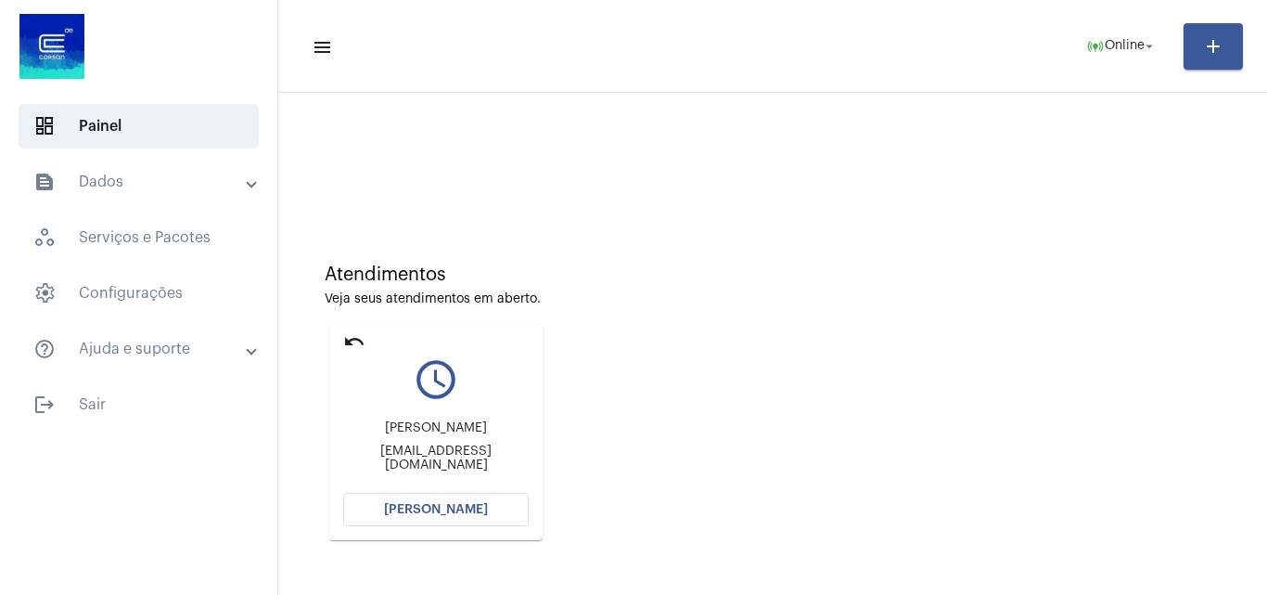
click at [357, 339] on mat-icon "undo" at bounding box center [354, 341] width 22 height 22
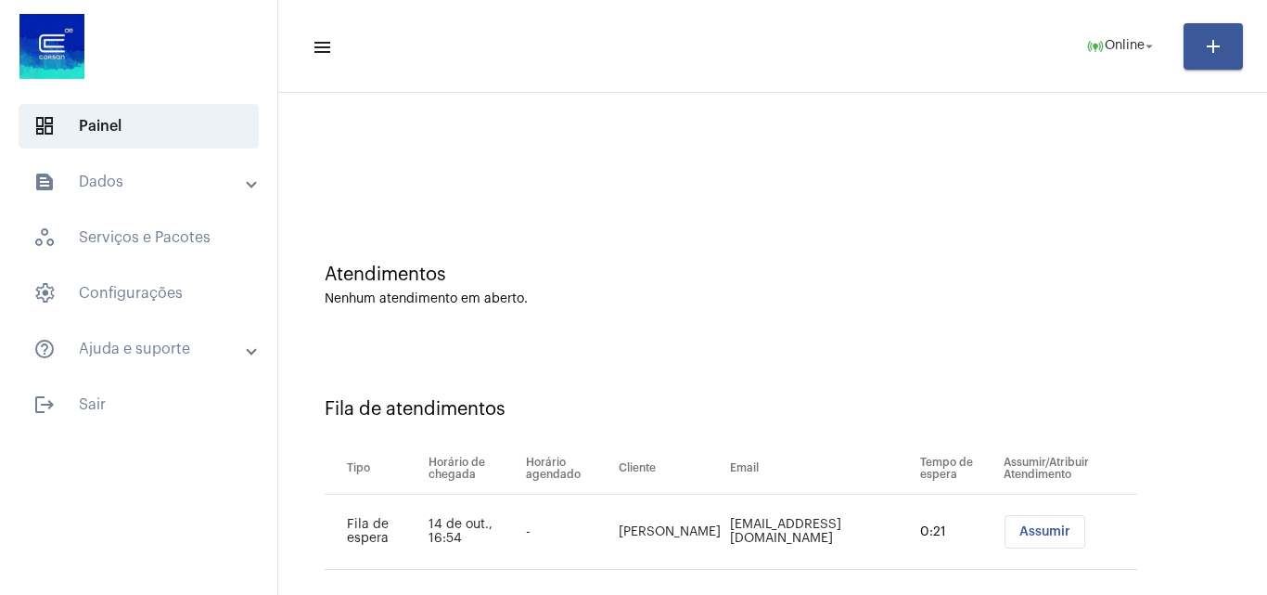
click at [1131, 20] on mat-toolbar-row "menu online_prediction Online arrow_drop_down add" at bounding box center [772, 46] width 989 height 59
click at [1133, 34] on span "online_prediction Online arrow_drop_down" at bounding box center [1121, 45] width 71 height 33
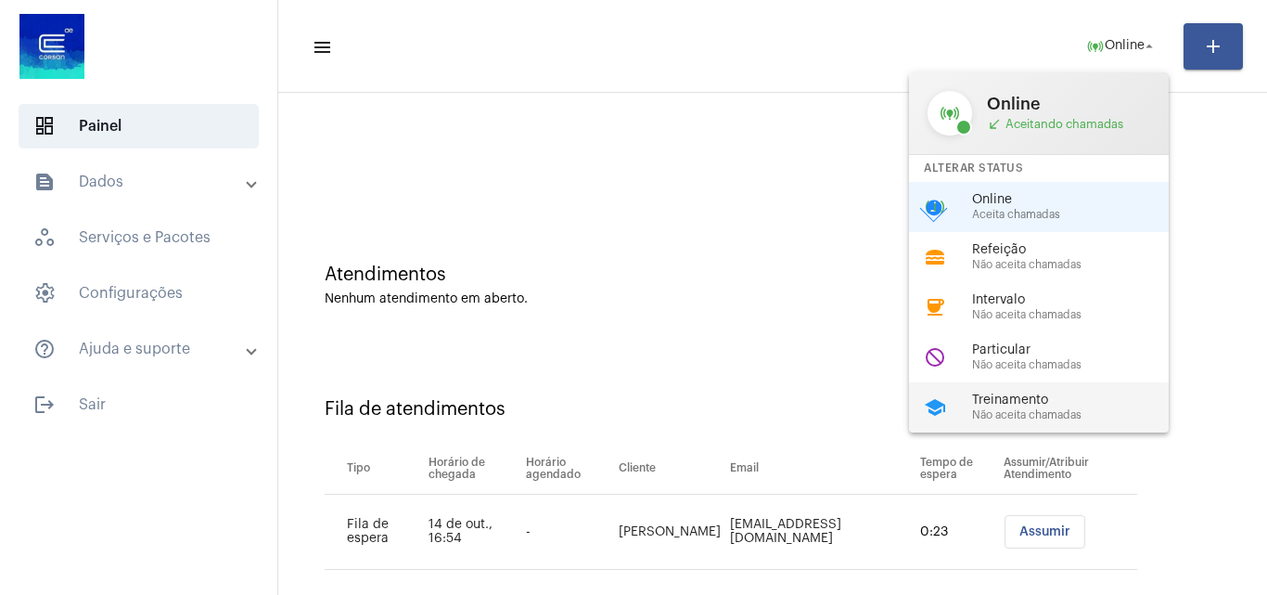
click at [1044, 391] on div "school Treinamento Não aceita chamadas" at bounding box center [1053, 407] width 289 height 50
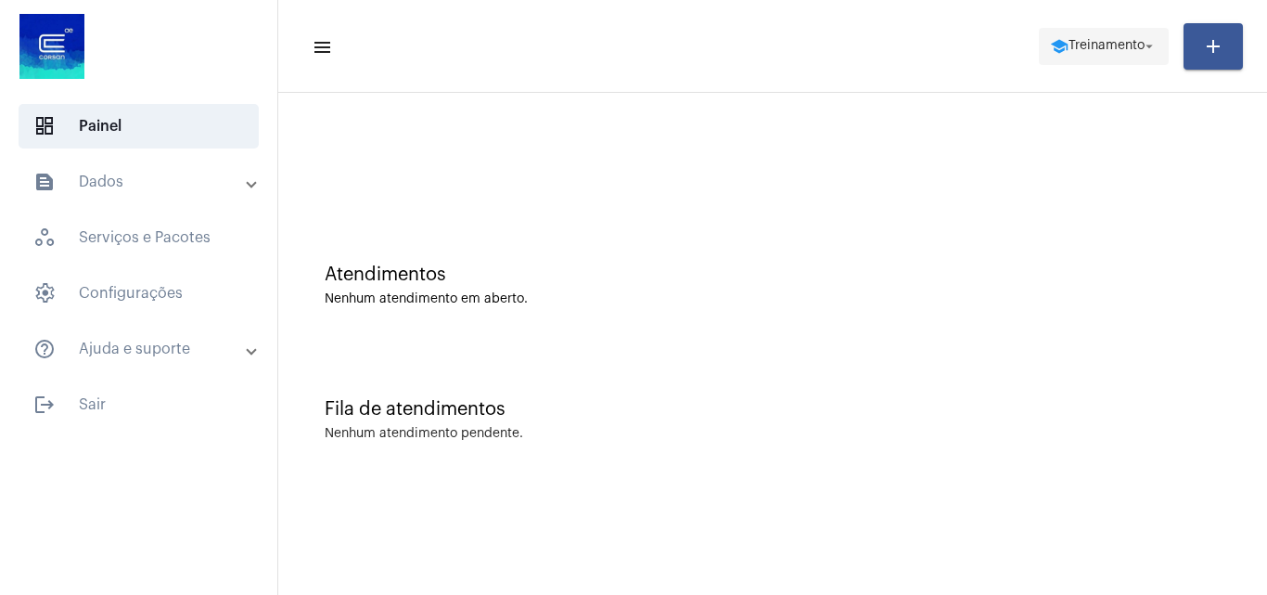
click at [1092, 44] on span "Treinamento" at bounding box center [1107, 46] width 76 height 13
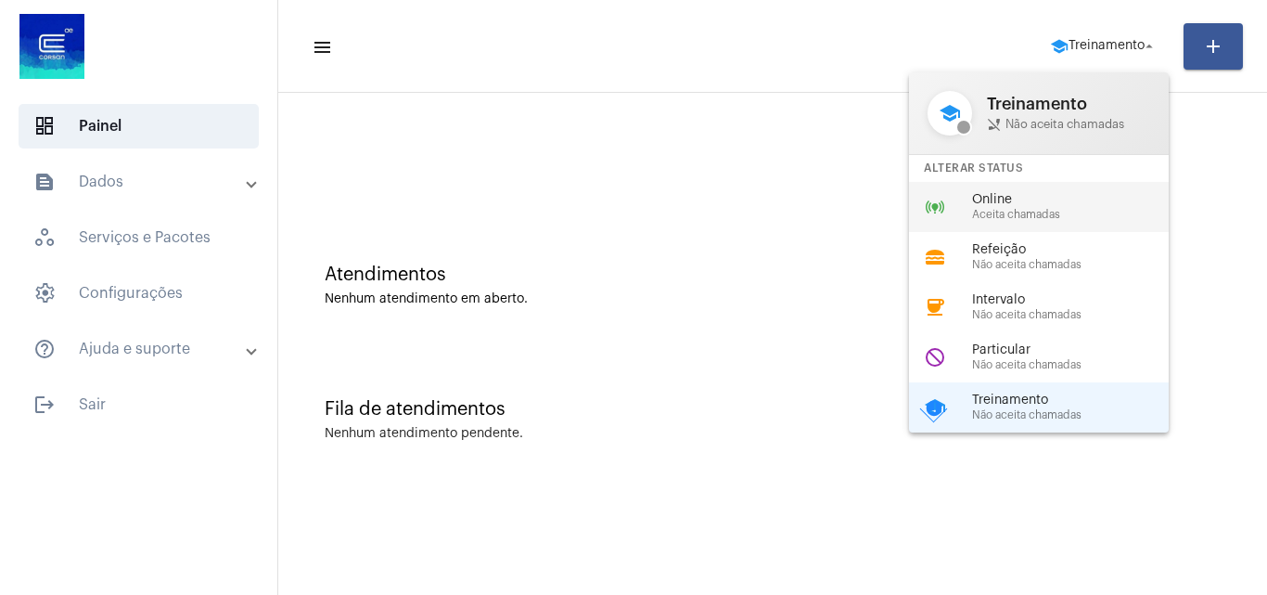
click at [1007, 201] on span "Online" at bounding box center [1077, 200] width 211 height 14
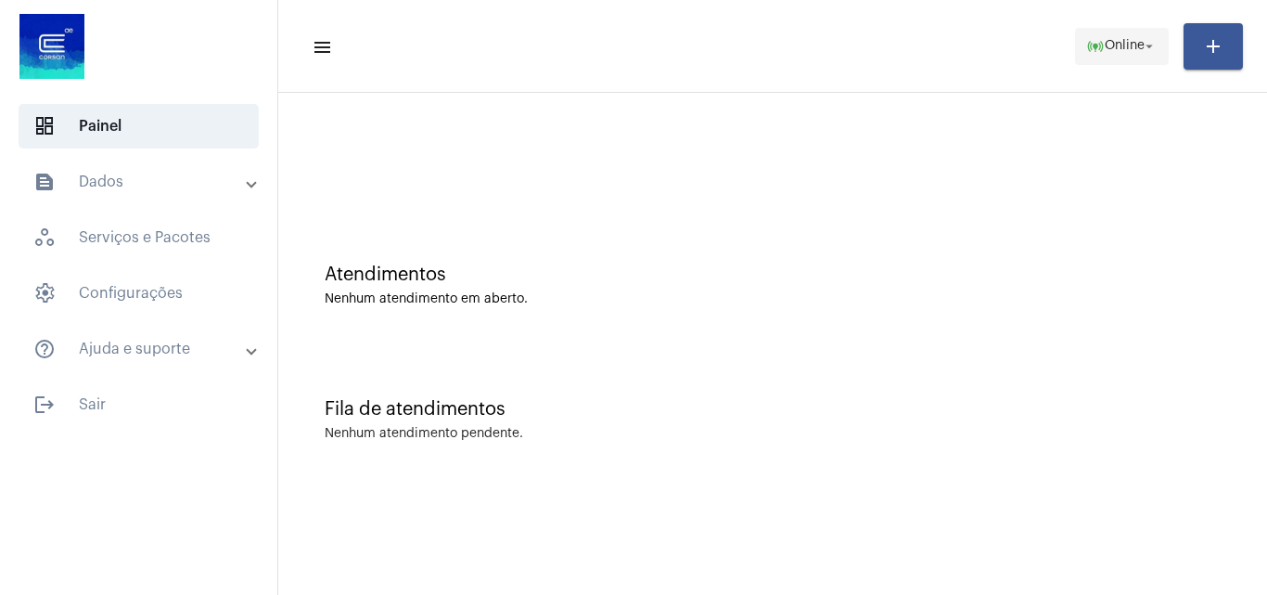
click at [1091, 40] on mat-icon "online_prediction" at bounding box center [1095, 46] width 19 height 19
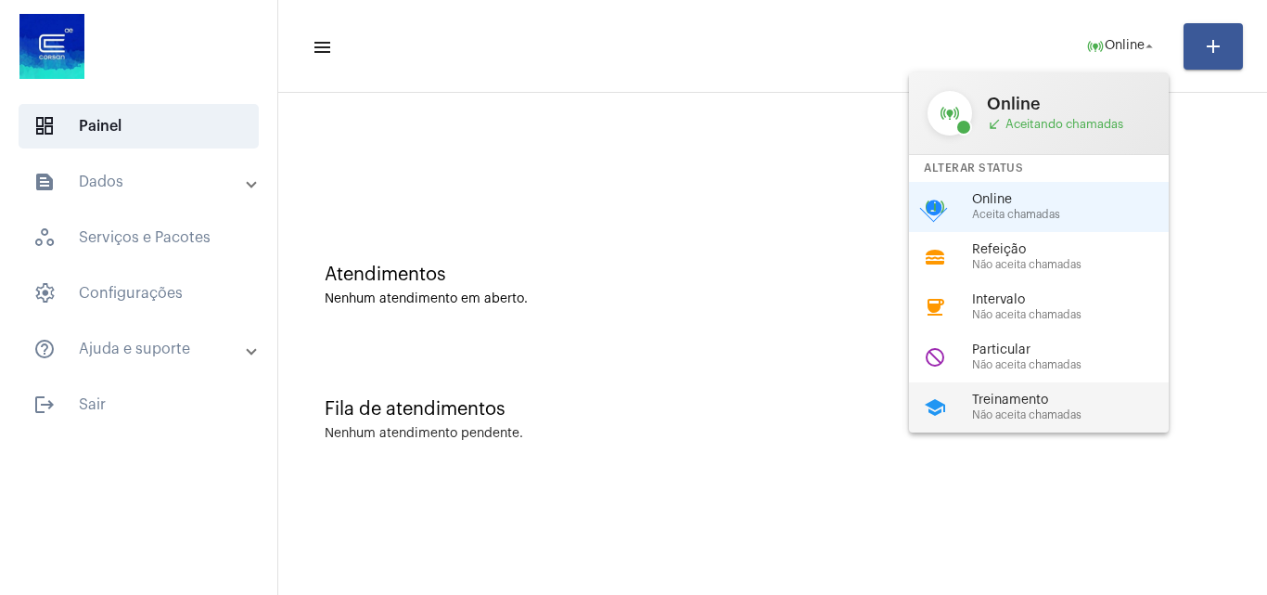
click at [1062, 403] on span "Treinamento" at bounding box center [1077, 400] width 211 height 14
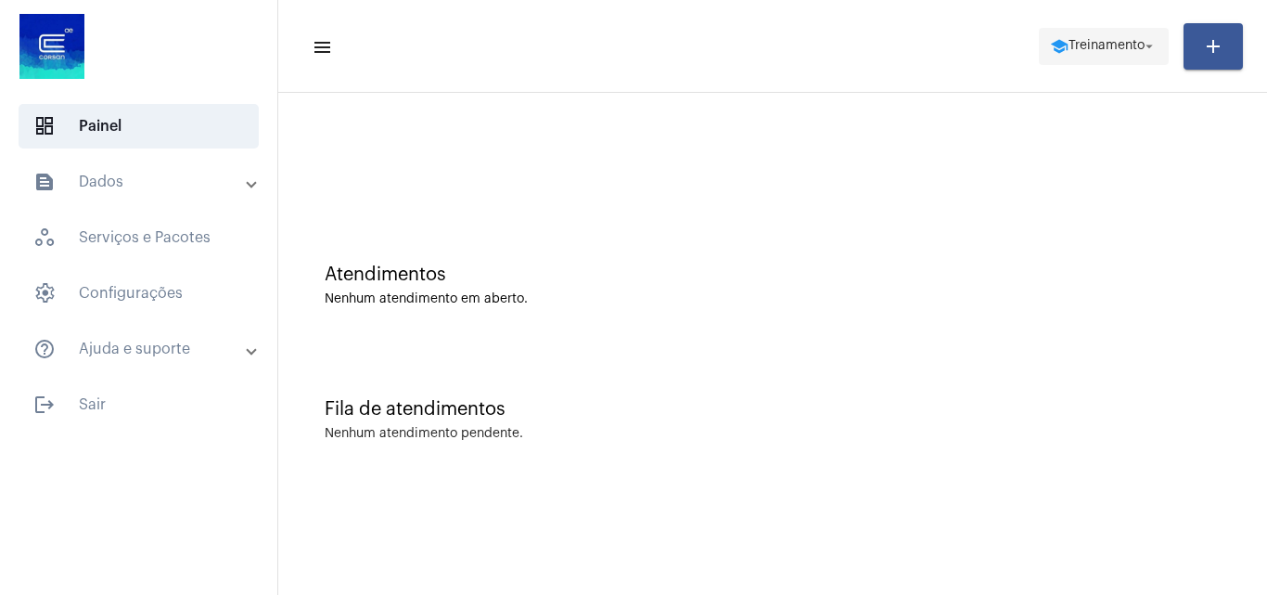
click at [1055, 41] on button "school Treinamento arrow_drop_down" at bounding box center [1104, 46] width 130 height 37
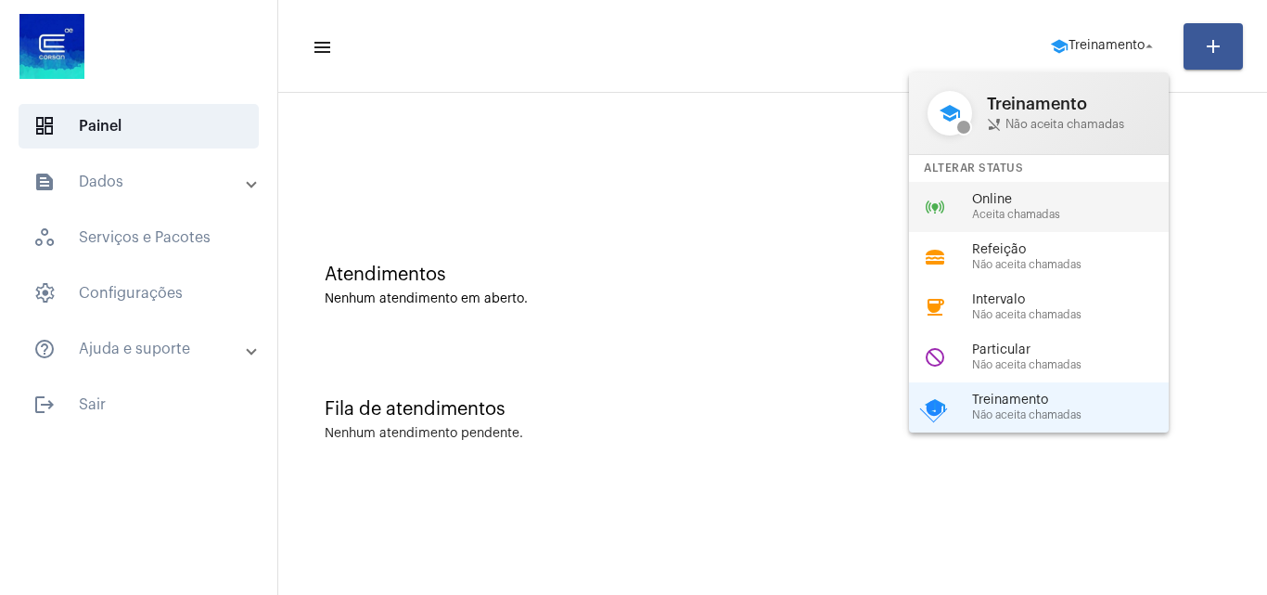
click at [1015, 209] on span "Aceita chamadas" at bounding box center [1077, 215] width 211 height 12
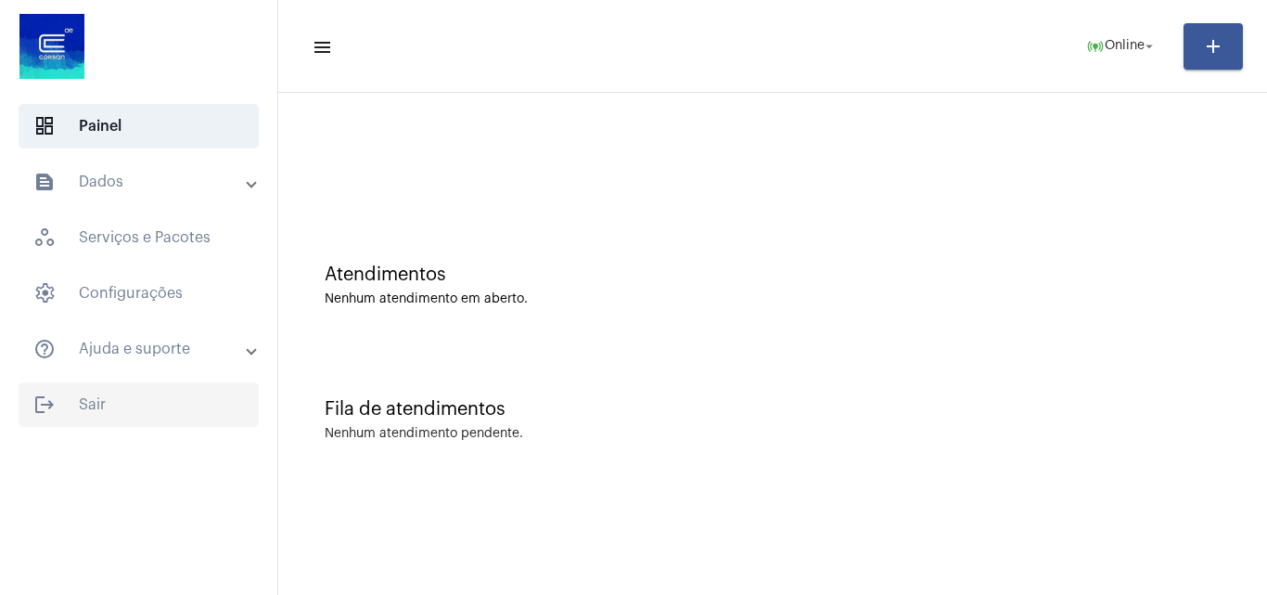
click at [125, 406] on span "logout Sair" at bounding box center [139, 404] width 240 height 45
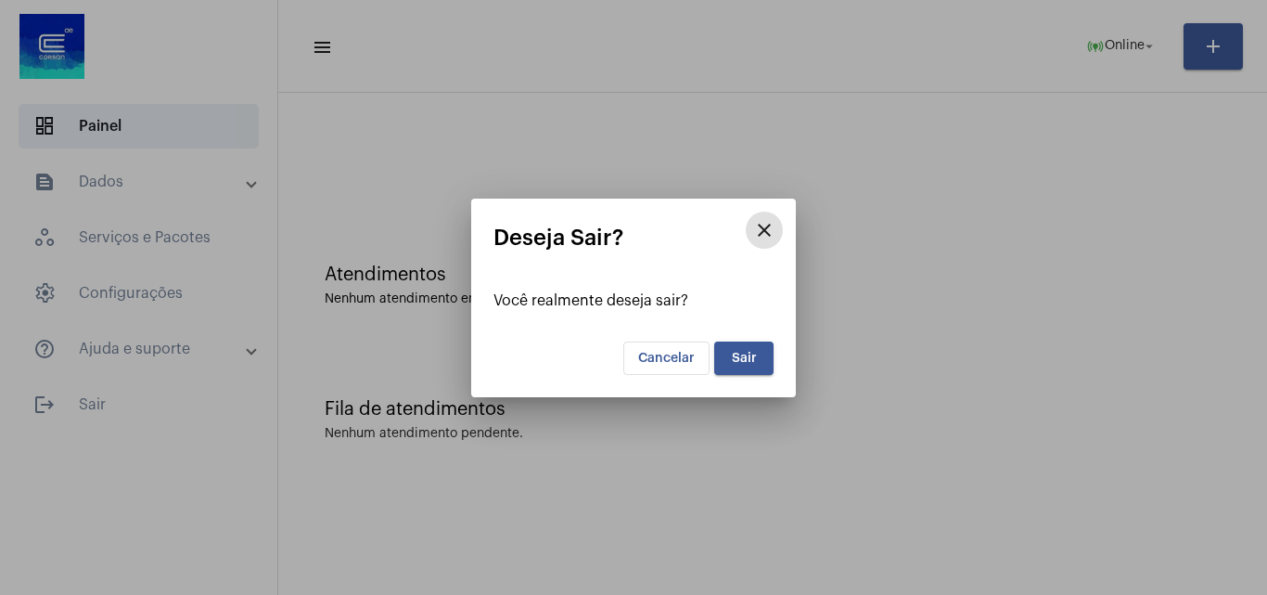
click at [749, 352] on span "Sair" at bounding box center [744, 358] width 25 height 13
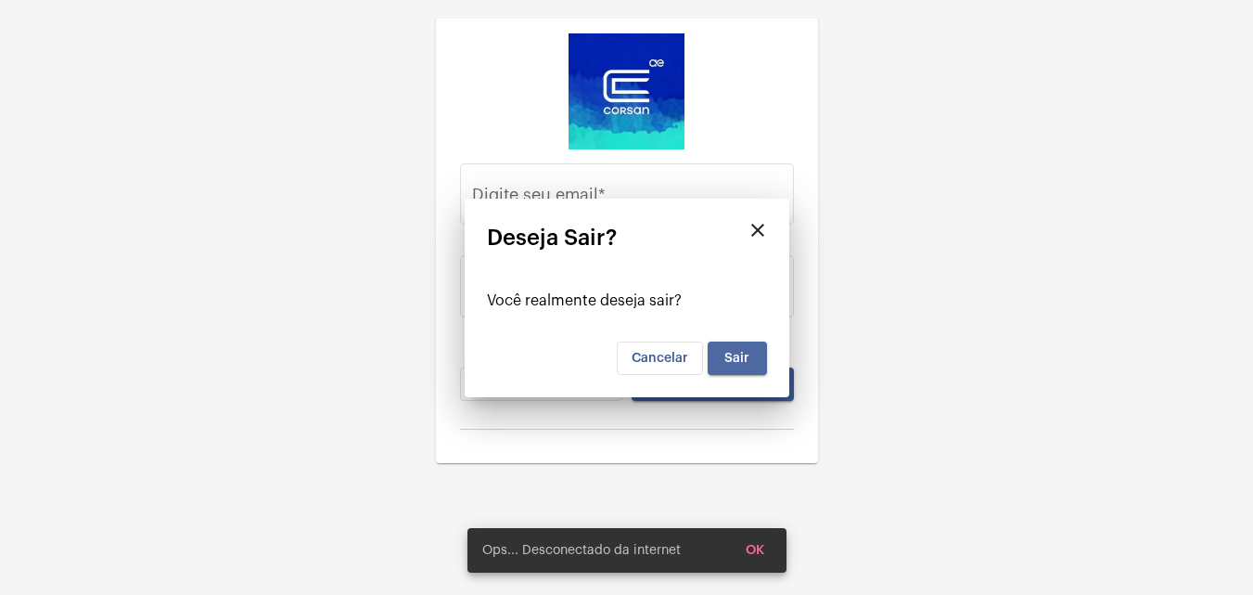
type input "[EMAIL_ADDRESS][PERSON_NAME][DOMAIN_NAME]"
